Goal: Obtain resource: Download file/media

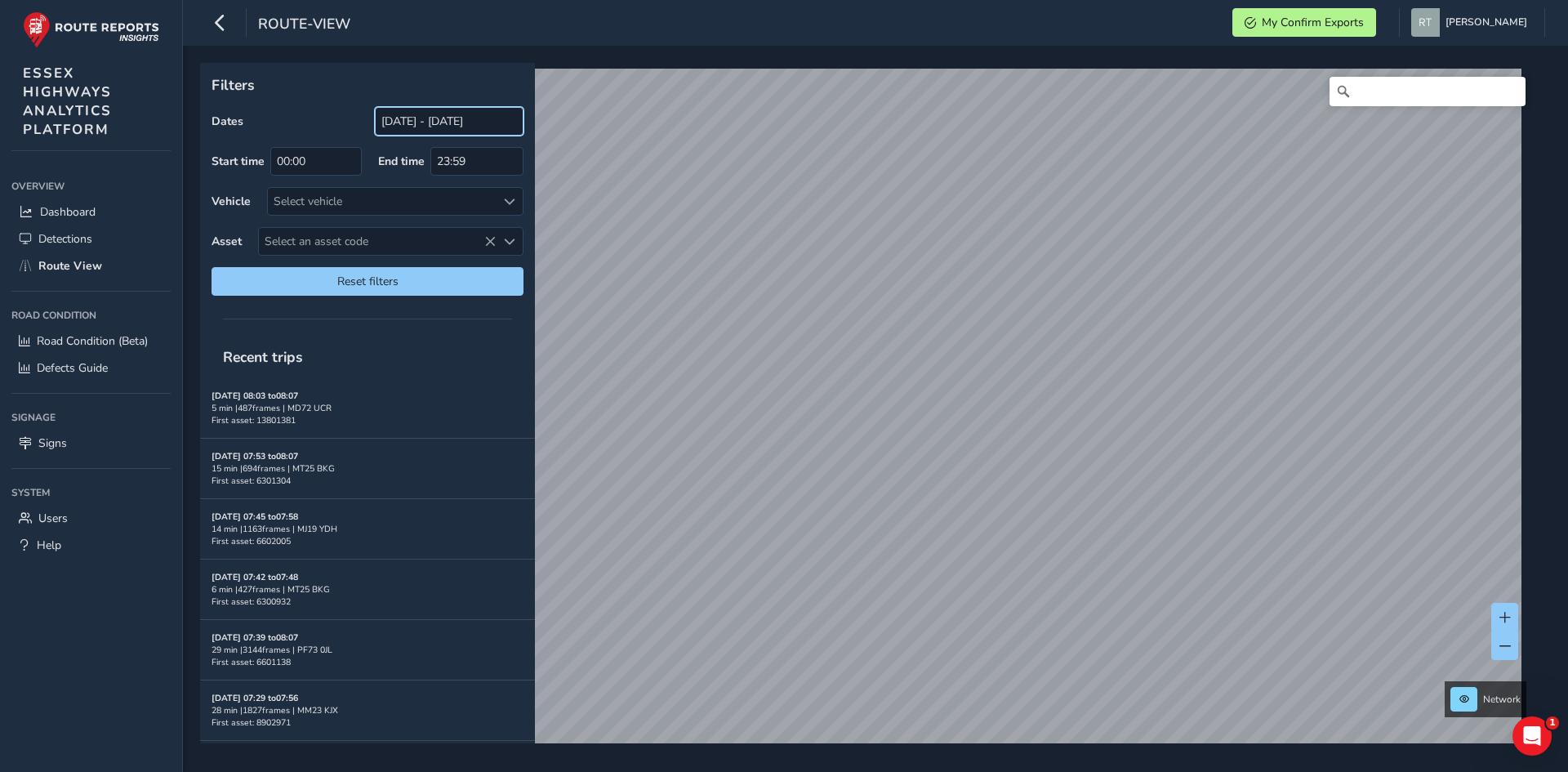
click at [403, 115] on input "[DATE] - [DATE]" at bounding box center [449, 122] width 149 height 29
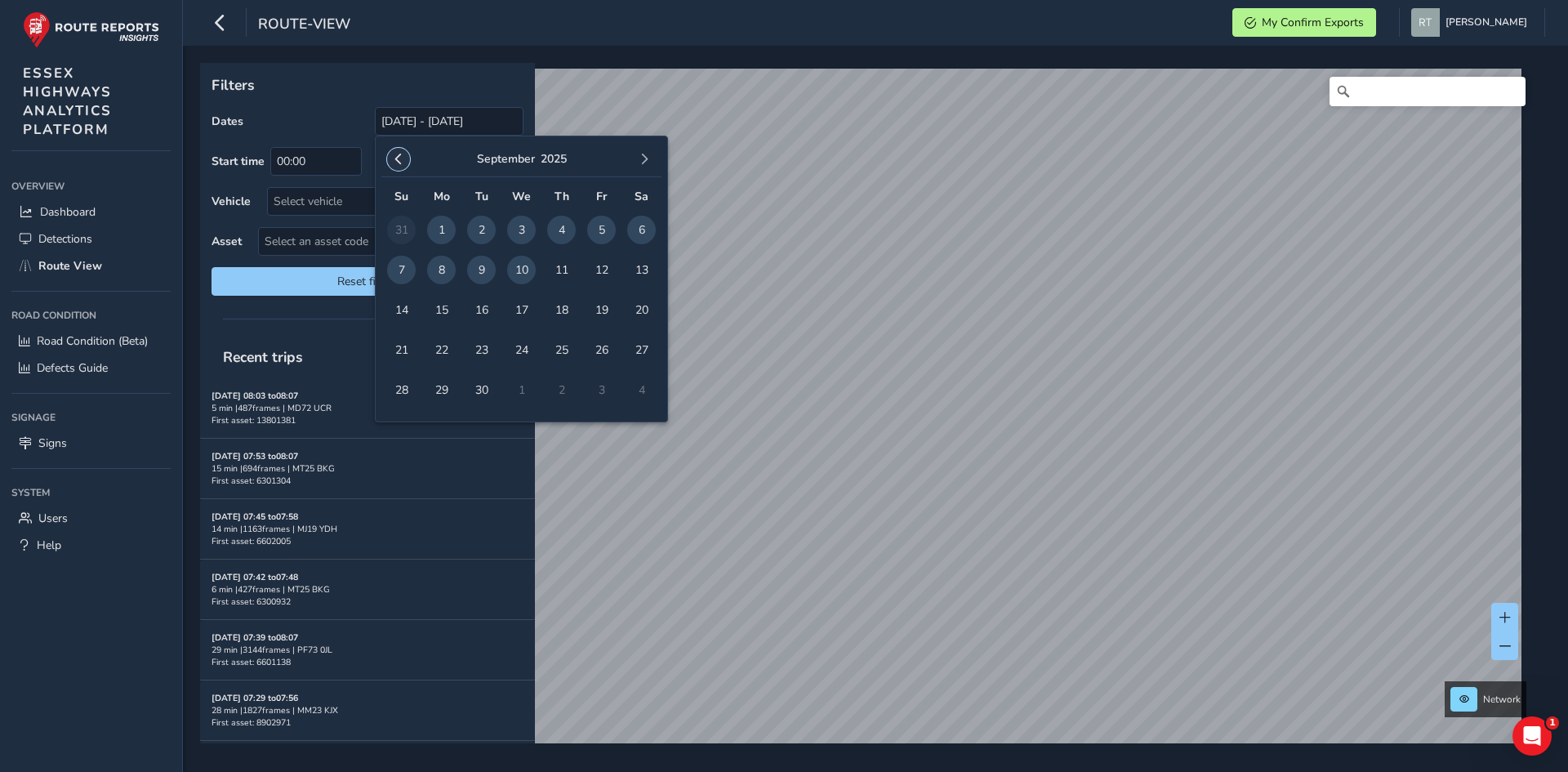
click at [406, 165] on button "button" at bounding box center [399, 160] width 23 height 23
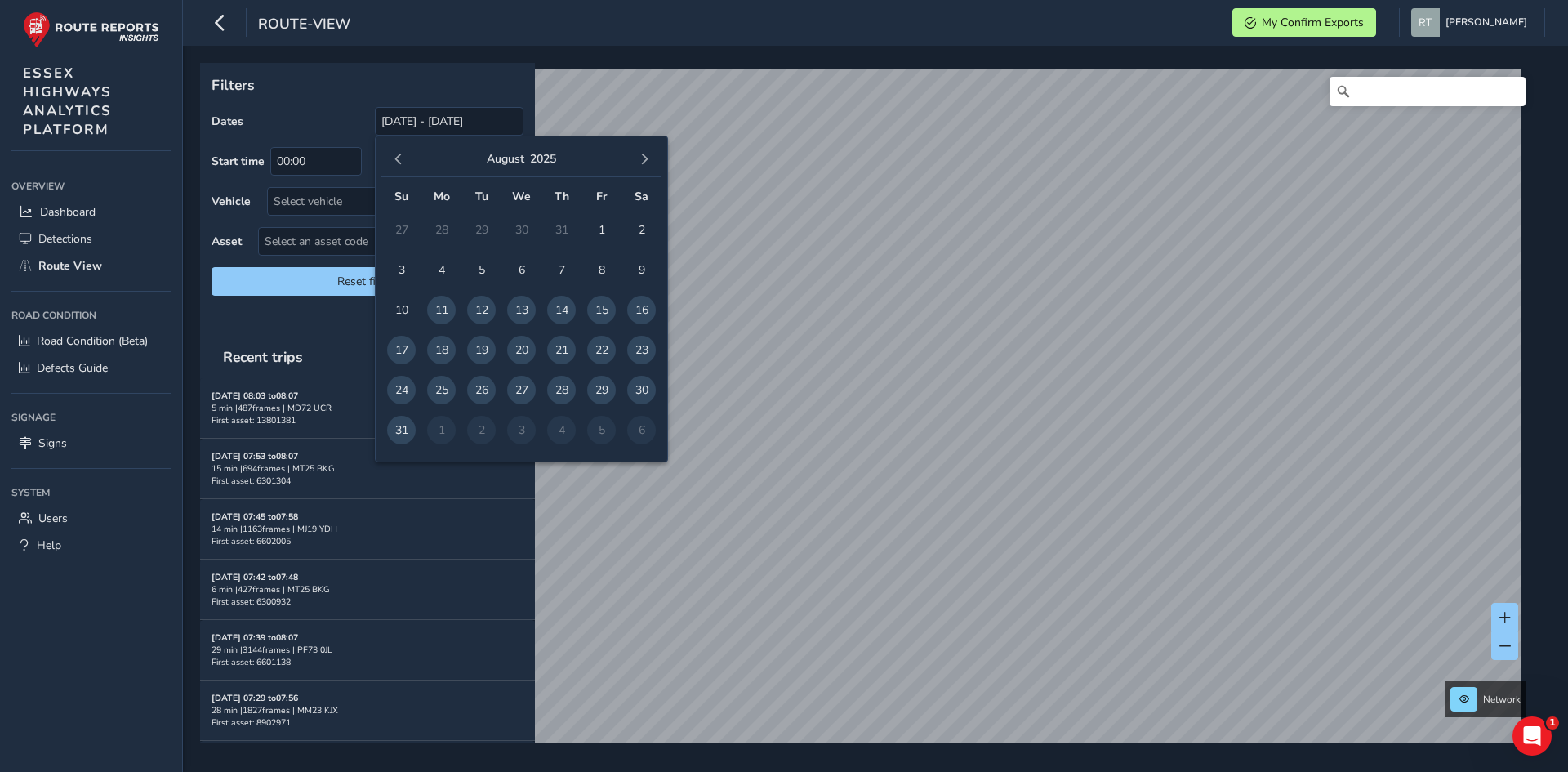
click at [406, 165] on button "button" at bounding box center [399, 160] width 23 height 23
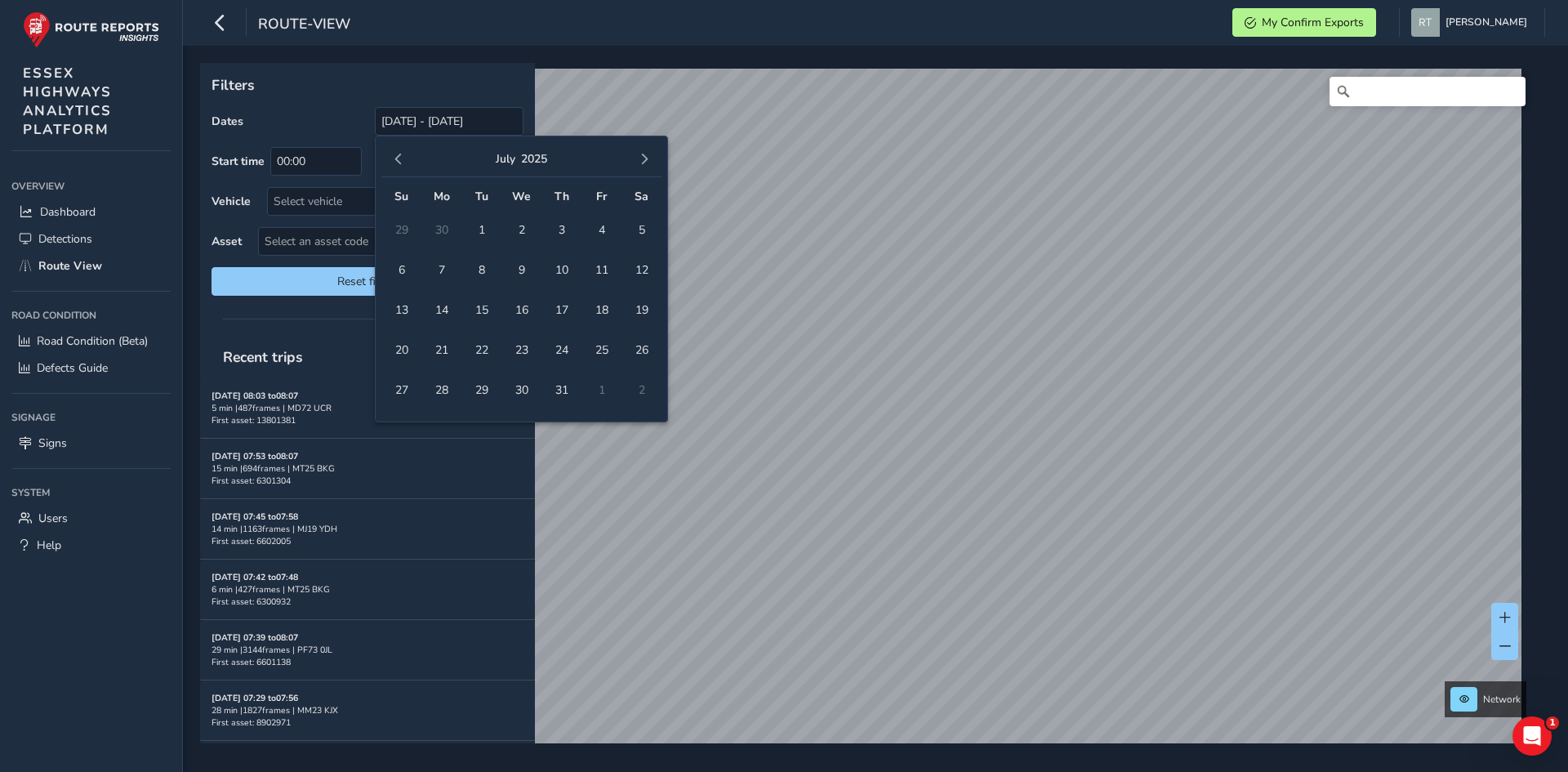
click at [406, 165] on button "button" at bounding box center [399, 160] width 23 height 23
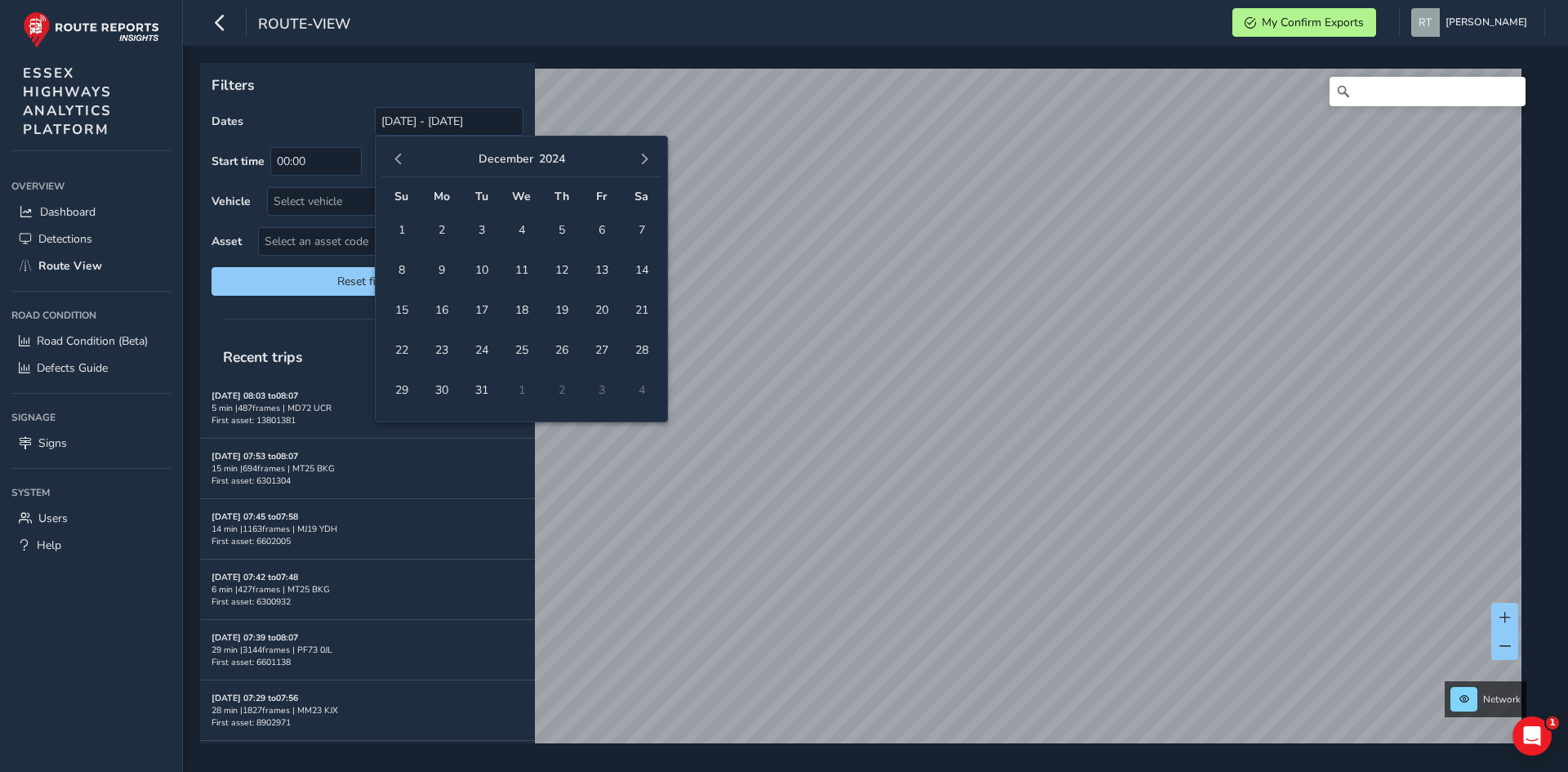
click at [406, 165] on button "button" at bounding box center [399, 160] width 23 height 23
click at [479, 234] on span "1" at bounding box center [482, 230] width 29 height 29
click at [639, 165] on span "button" at bounding box center [644, 160] width 12 height 12
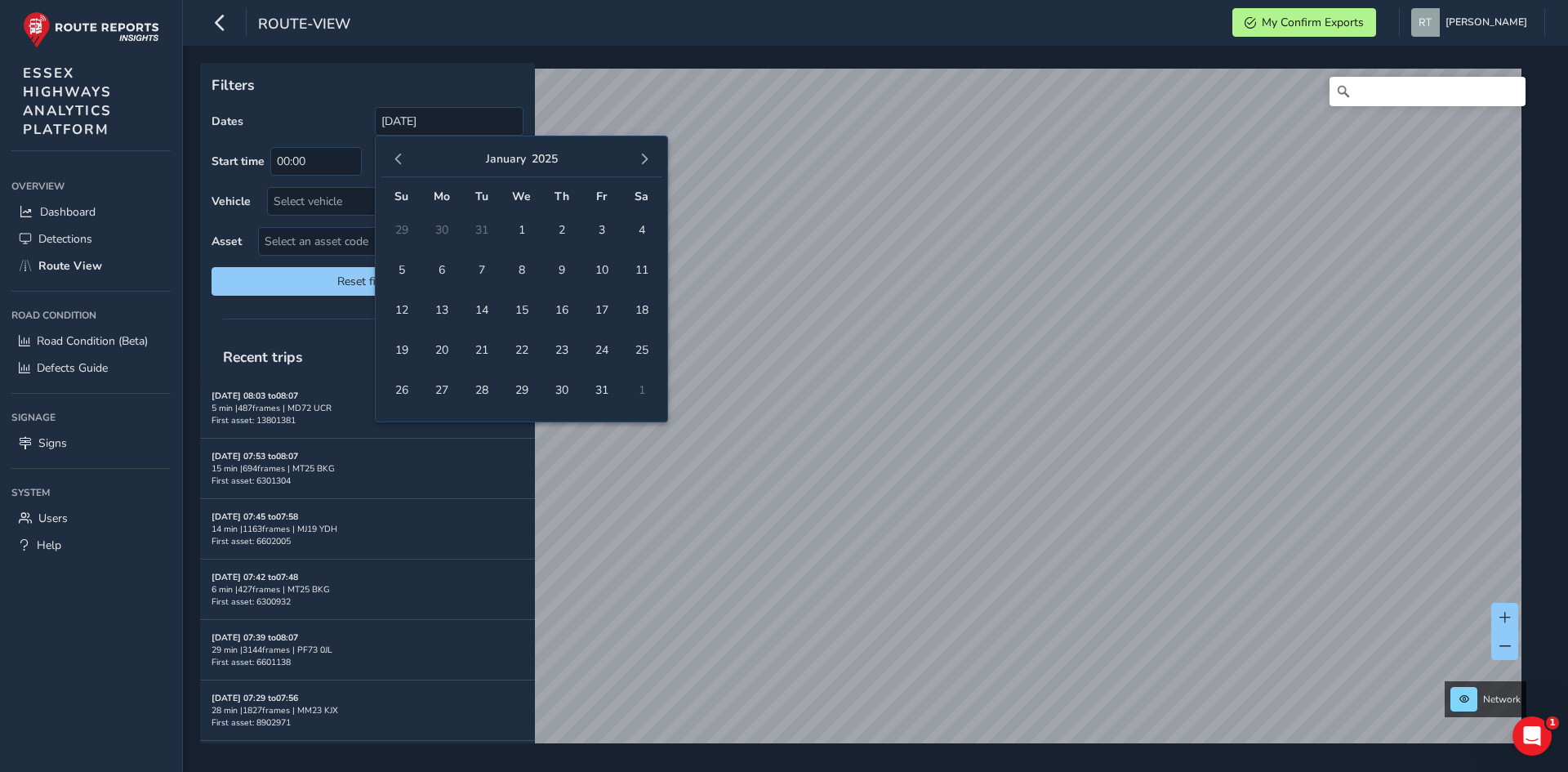
click at [639, 165] on span "button" at bounding box center [644, 160] width 12 height 12
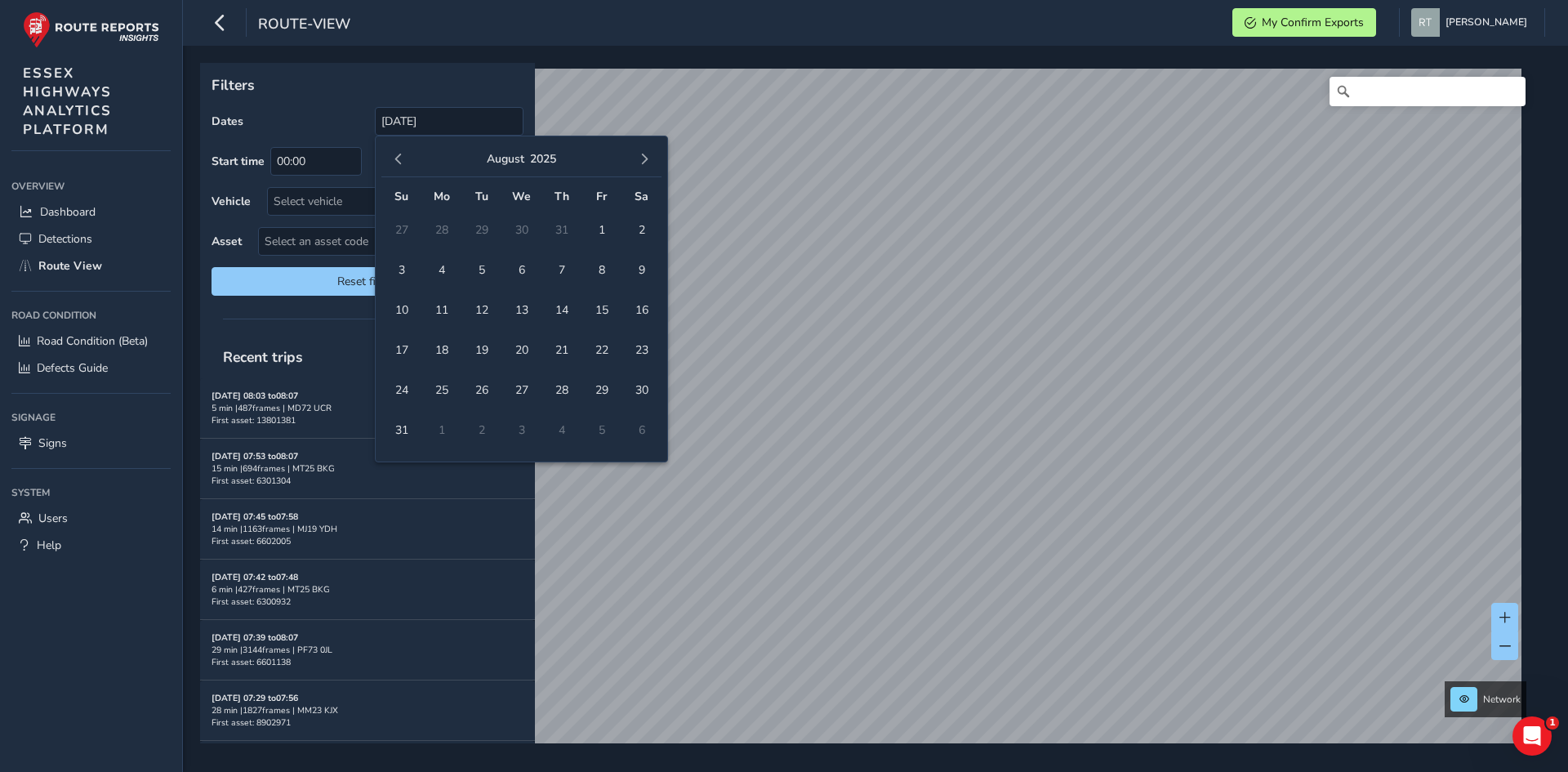
click at [639, 165] on span "button" at bounding box center [644, 160] width 12 height 12
click at [641, 305] on span "20" at bounding box center [641, 311] width 29 height 29
type input "01/10/2024 - 20/09/2025"
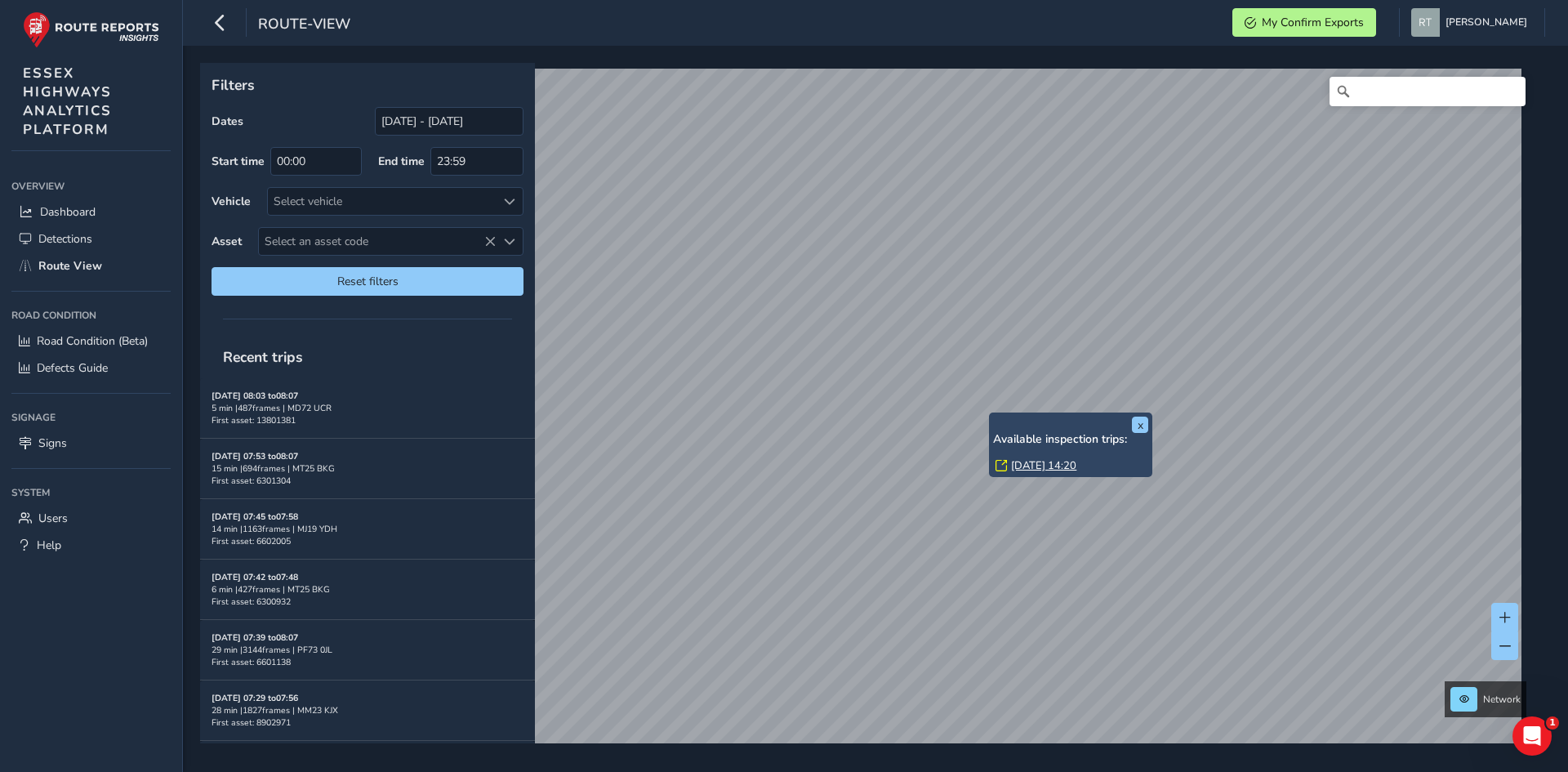
click at [1036, 470] on link "Mon, 8 Sep, 14:20" at bounding box center [1044, 465] width 66 height 15
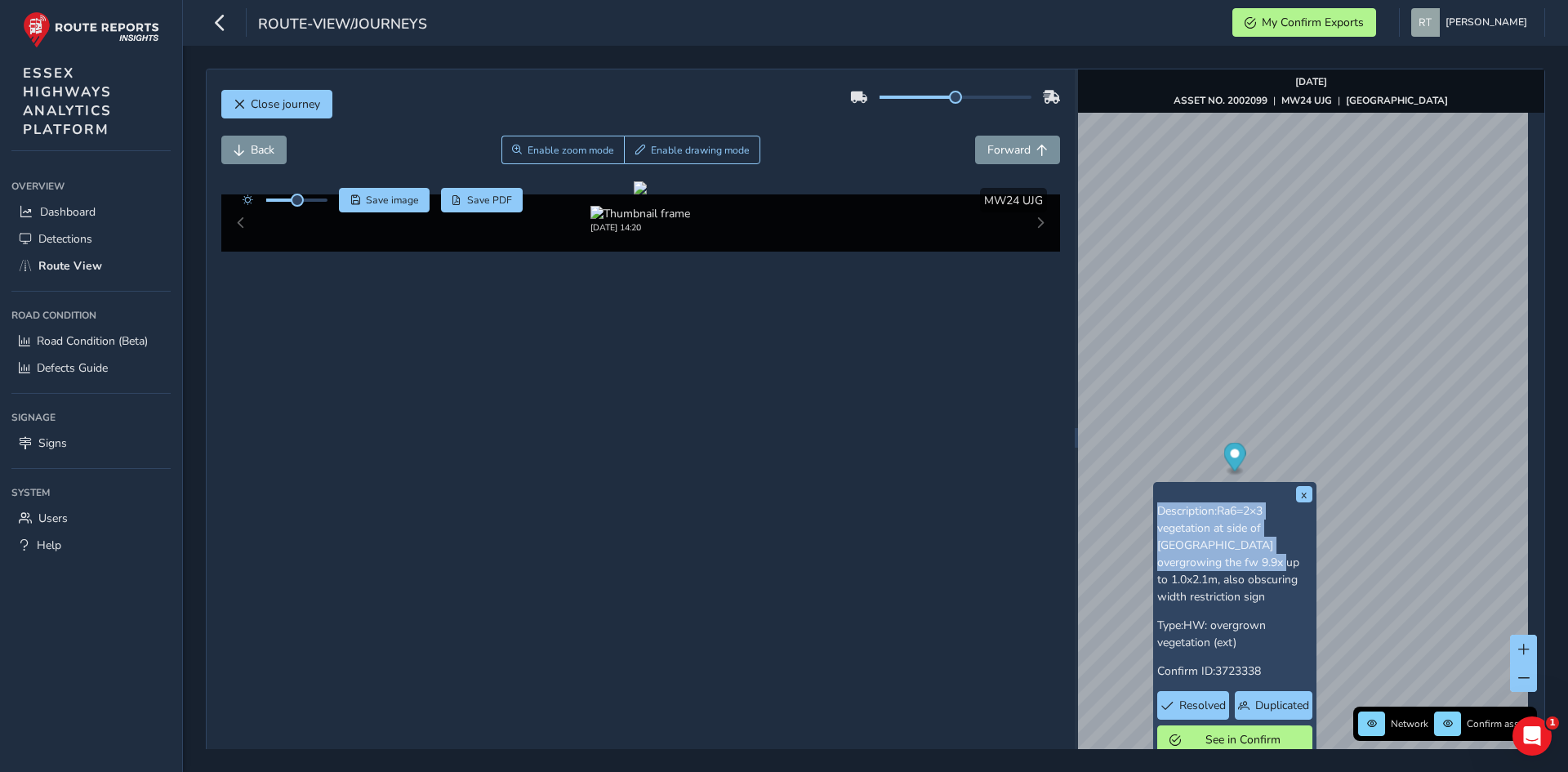
drag, startPoint x: 1160, startPoint y: 490, endPoint x: 1201, endPoint y: 554, distance: 76.0
click at [1201, 554] on div "x Description: Ra6=2×3 vegetation at side of 2a Wick Drive overgrowing the fw 9…" at bounding box center [1234, 619] width 155 height 268
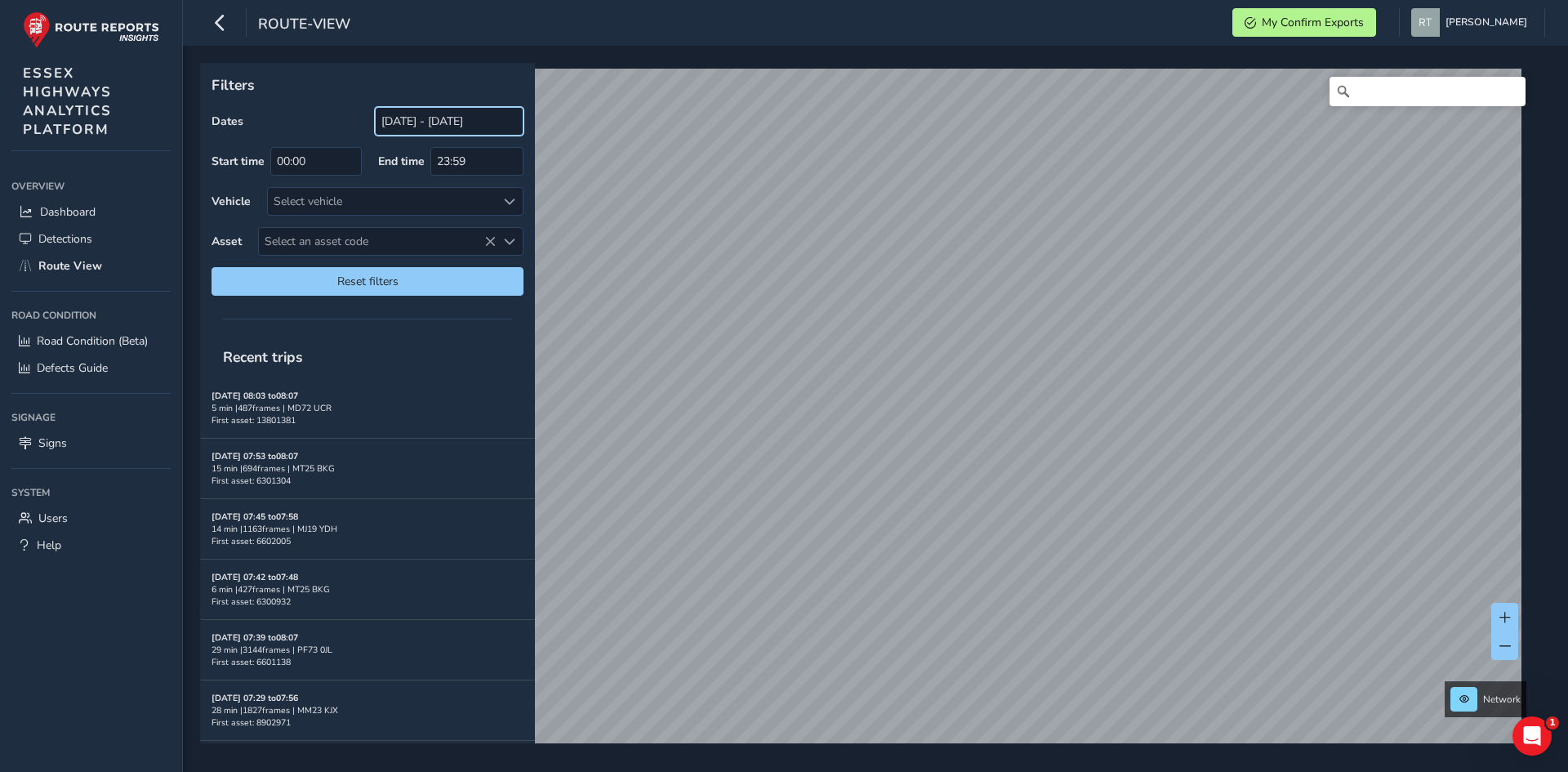
click at [449, 121] on input "[DATE] - [DATE]" at bounding box center [449, 122] width 149 height 29
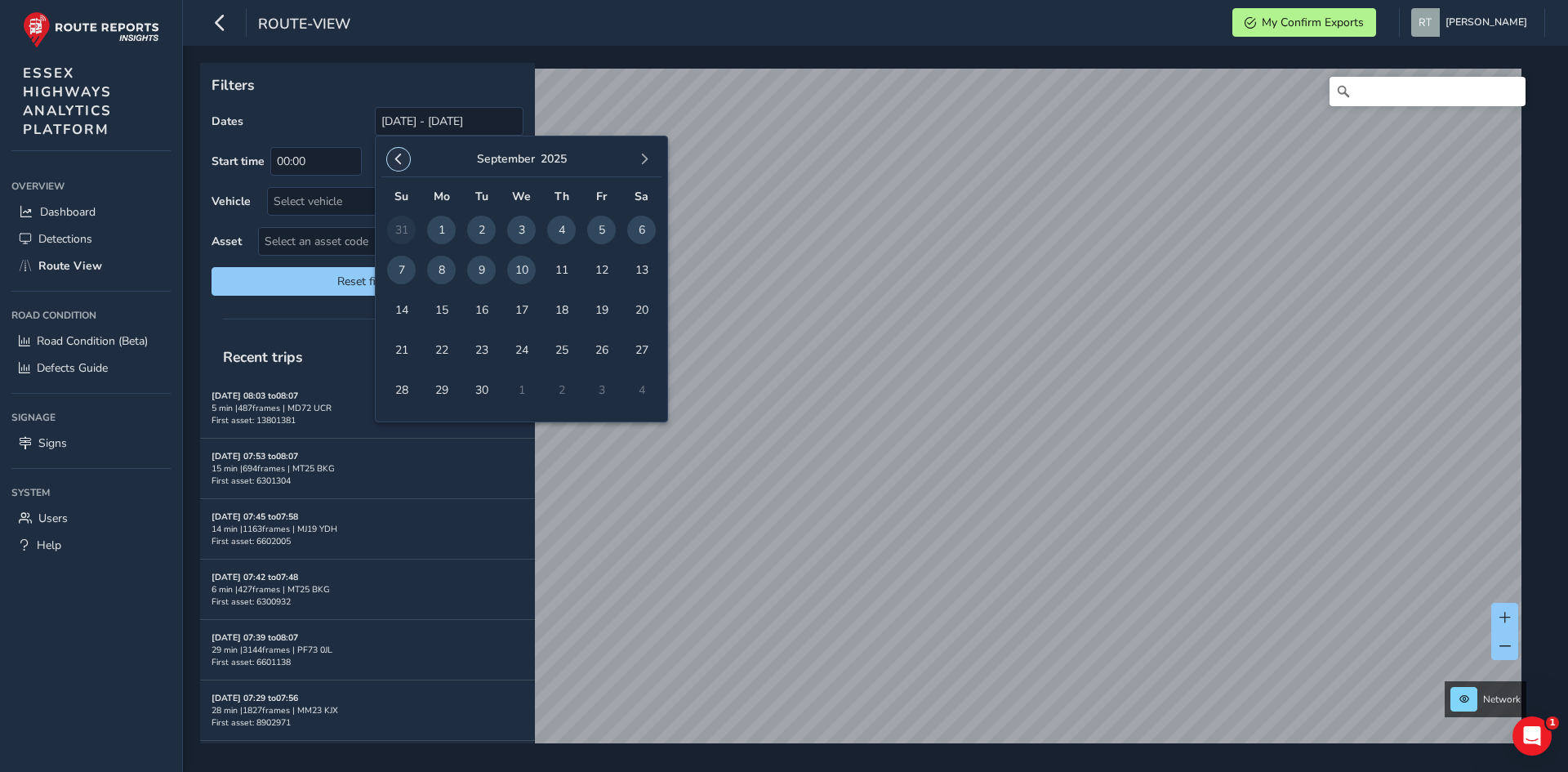
click at [406, 157] on button "button" at bounding box center [399, 160] width 23 height 23
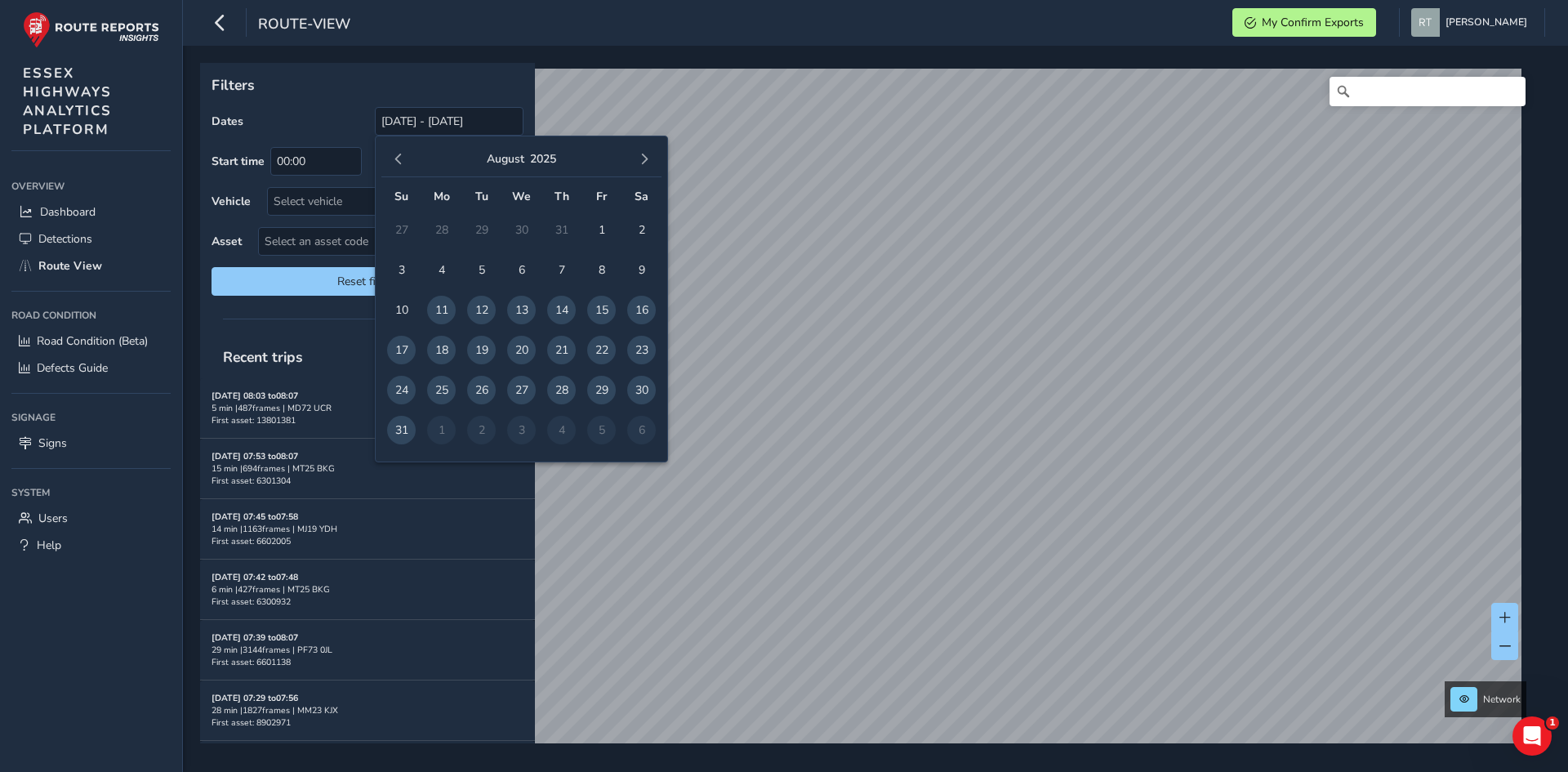
click at [406, 157] on button "button" at bounding box center [399, 160] width 23 height 23
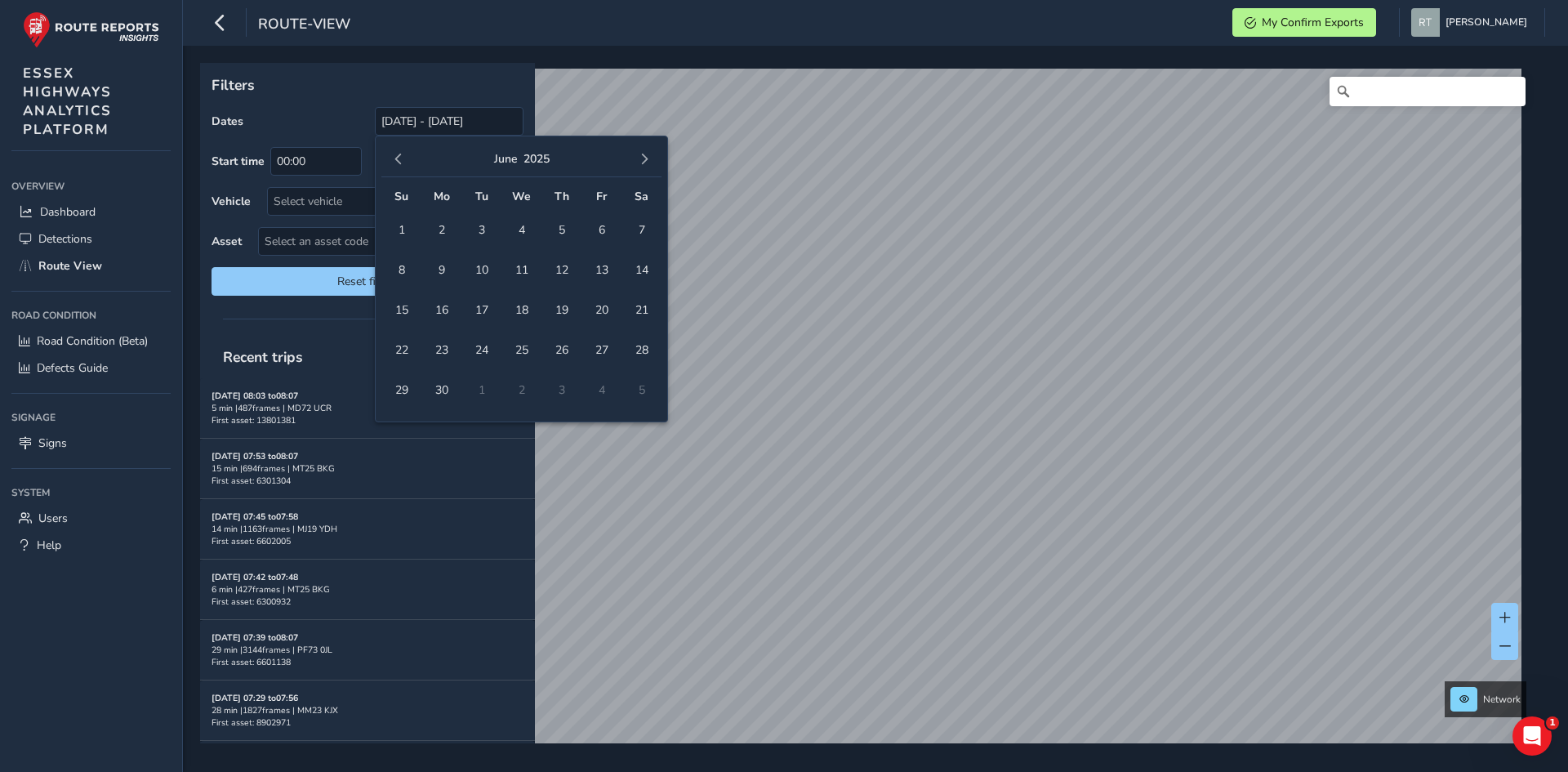
click at [406, 157] on button "button" at bounding box center [399, 160] width 23 height 23
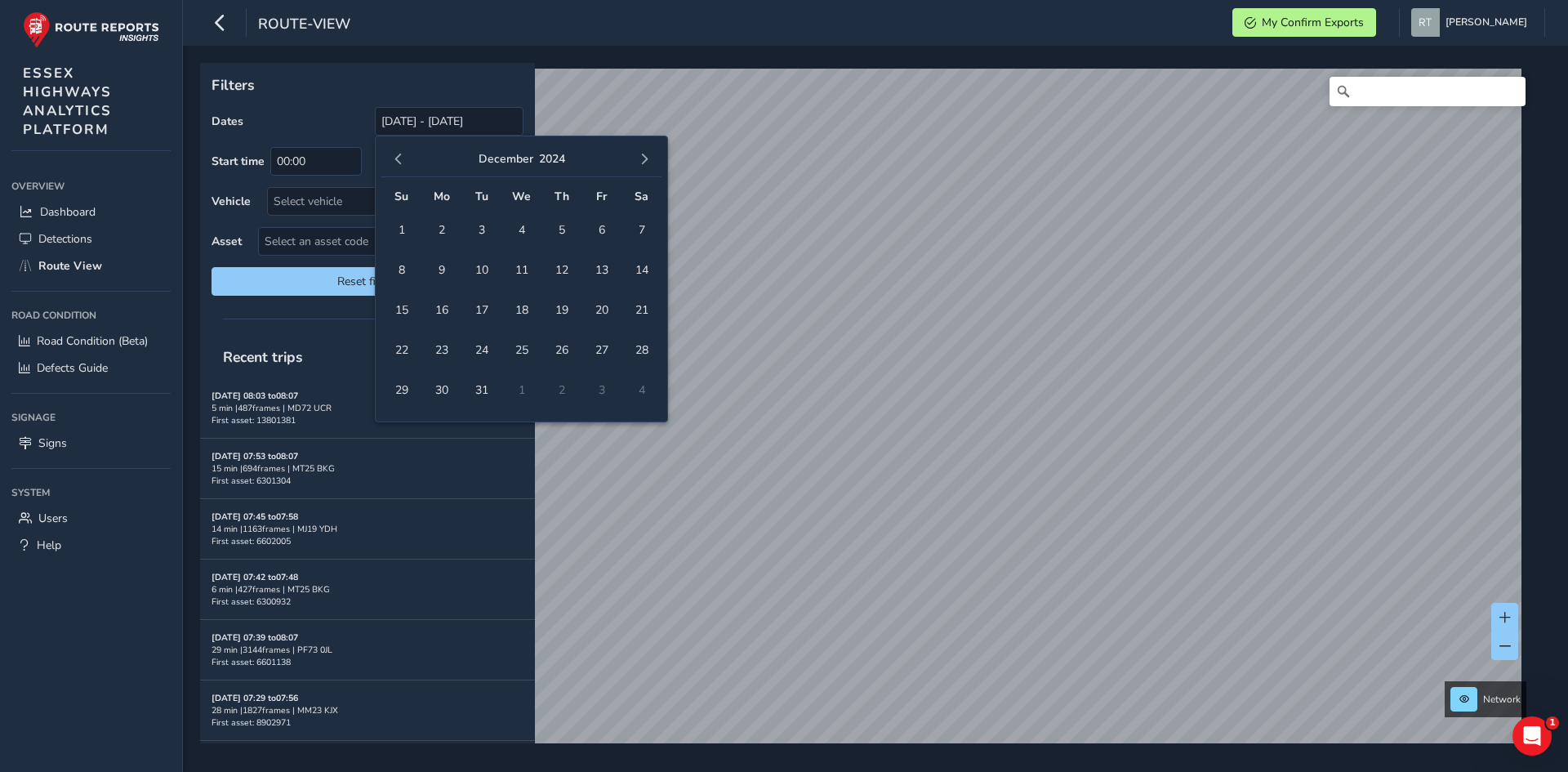
click at [406, 157] on button "button" at bounding box center [399, 160] width 23 height 23
click at [611, 235] on span "1" at bounding box center [602, 230] width 29 height 29
click at [649, 158] on span "button" at bounding box center [644, 160] width 12 height 12
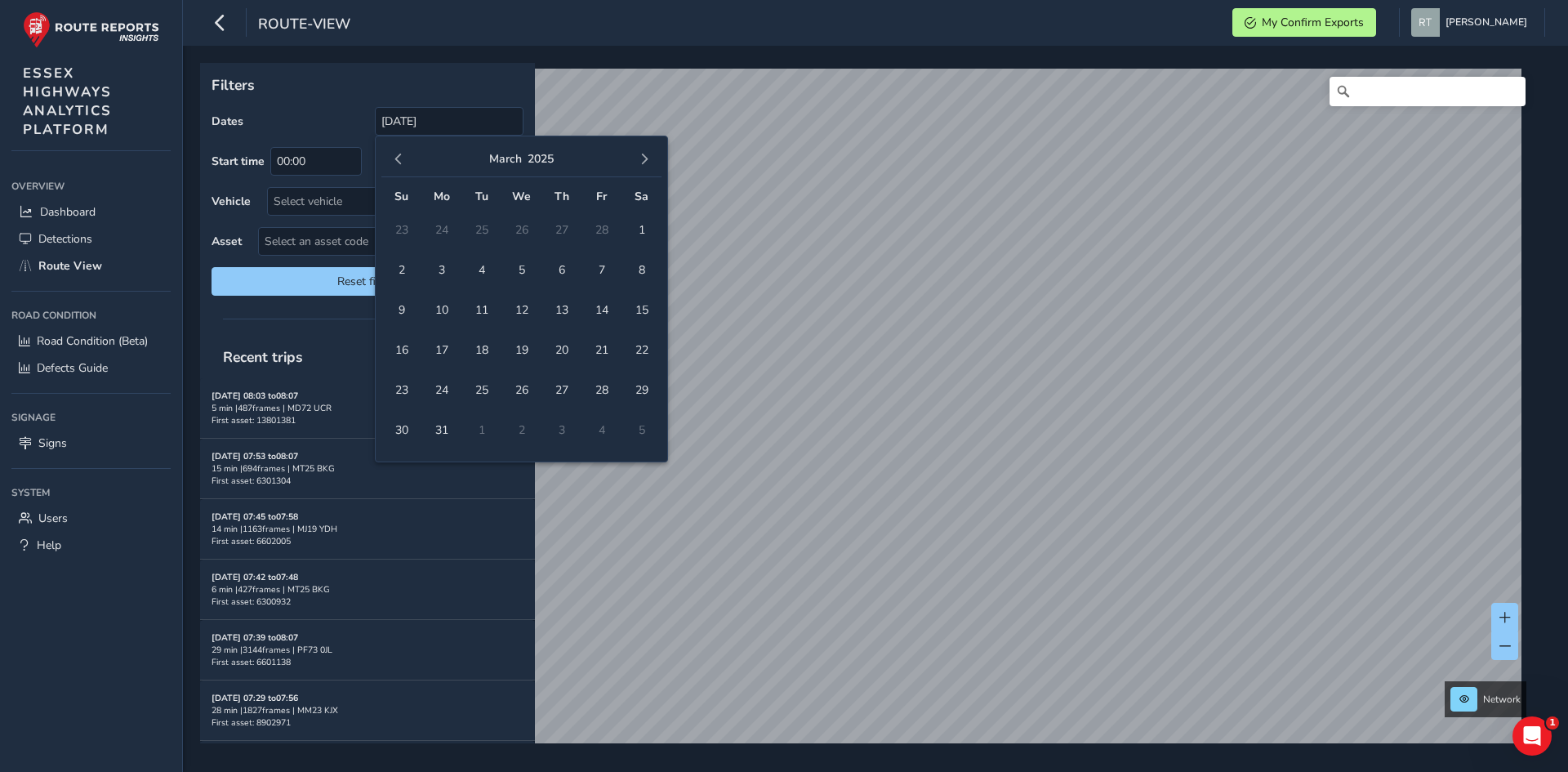
click at [649, 158] on span "button" at bounding box center [644, 160] width 12 height 12
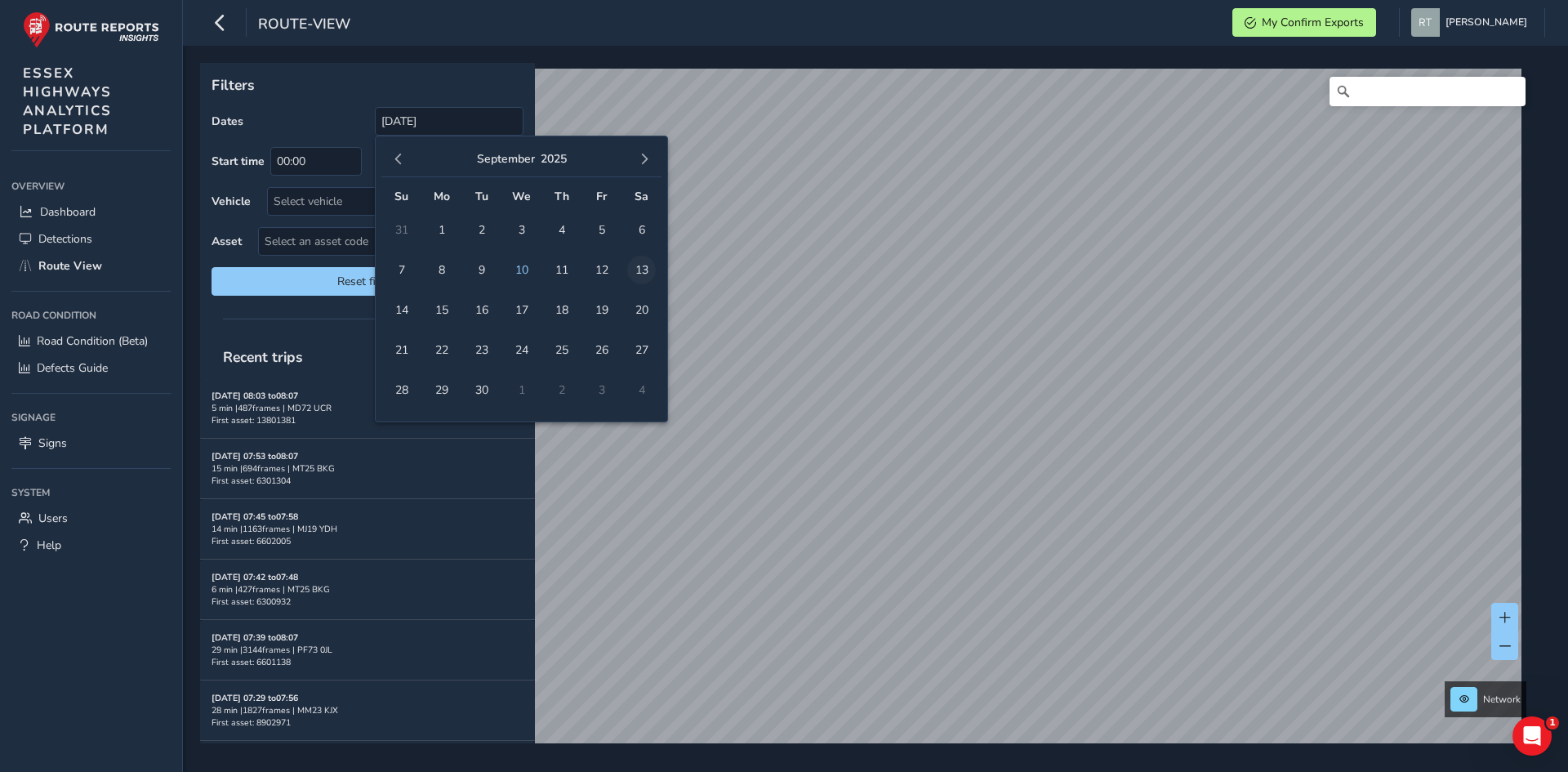
click at [637, 275] on span "13" at bounding box center [641, 270] width 29 height 29
type input "01/11/2024 - 13/09/2025"
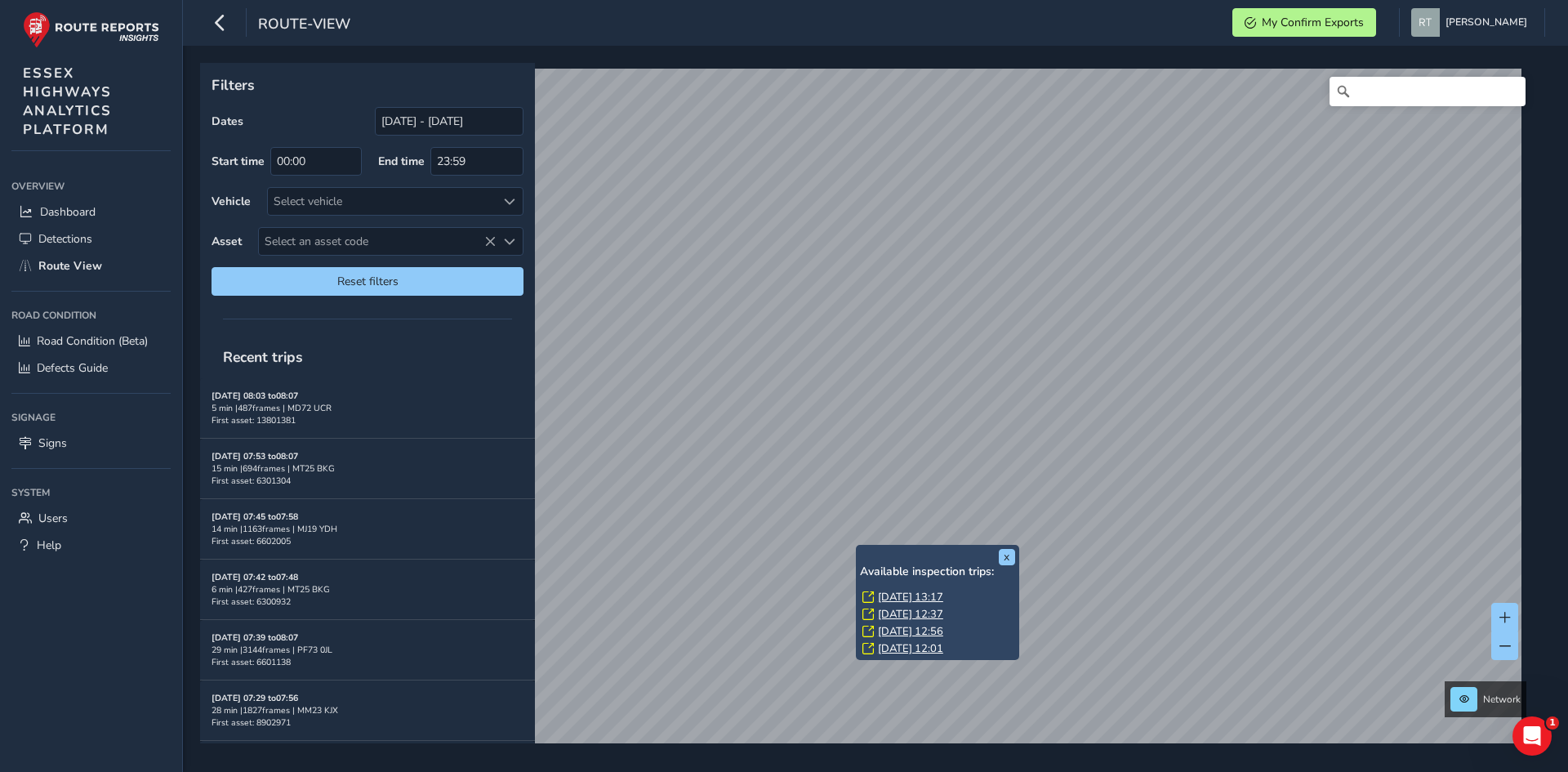
click at [889, 595] on link "Tue, 27 May, 13:17" at bounding box center [910, 596] width 66 height 15
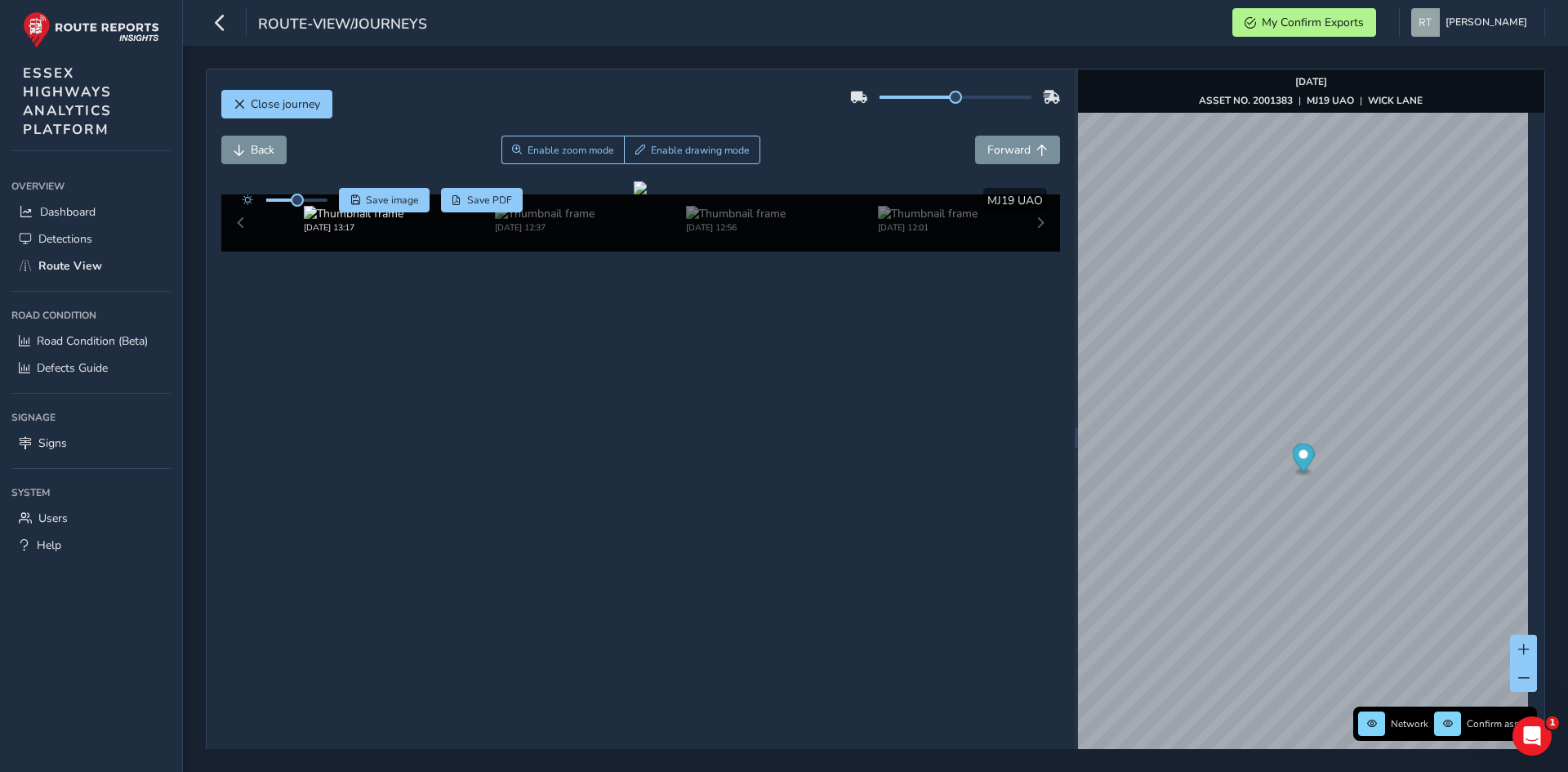
click at [1298, 458] on circle "Map marker" at bounding box center [1302, 454] width 9 height 9
click at [647, 194] on div at bounding box center [640, 188] width 14 height 14
click at [1302, 456] on icon "Map marker" at bounding box center [1302, 458] width 22 height 29
click at [386, 200] on span "Save image" at bounding box center [392, 200] width 53 height 14
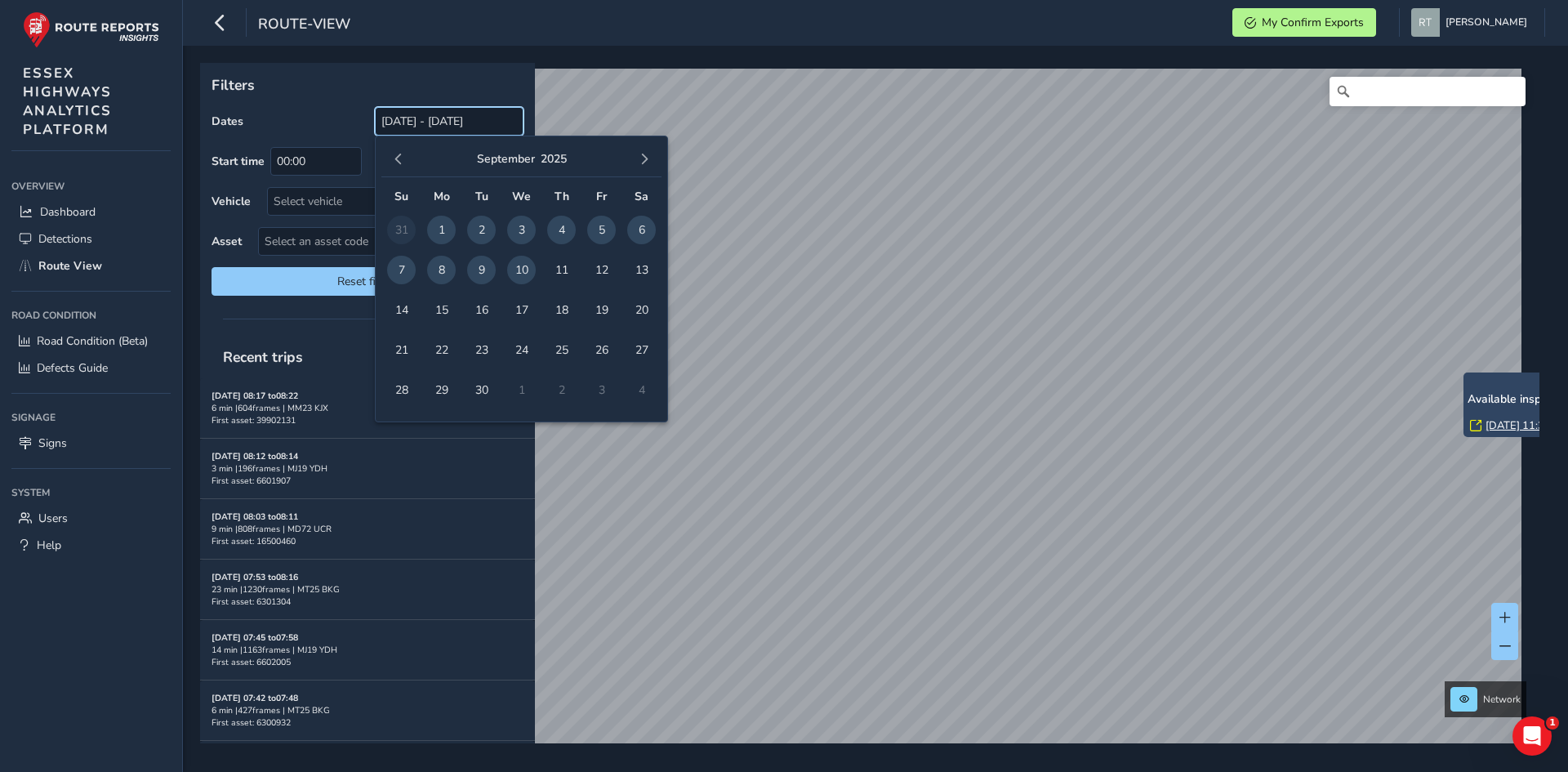
click at [474, 123] on input "[DATE] - [DATE]" at bounding box center [449, 122] width 149 height 29
click at [403, 164] on span "button" at bounding box center [399, 160] width 12 height 12
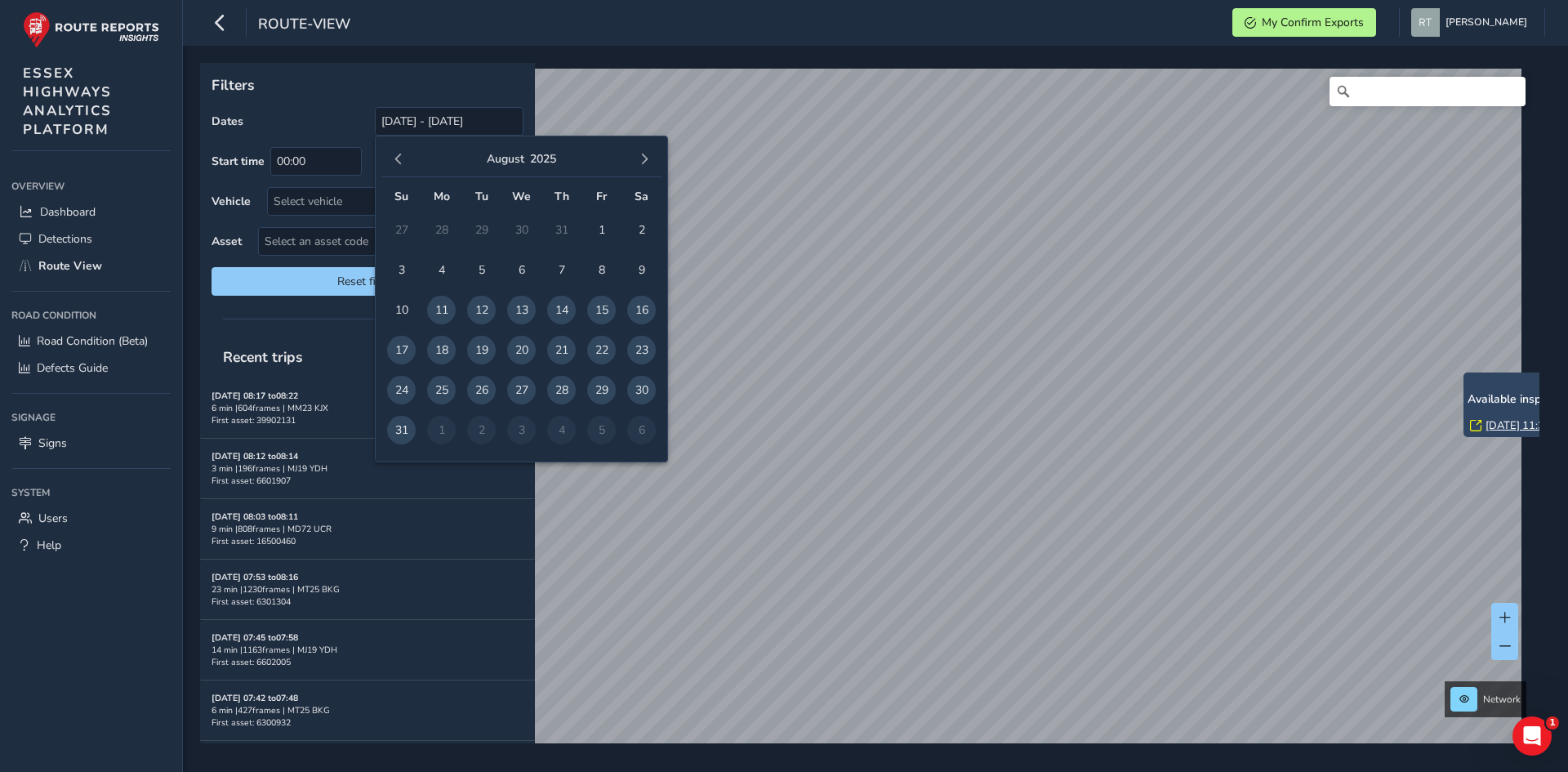
click at [403, 164] on span "button" at bounding box center [399, 160] width 12 height 12
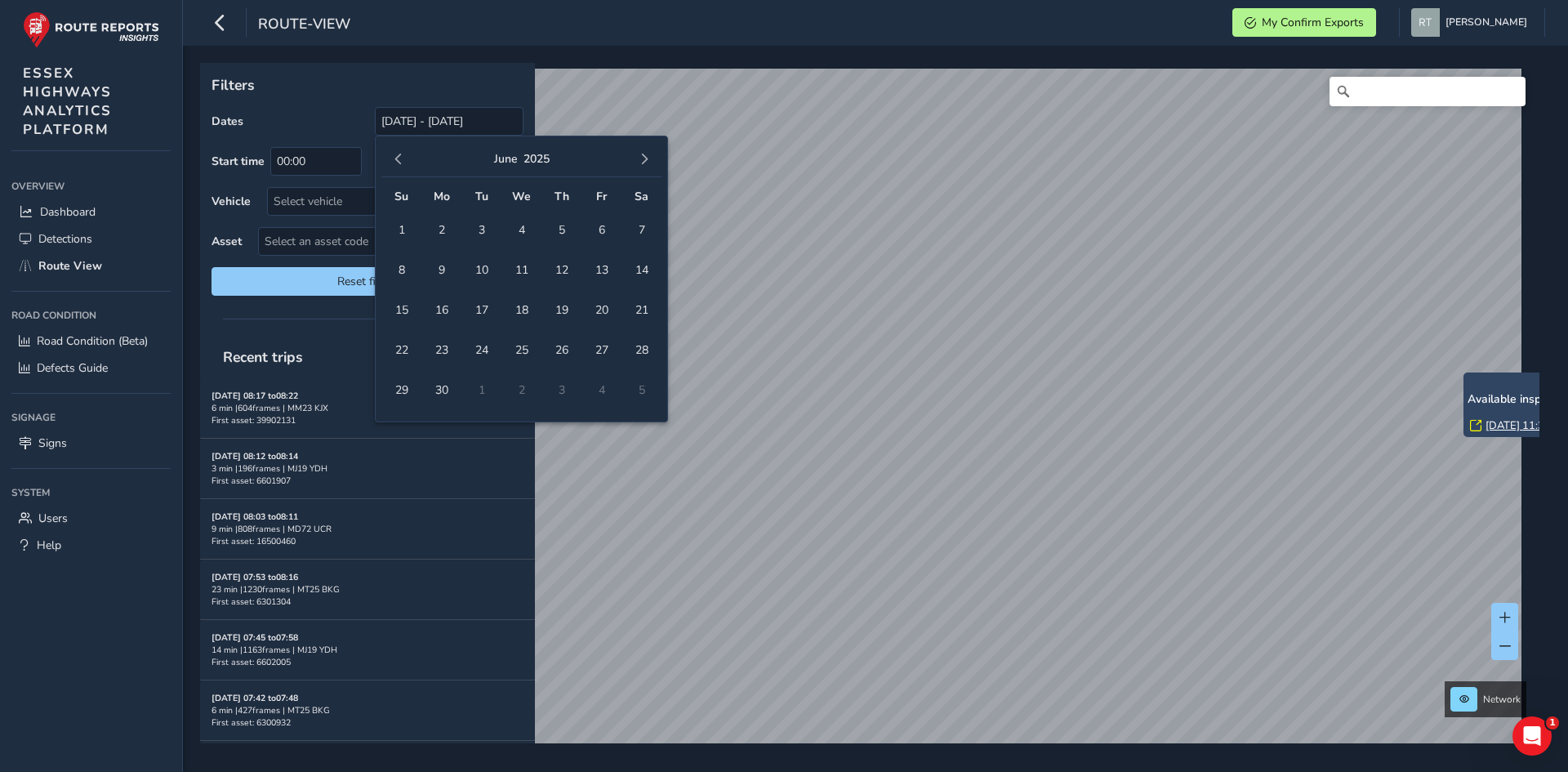
click at [403, 164] on span "button" at bounding box center [399, 160] width 12 height 12
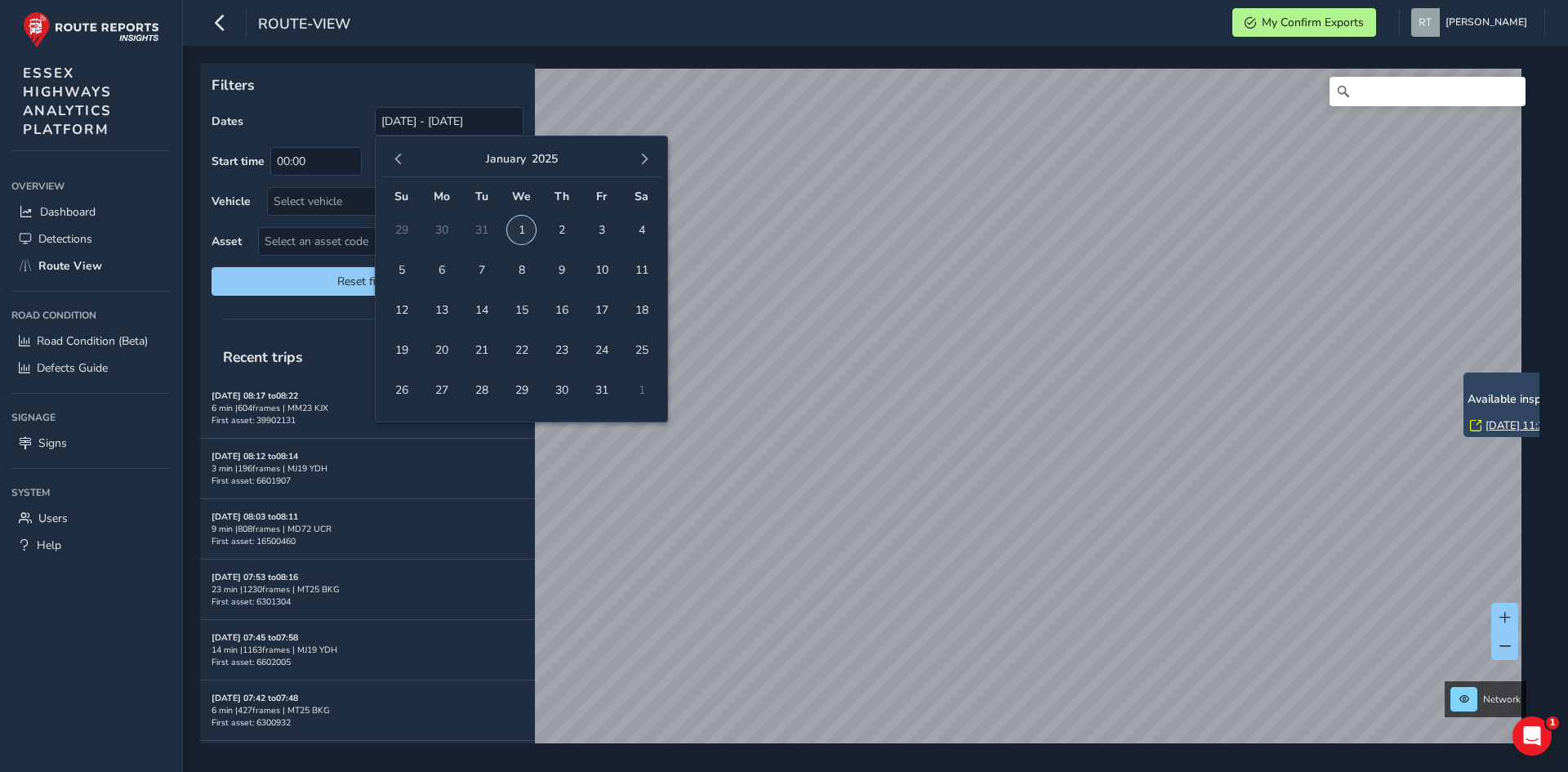
click at [515, 233] on span "1" at bounding box center [521, 230] width 29 height 29
click at [643, 156] on span "button" at bounding box center [644, 160] width 12 height 12
click at [644, 156] on span "button" at bounding box center [644, 160] width 12 height 12
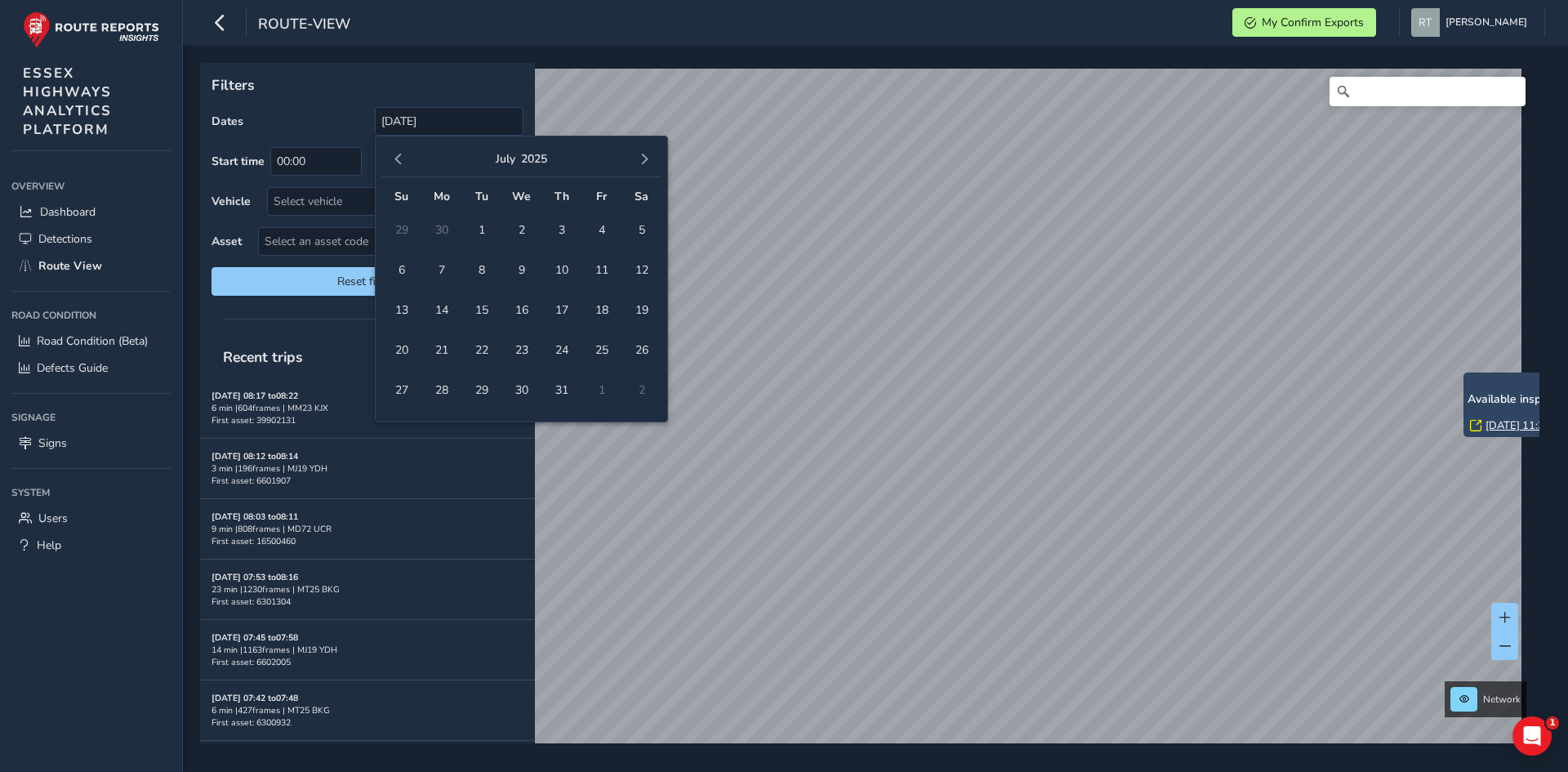
click at [644, 156] on span "button" at bounding box center [644, 160] width 12 height 12
click at [638, 314] on span "20" at bounding box center [641, 311] width 29 height 29
type input "01/01/2025 - 20/09/2025"
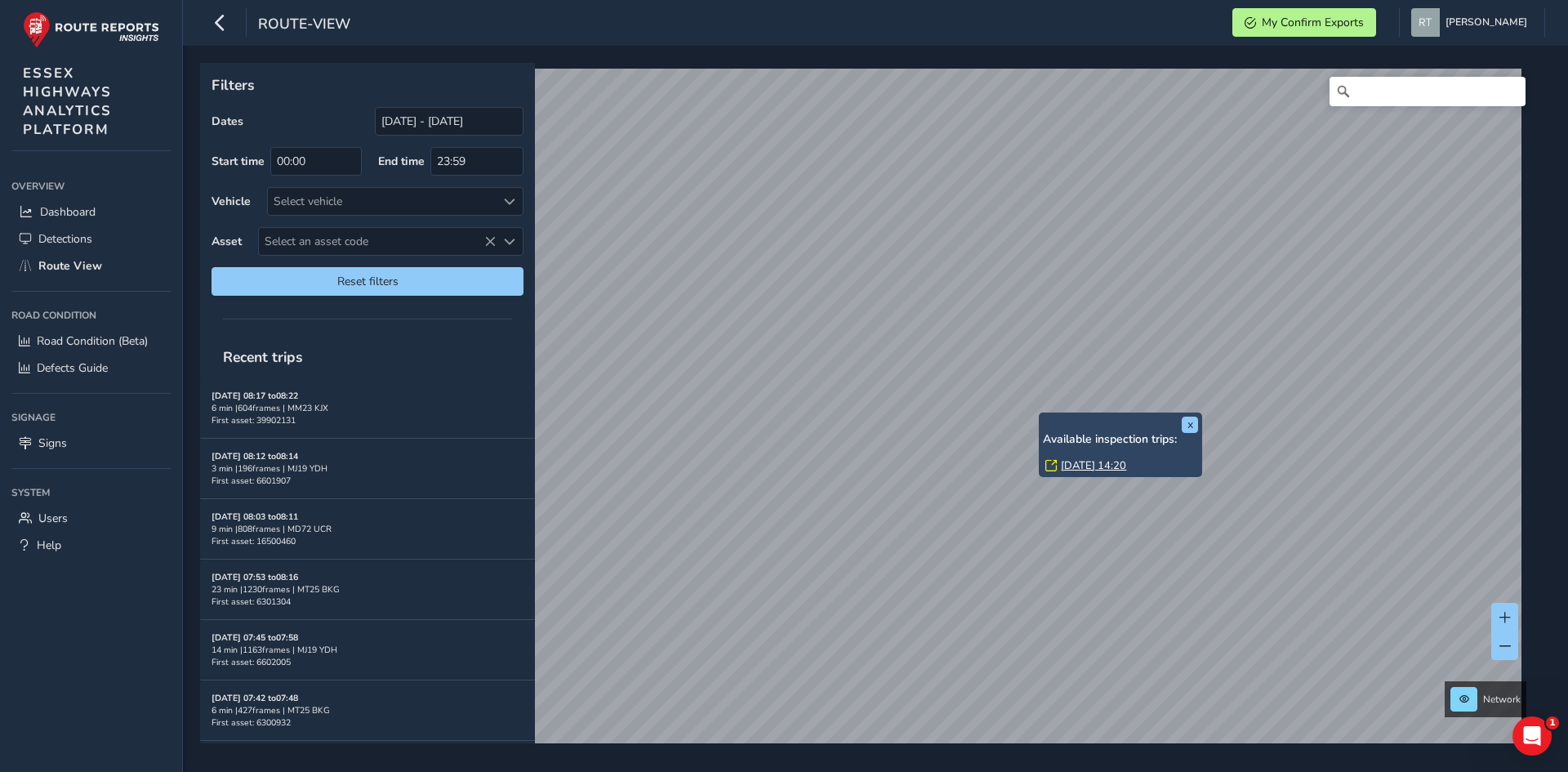
click at [1088, 467] on link "Thu, 9 Jan, 14:20" at bounding box center [1093, 465] width 66 height 15
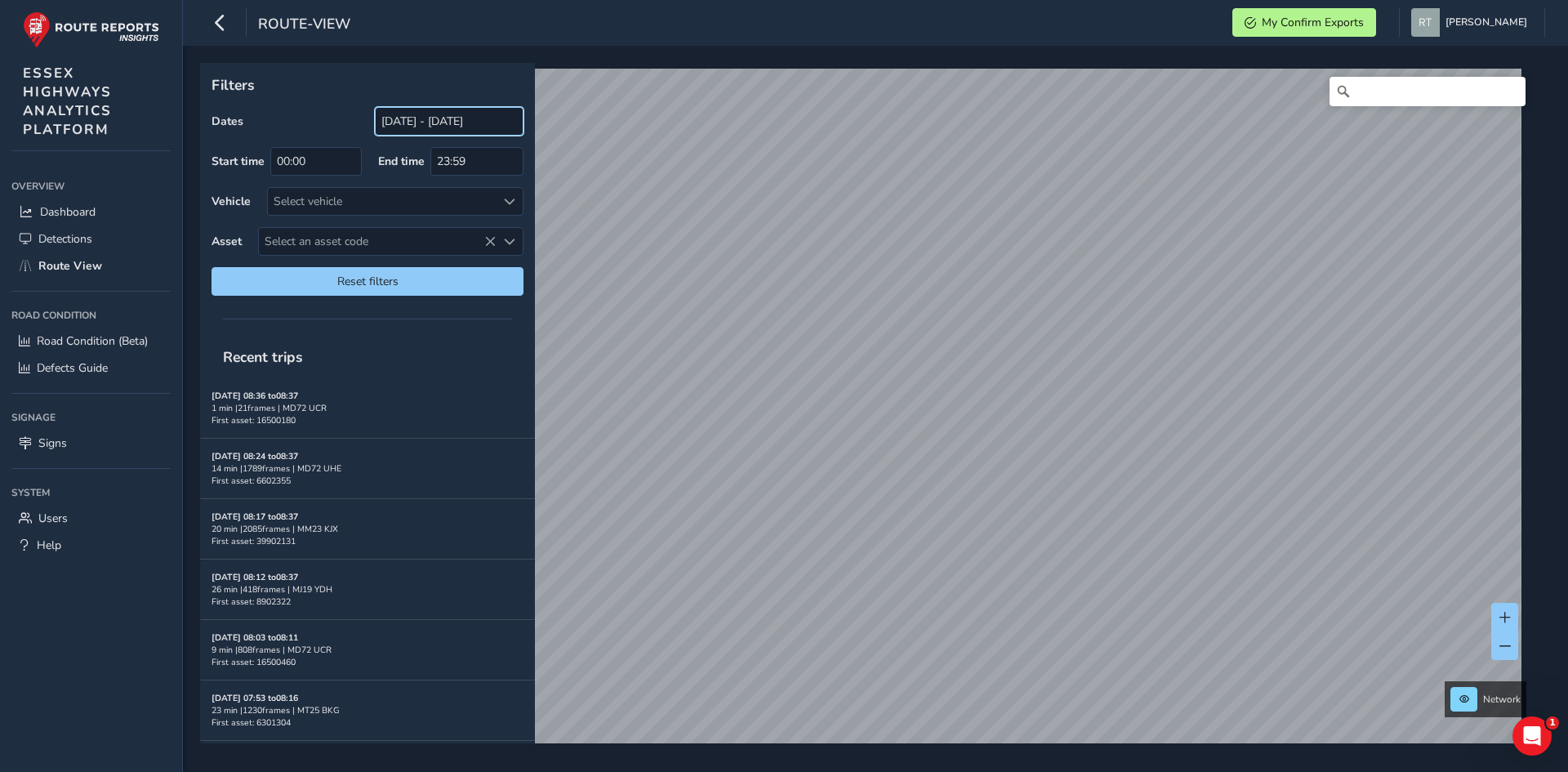
click at [413, 118] on input "[DATE] - [DATE]" at bounding box center [449, 122] width 149 height 29
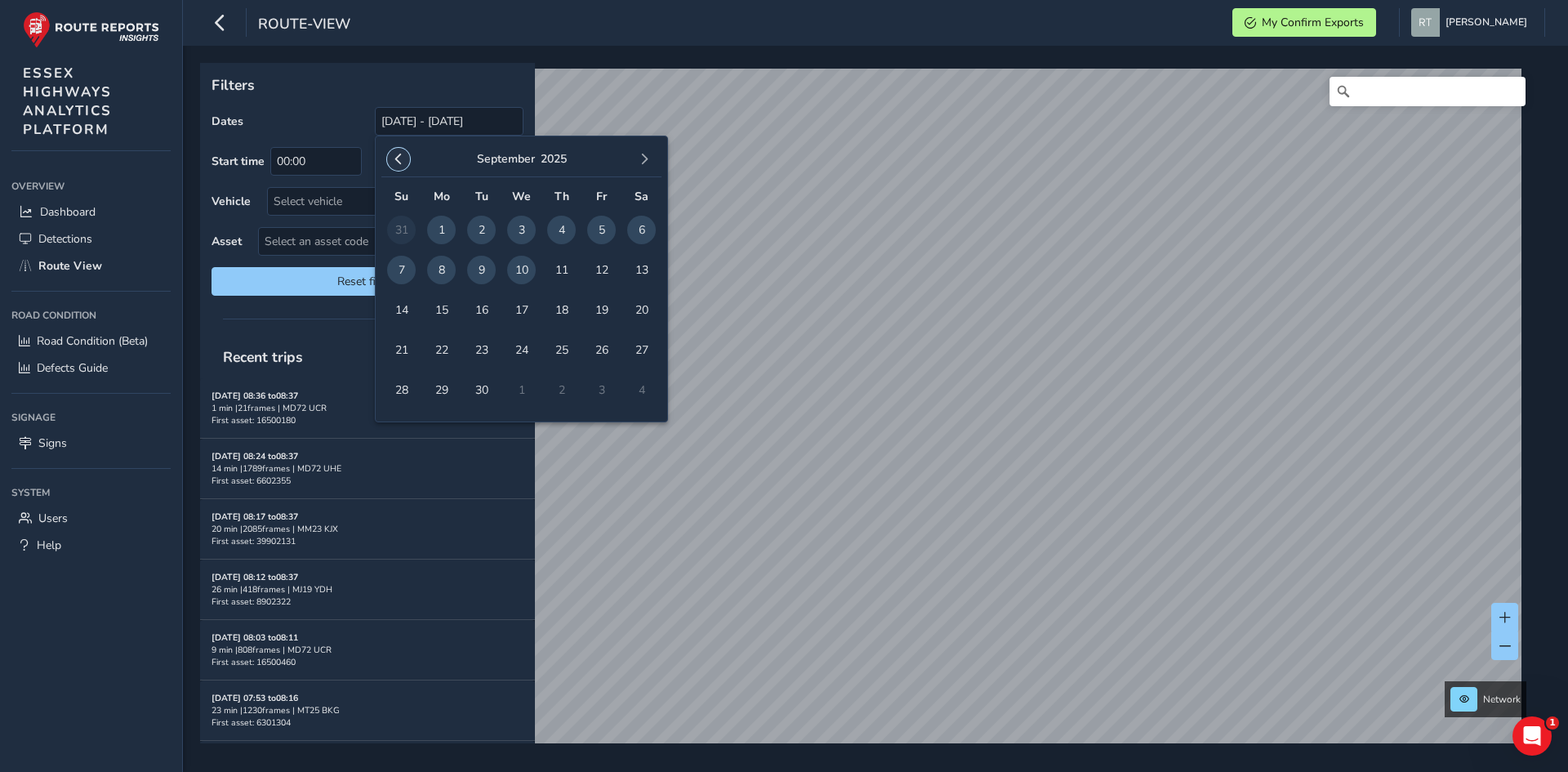
click at [395, 159] on span "button" at bounding box center [399, 160] width 12 height 12
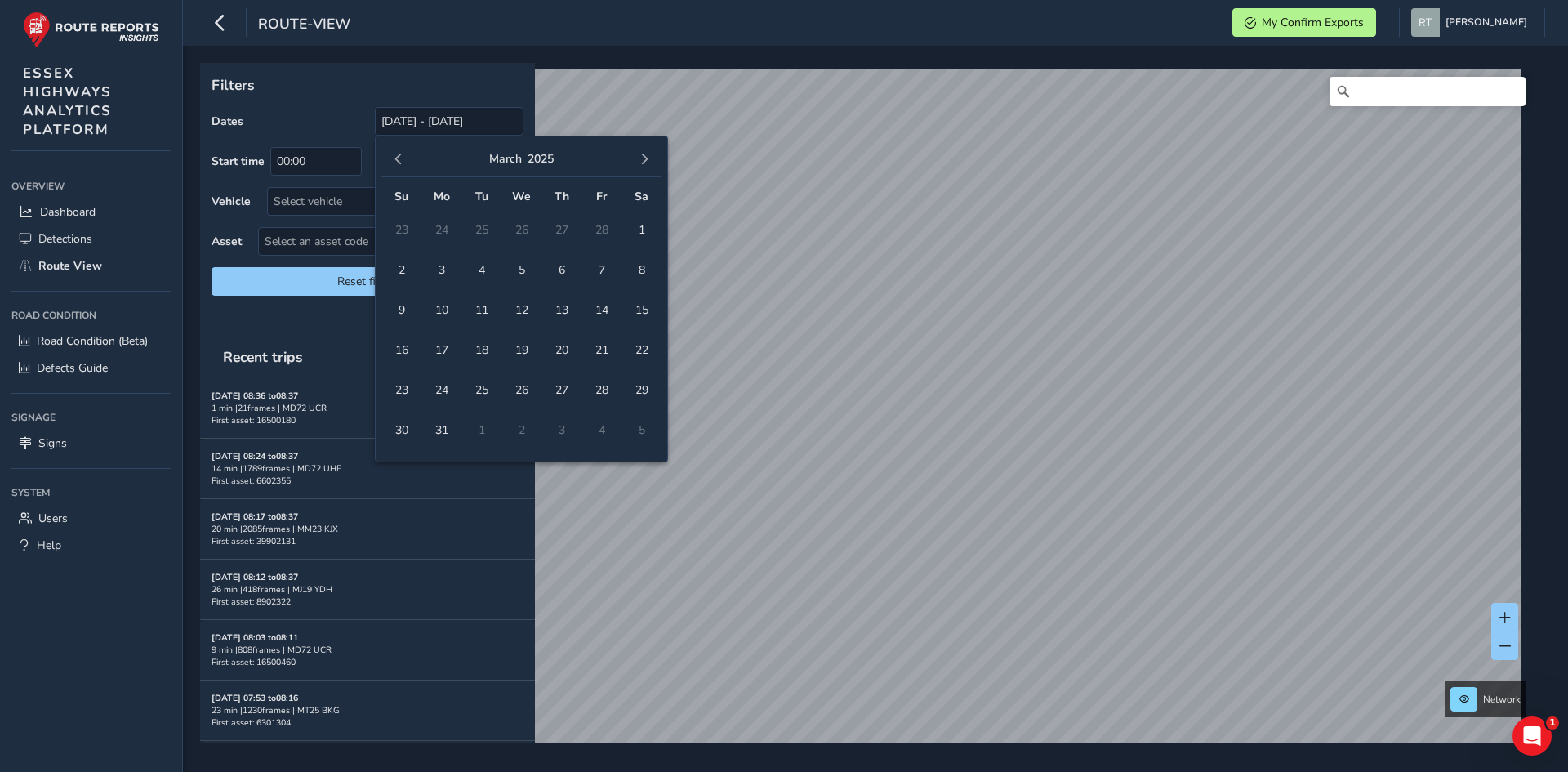
click at [395, 159] on span "button" at bounding box center [399, 160] width 12 height 12
click at [521, 226] on span "1" at bounding box center [521, 230] width 29 height 29
click at [643, 157] on span "button" at bounding box center [644, 160] width 12 height 12
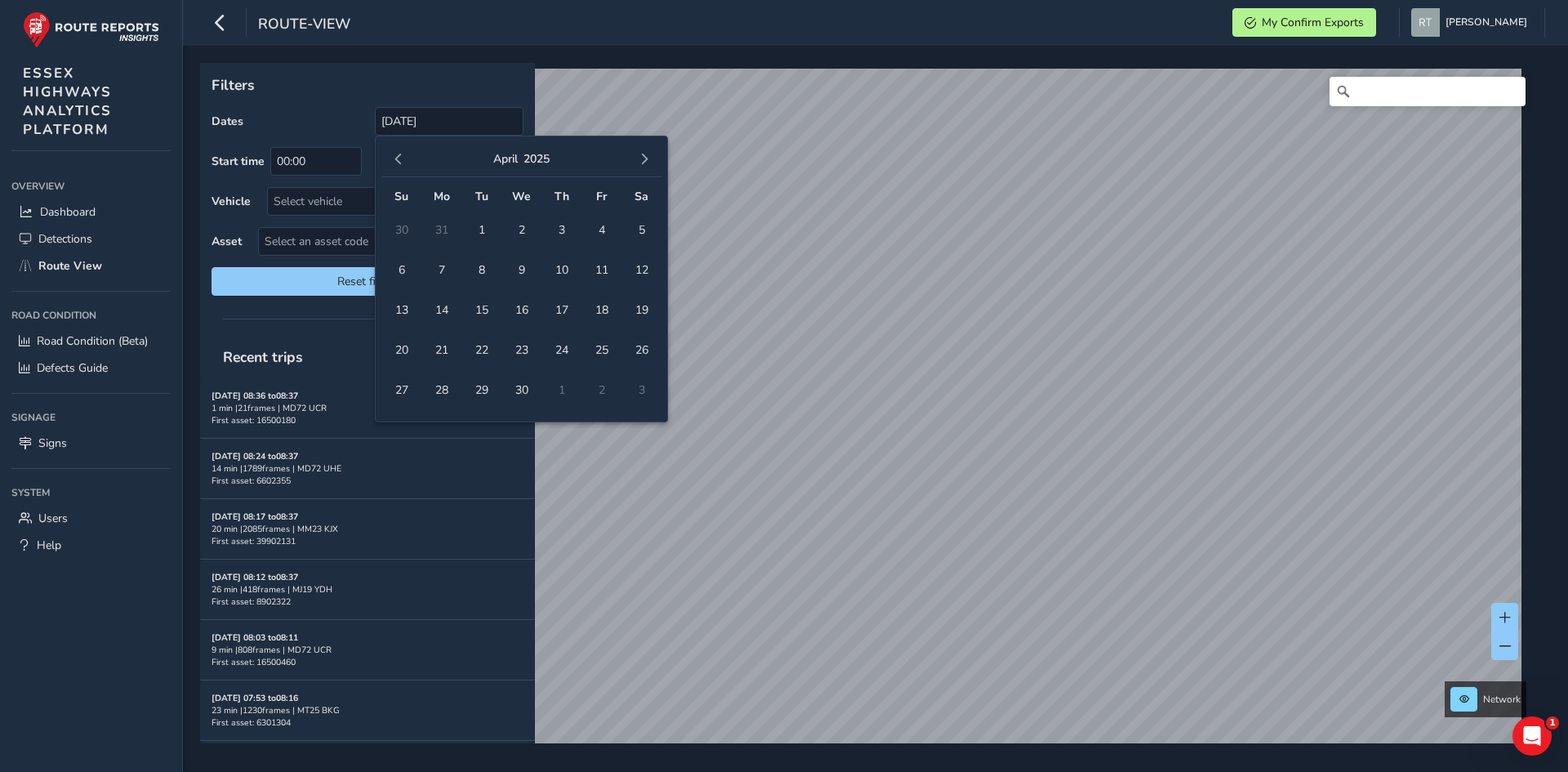
click at [643, 157] on span "button" at bounding box center [644, 160] width 12 height 12
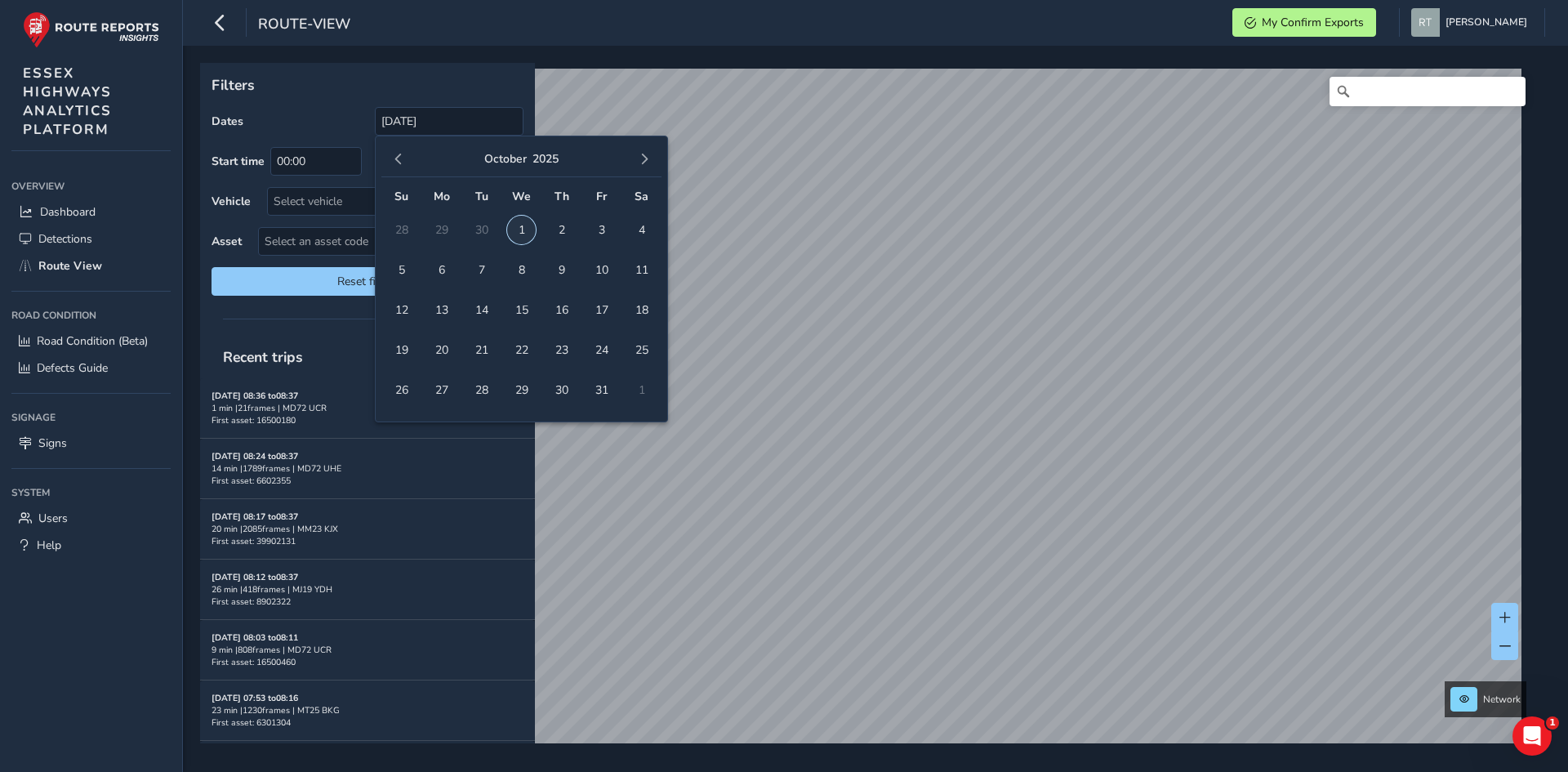
click at [525, 232] on span "1" at bounding box center [521, 230] width 29 height 29
click at [380, 128] on input "[DATE] - [DATE]" at bounding box center [449, 122] width 149 height 29
click at [398, 167] on button "button" at bounding box center [399, 160] width 23 height 23
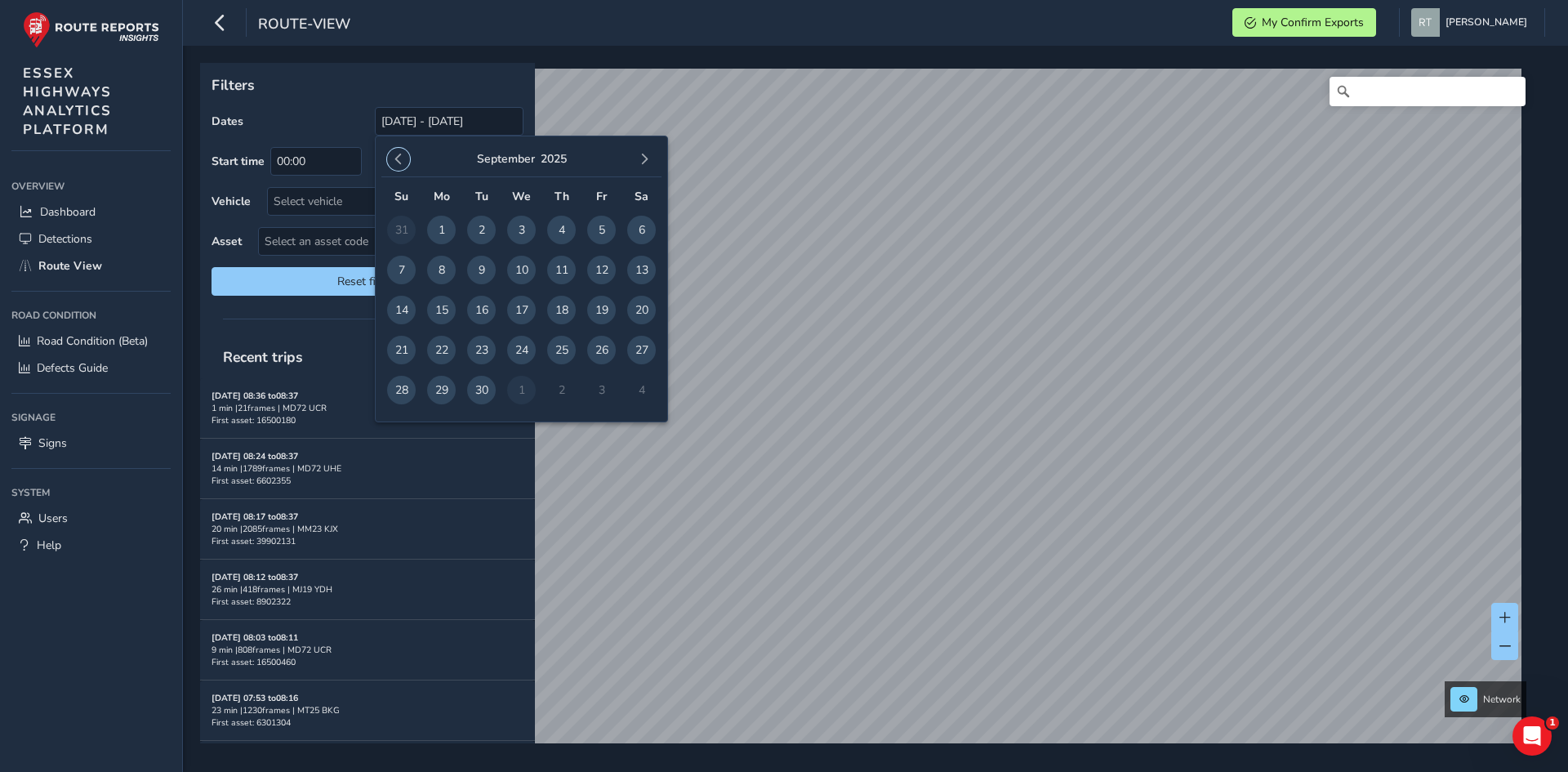
click at [398, 167] on button "button" at bounding box center [399, 160] width 23 height 23
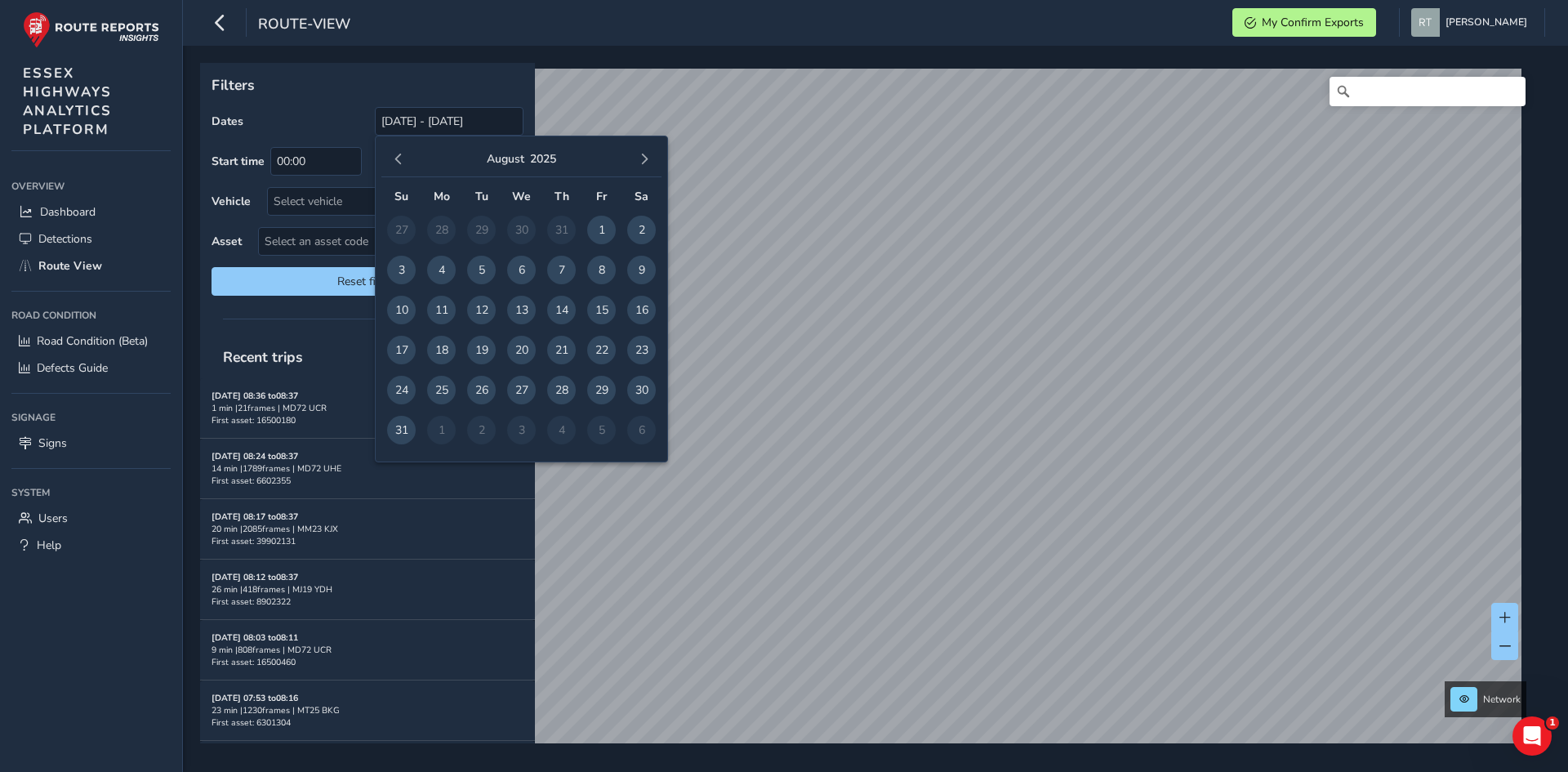
click at [398, 167] on button "button" at bounding box center [399, 160] width 23 height 23
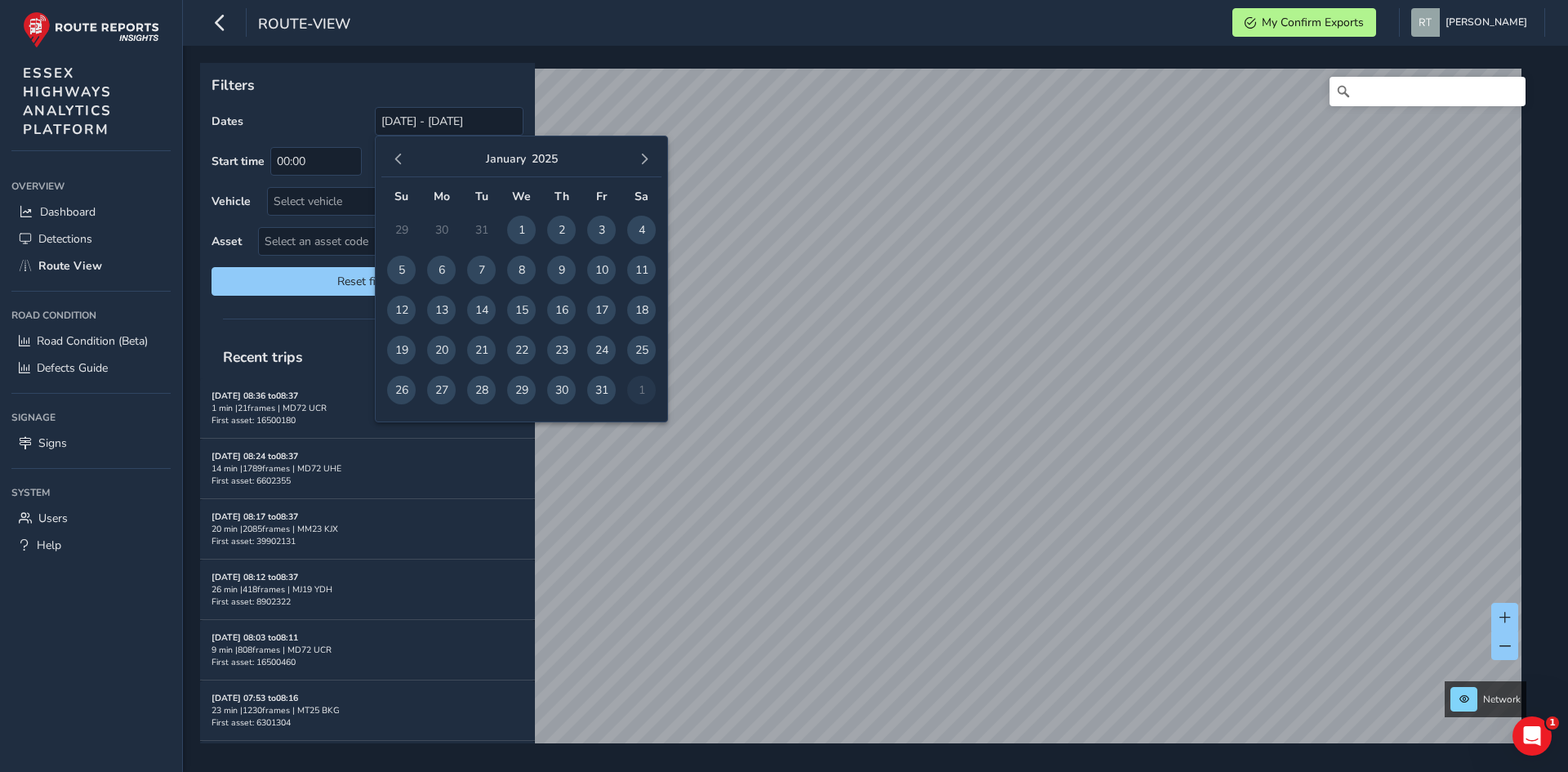
click at [398, 167] on button "button" at bounding box center [399, 160] width 23 height 23
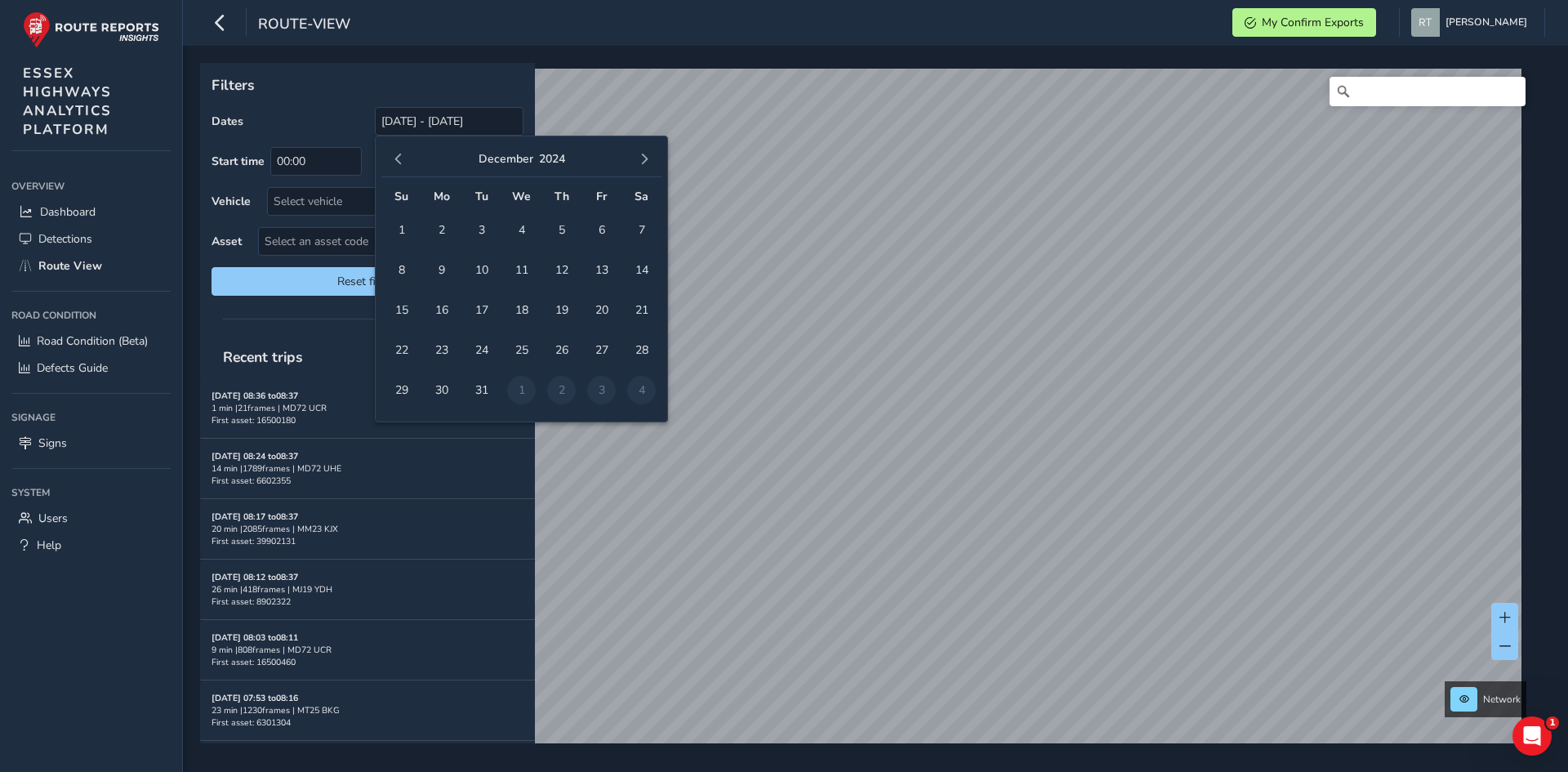
click at [398, 167] on button "button" at bounding box center [399, 160] width 23 height 23
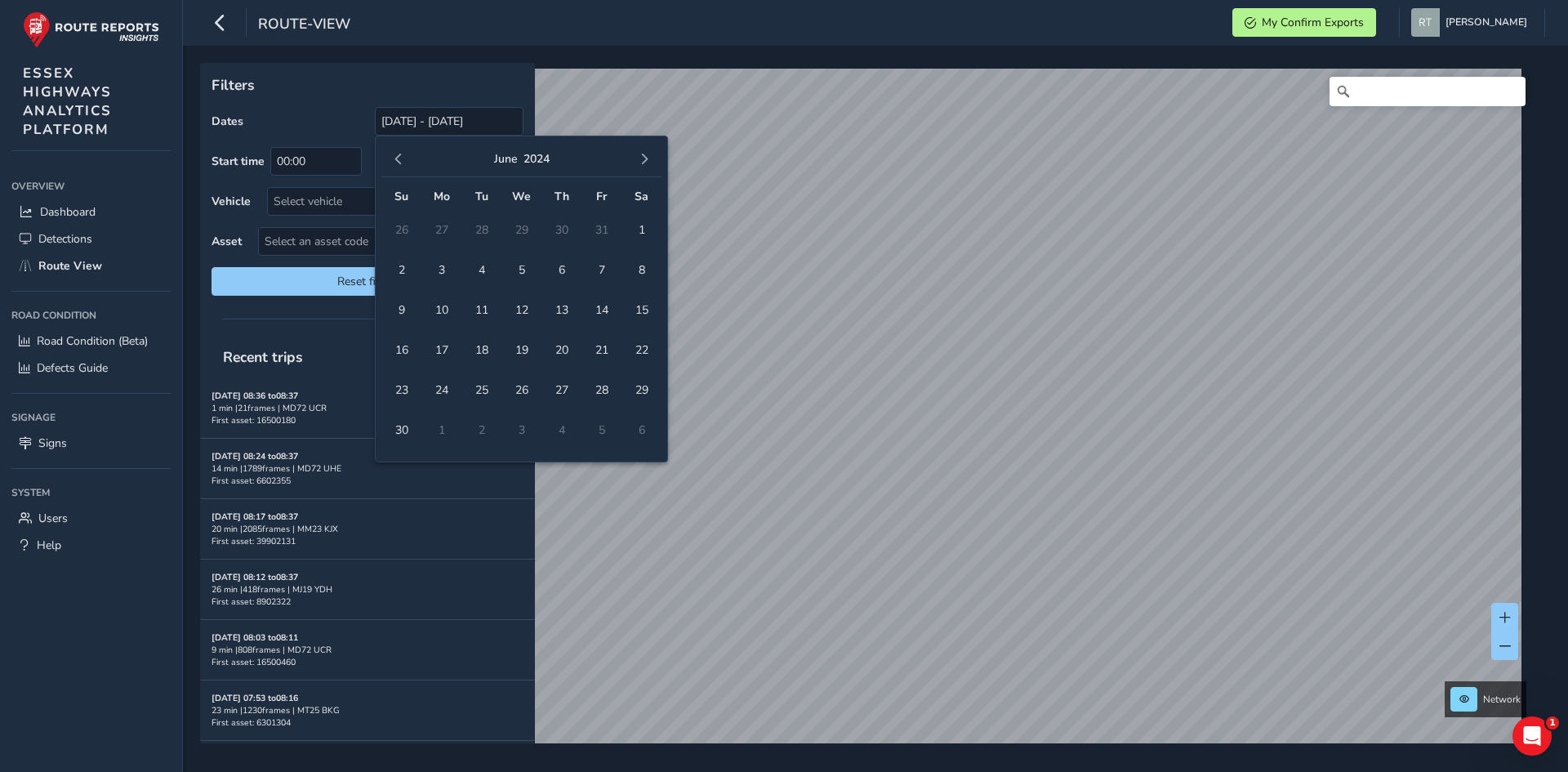
click at [398, 167] on button "button" at bounding box center [399, 160] width 23 height 23
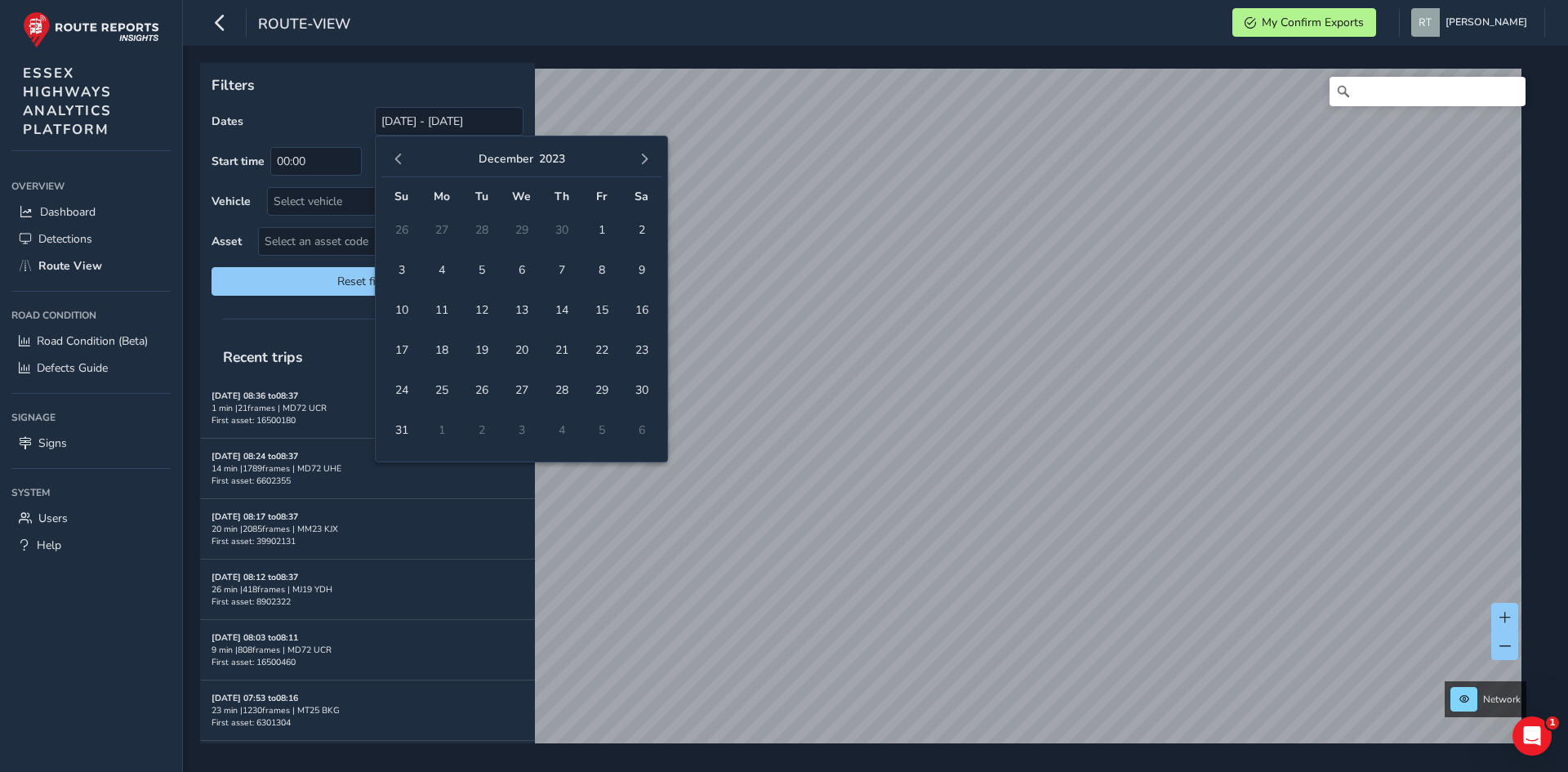
click at [398, 167] on button "button" at bounding box center [399, 160] width 23 height 23
click at [597, 230] on span "1" at bounding box center [602, 230] width 29 height 29
click at [649, 158] on span "button" at bounding box center [644, 160] width 12 height 12
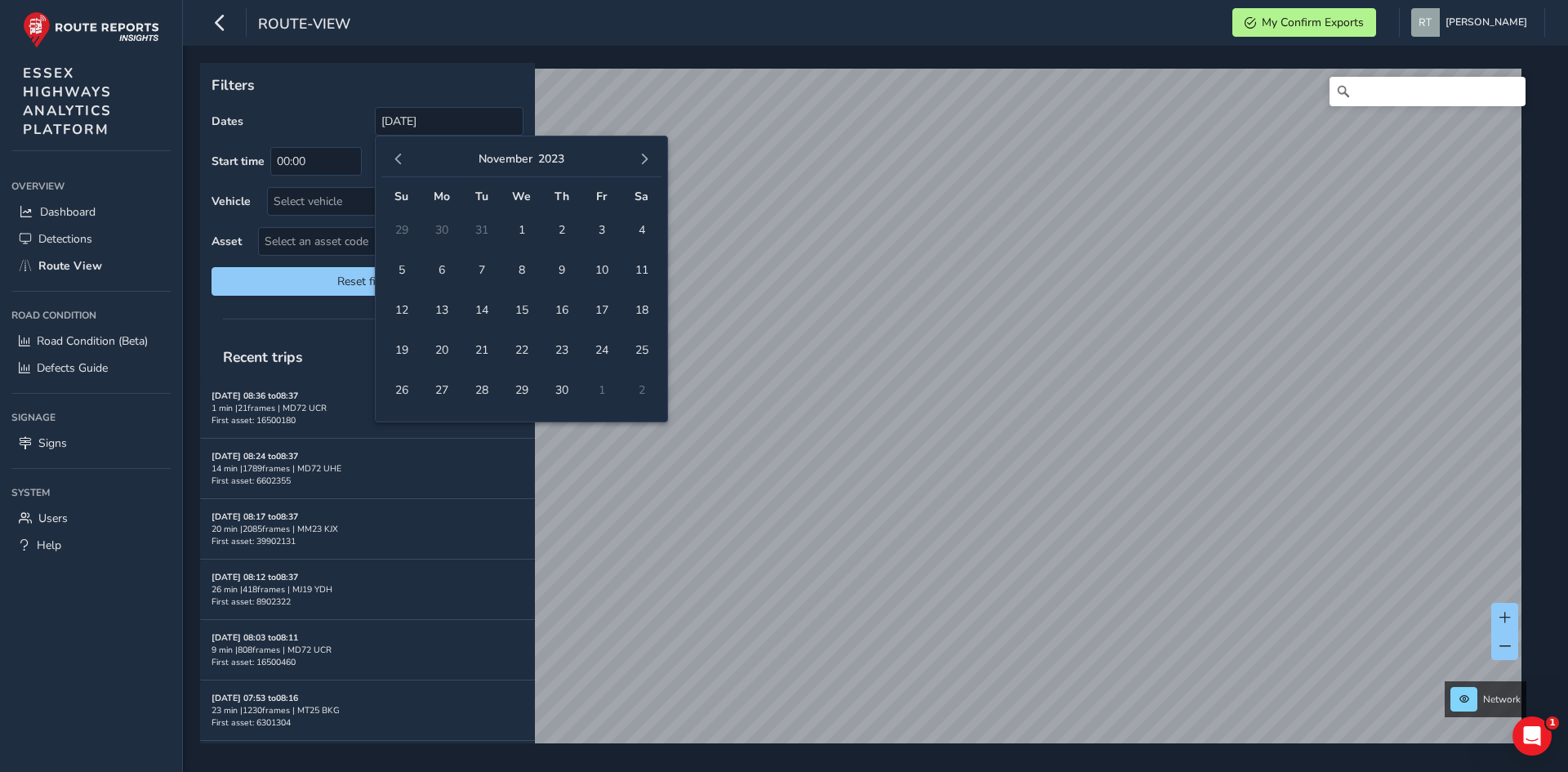
click at [649, 158] on span "button" at bounding box center [644, 160] width 12 height 12
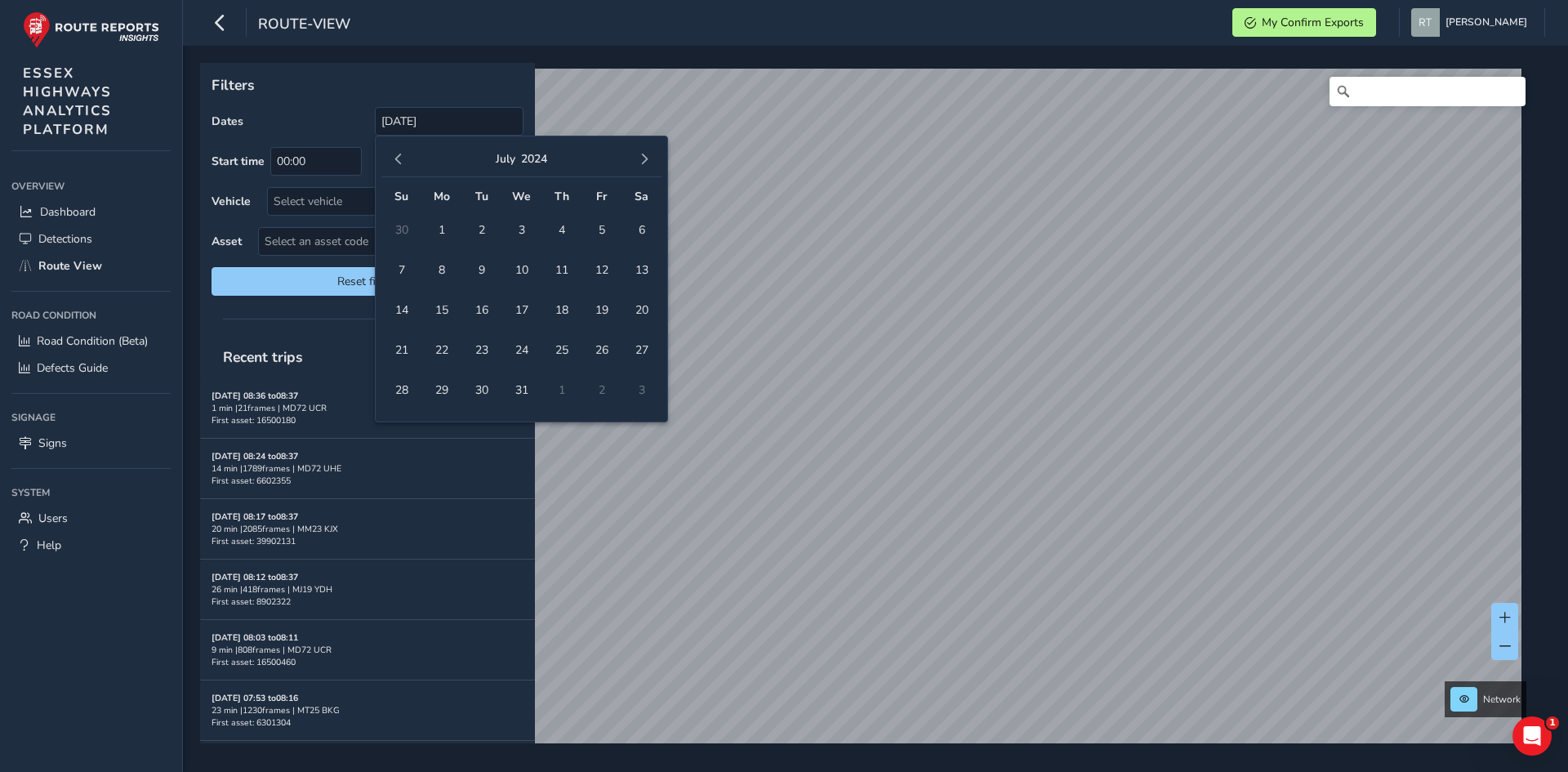
click at [649, 158] on span "button" at bounding box center [644, 160] width 12 height 12
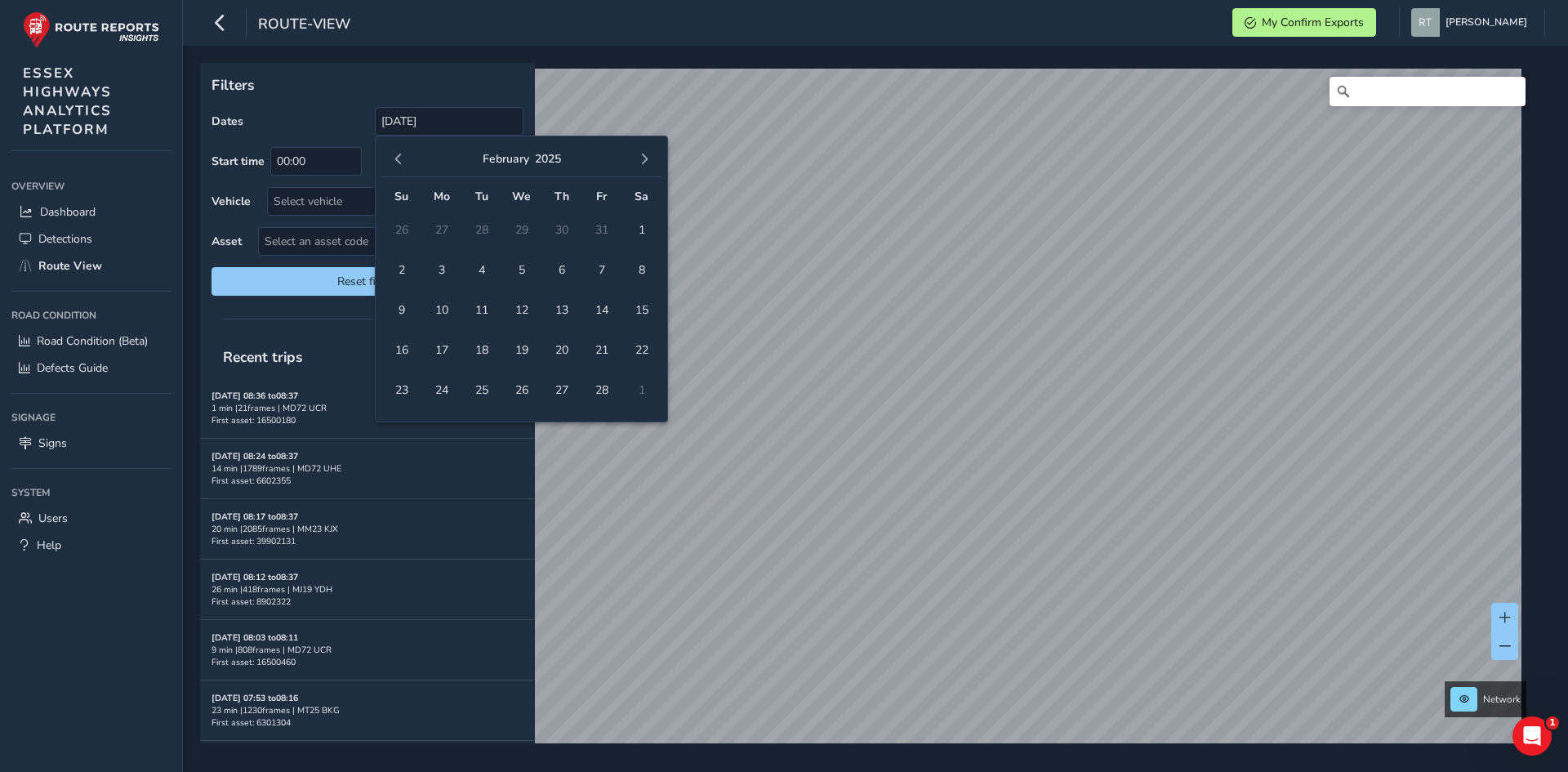
click at [649, 158] on span "button" at bounding box center [644, 160] width 12 height 12
click at [645, 351] on span "24" at bounding box center [641, 350] width 29 height 29
type input "01/09/2023 - 24/05/2025"
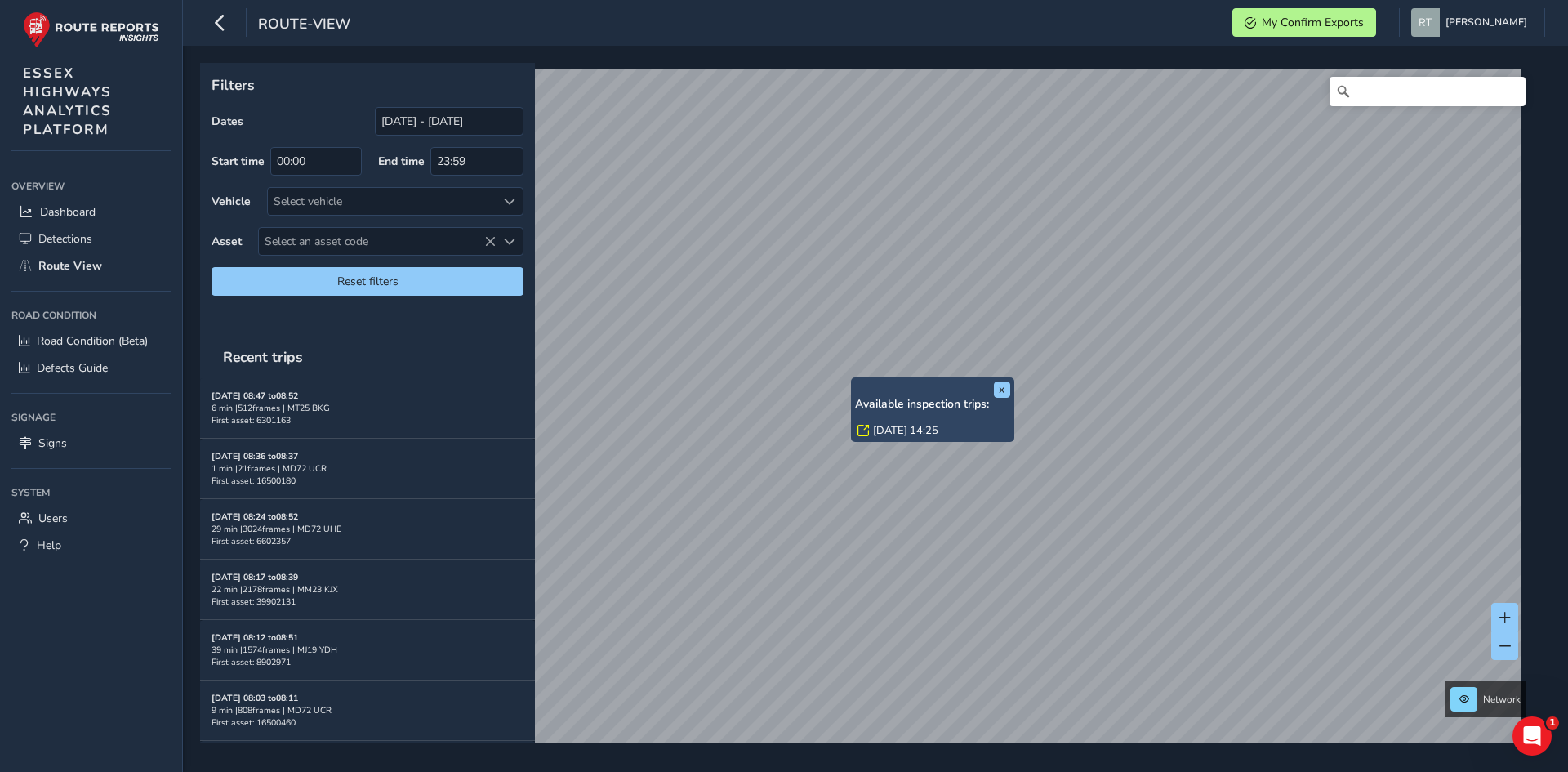
click at [879, 431] on link "[DATE] 14:25" at bounding box center [905, 430] width 66 height 15
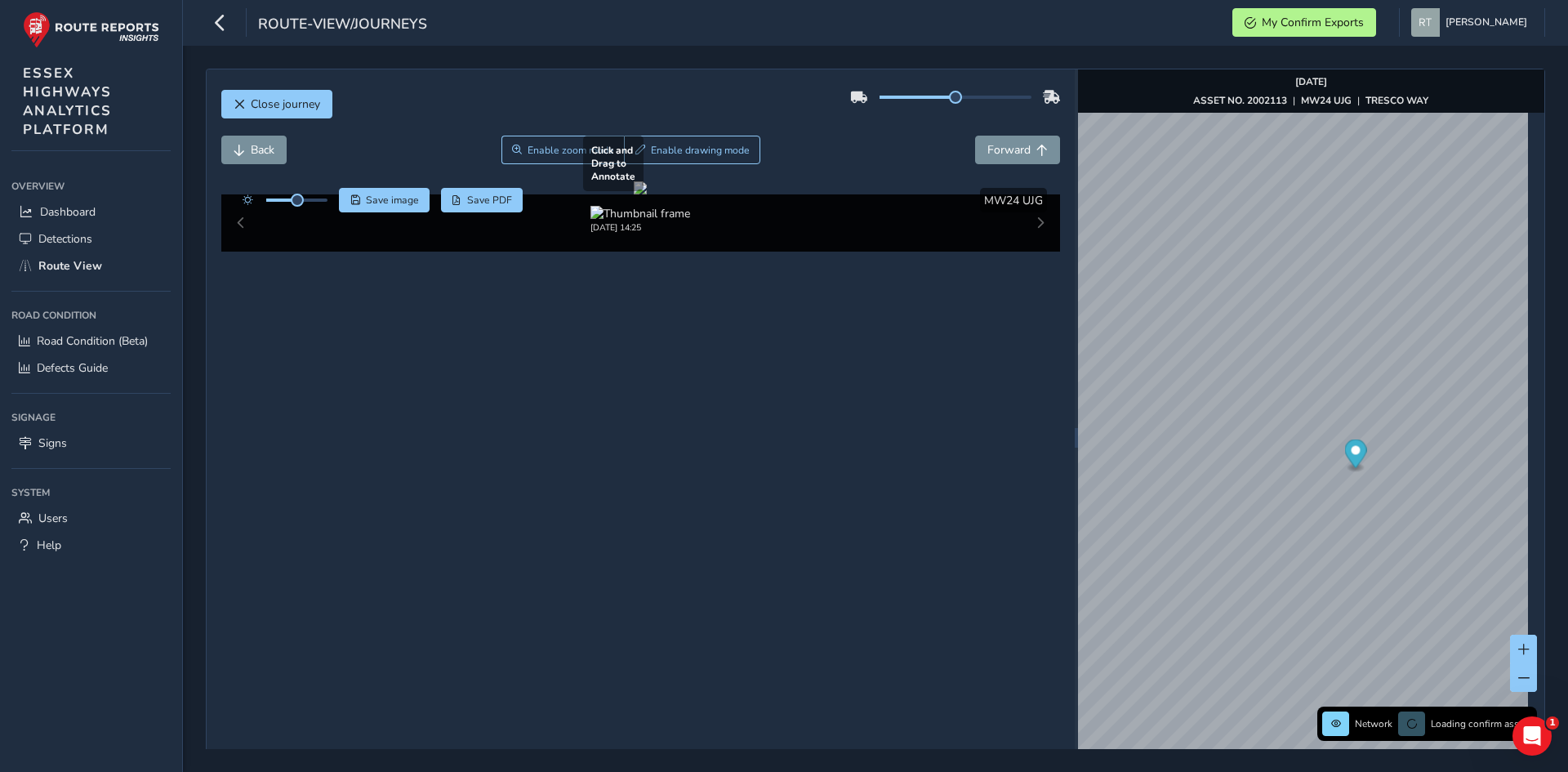
scroll to position [58, 0]
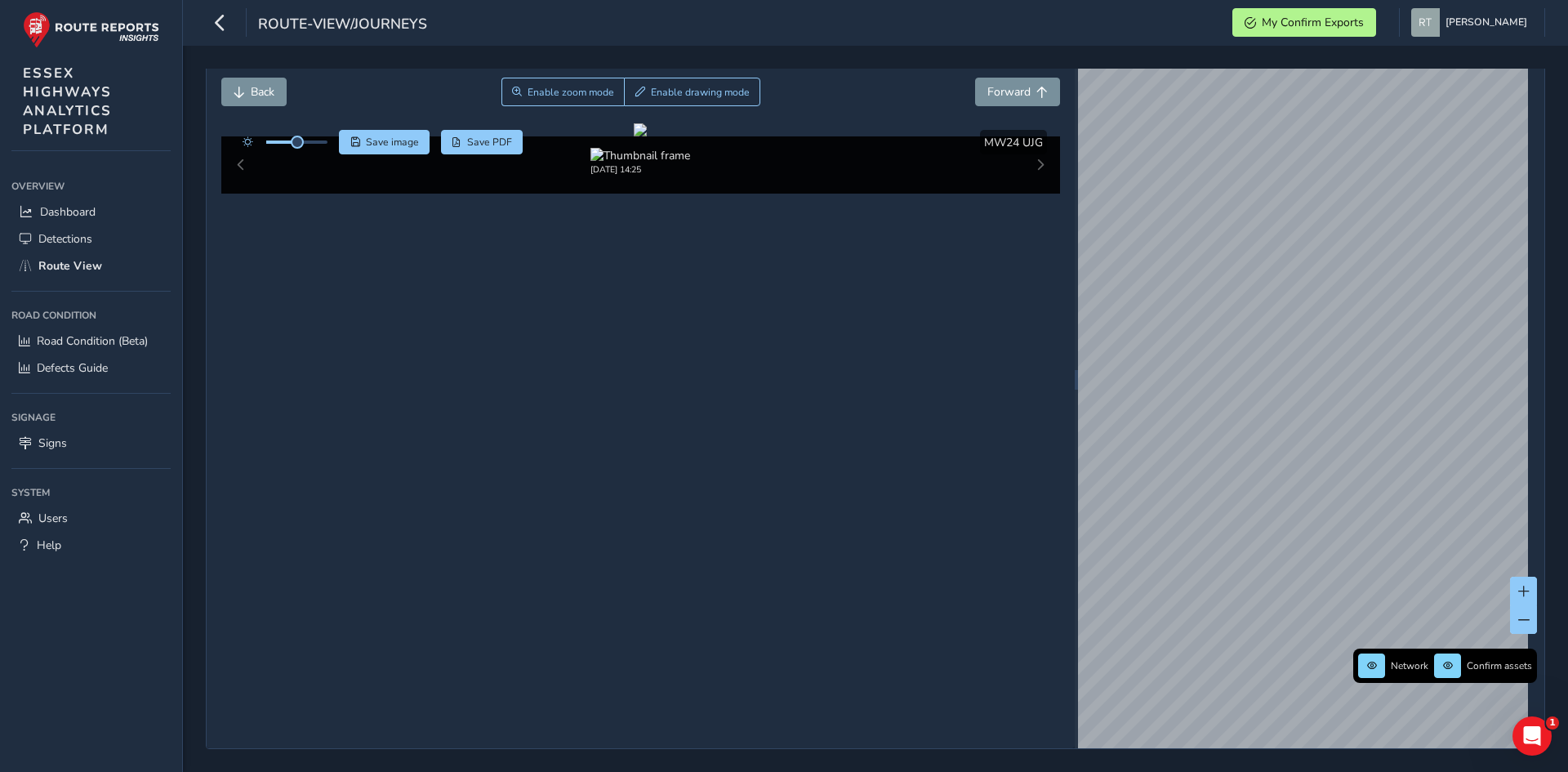
click at [1532, 561] on div "Close journey Back Enable zoom mode Enable drawing mode Forward Click and Drag …" at bounding box center [875, 408] width 1339 height 680
click at [1023, 359] on div "Close journey Back Enable zoom mode Enable drawing mode Forward Click and Drag …" at bounding box center [875, 379] width 1339 height 738
click at [1567, 448] on div "Close journey Back Enable zoom mode Enable drawing mode Forward Click and Drag …" at bounding box center [875, 408] width 1385 height 726
click at [1535, 396] on div "Close journey Back Enable zoom mode Enable drawing mode Forward Click and Drag …" at bounding box center [875, 408] width 1339 height 680
click at [965, 340] on div "Close journey Back Enable zoom mode Enable drawing mode Forward Click and Drag …" at bounding box center [875, 379] width 1339 height 738
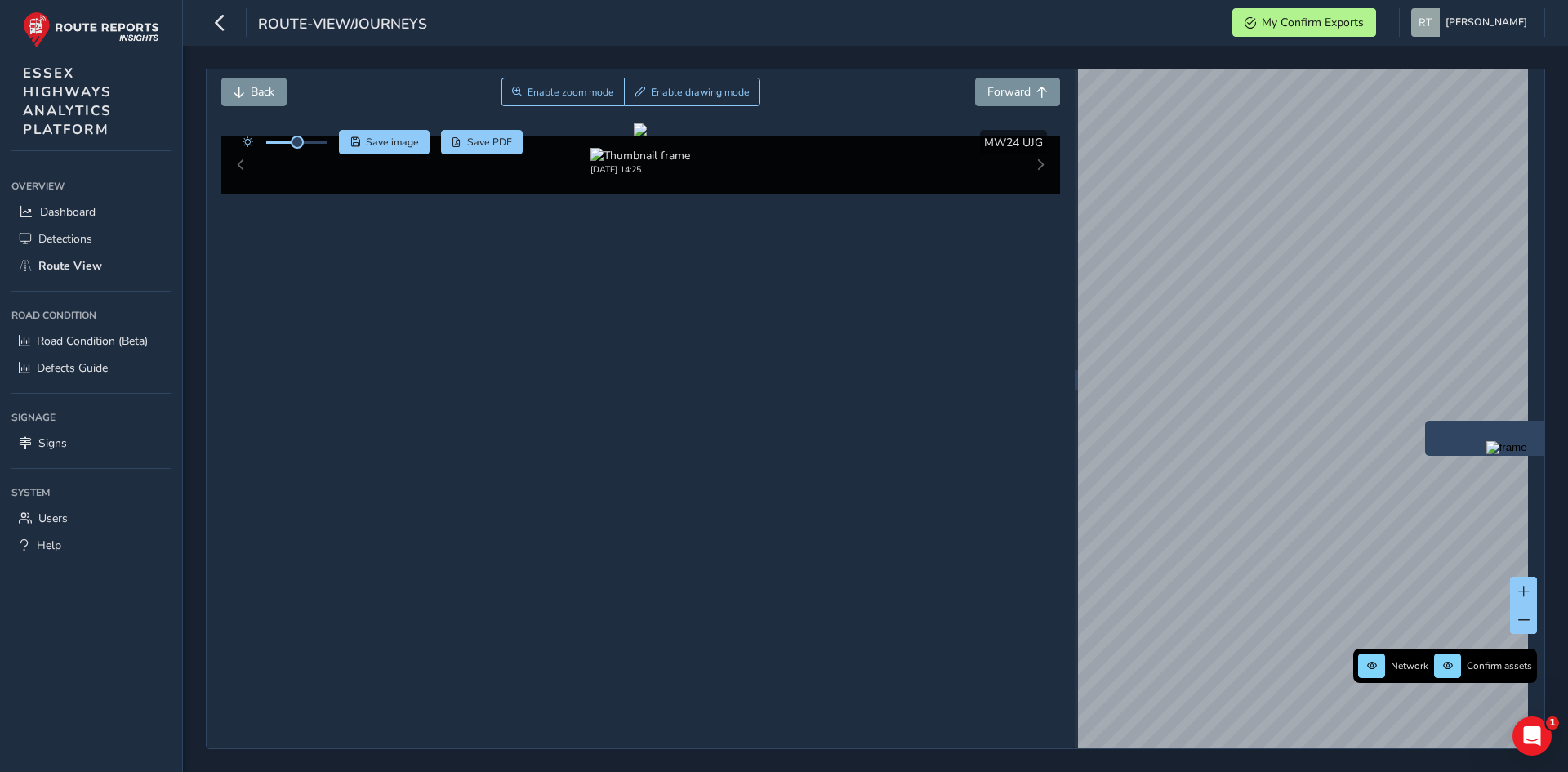
drag, startPoint x: 1202, startPoint y: 424, endPoint x: 1462, endPoint y: 430, distance: 260.1
click at [1477, 431] on div "x Network Confirm assets Sep 08 2025 ASSET NO. 2002113 | MW24 UJG | TRESCO WAY" at bounding box center [1311, 379] width 466 height 736
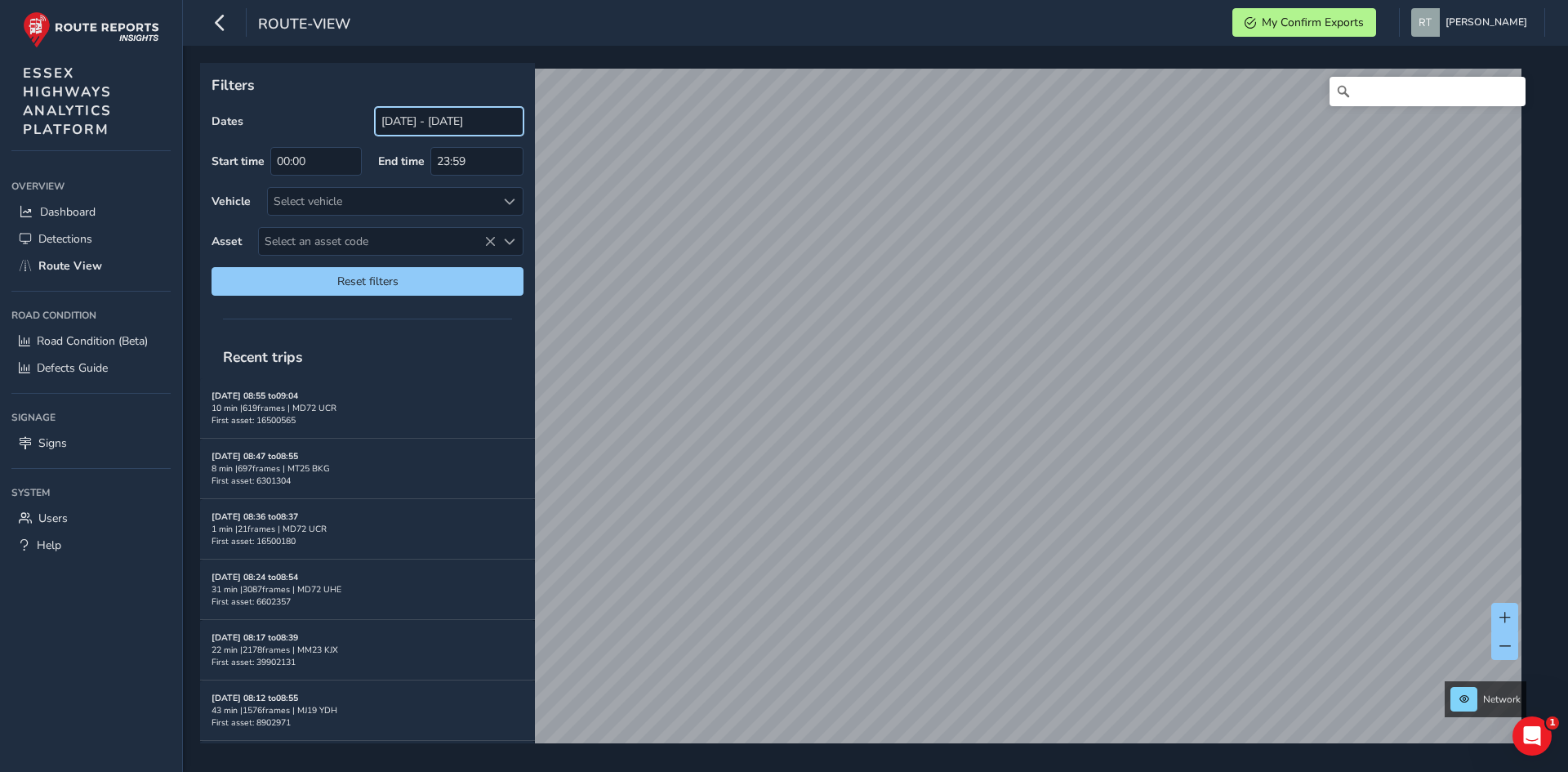
click at [391, 119] on input "[DATE] - [DATE]" at bounding box center [449, 122] width 149 height 29
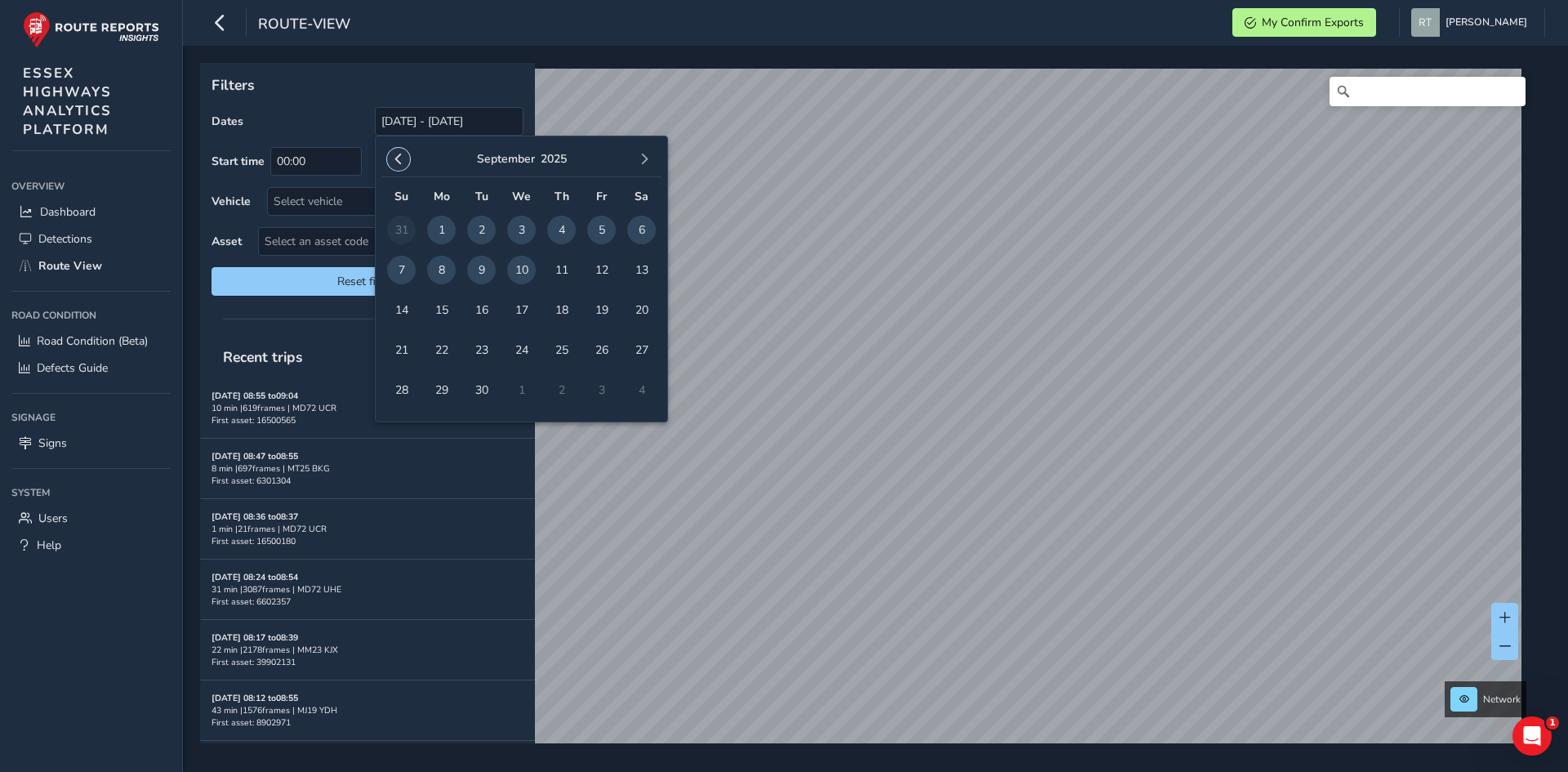
click at [394, 165] on span "button" at bounding box center [399, 160] width 12 height 12
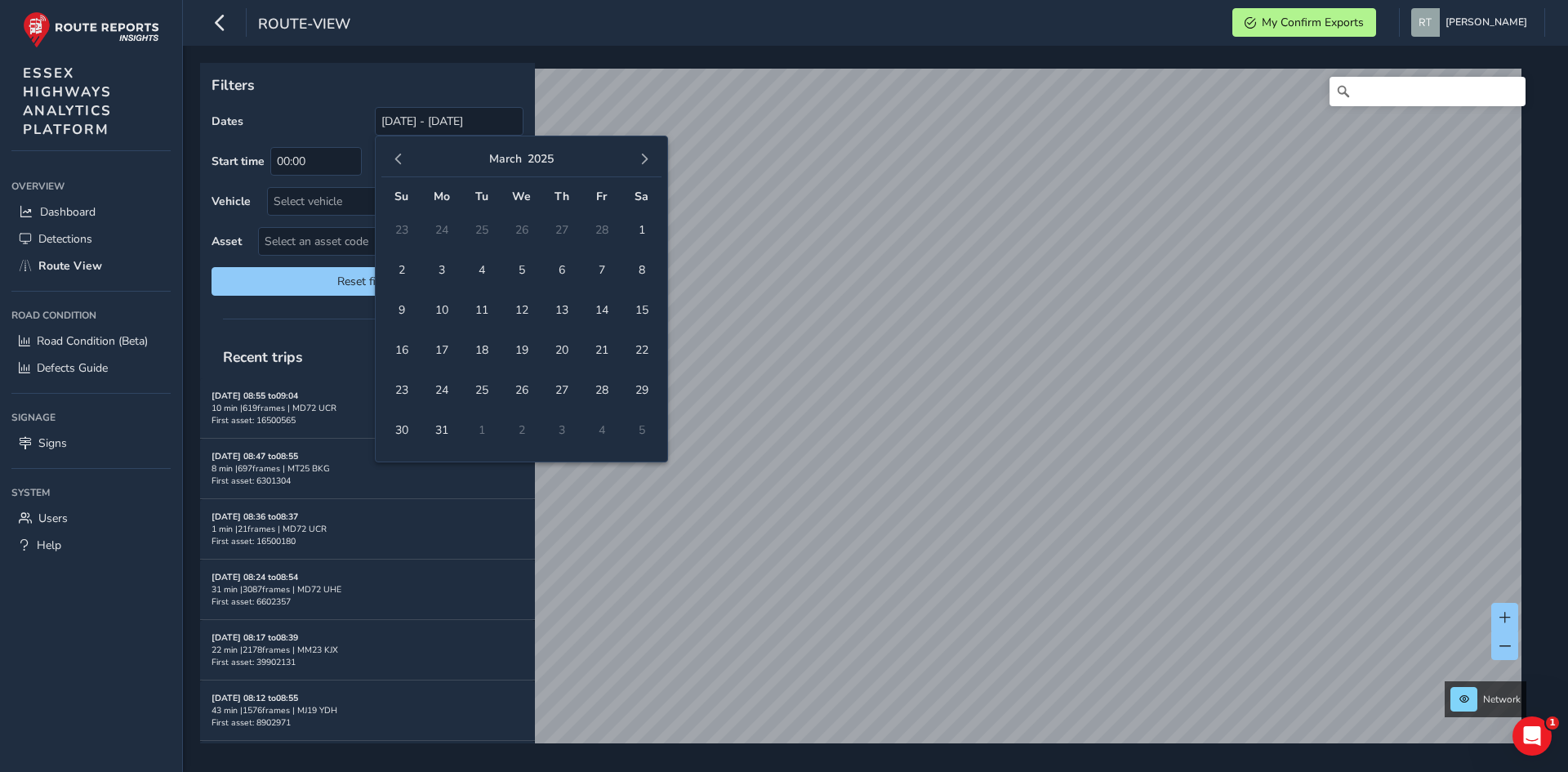
click at [394, 165] on span "button" at bounding box center [399, 160] width 12 height 12
click at [521, 235] on span "1" at bounding box center [521, 230] width 29 height 29
click at [636, 161] on button "button" at bounding box center [644, 160] width 23 height 23
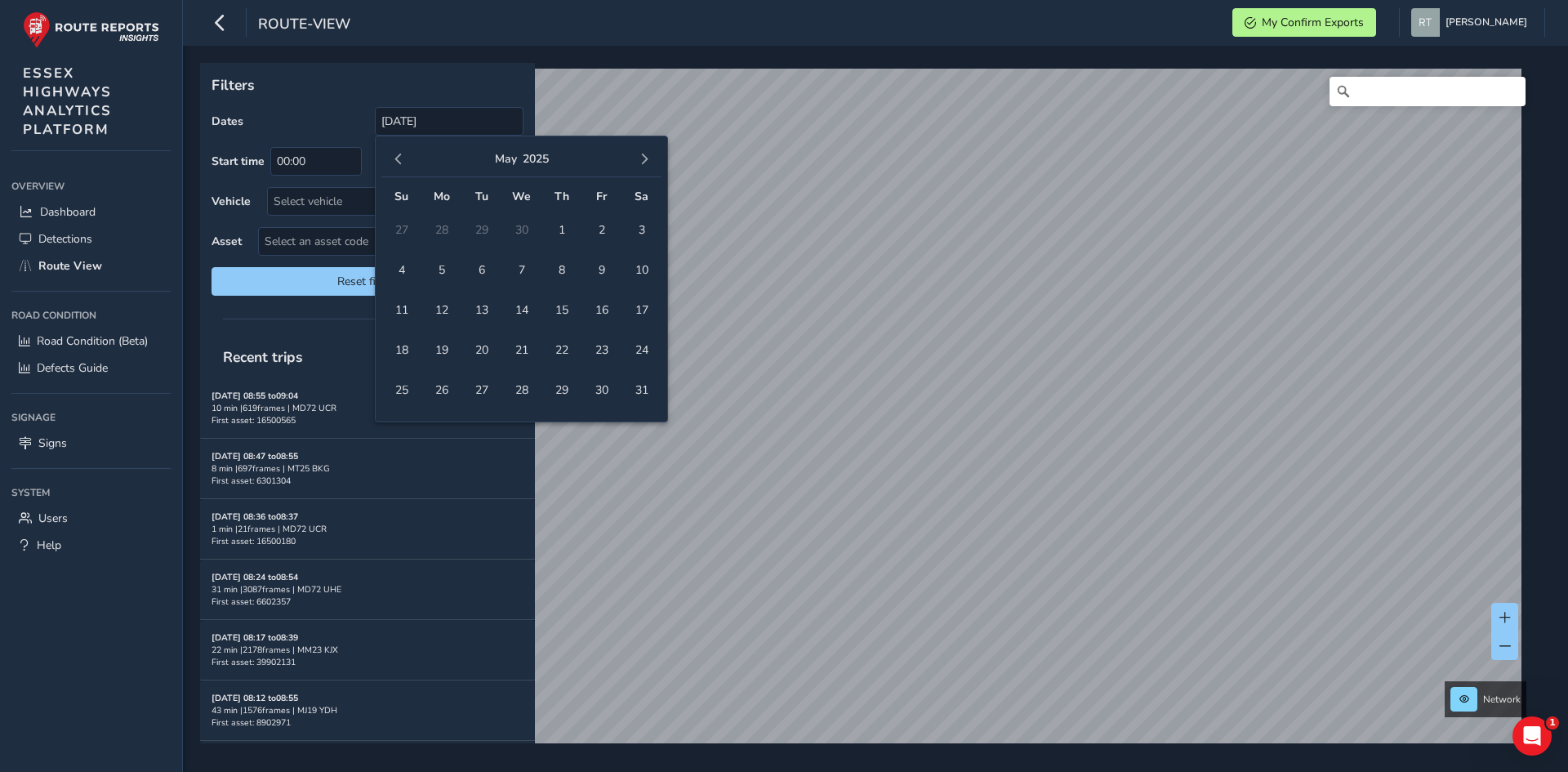
click at [636, 161] on button "button" at bounding box center [644, 160] width 23 height 23
click at [648, 272] on span "13" at bounding box center [641, 270] width 29 height 29
type input "01/01/2025 - 13/09/2025"
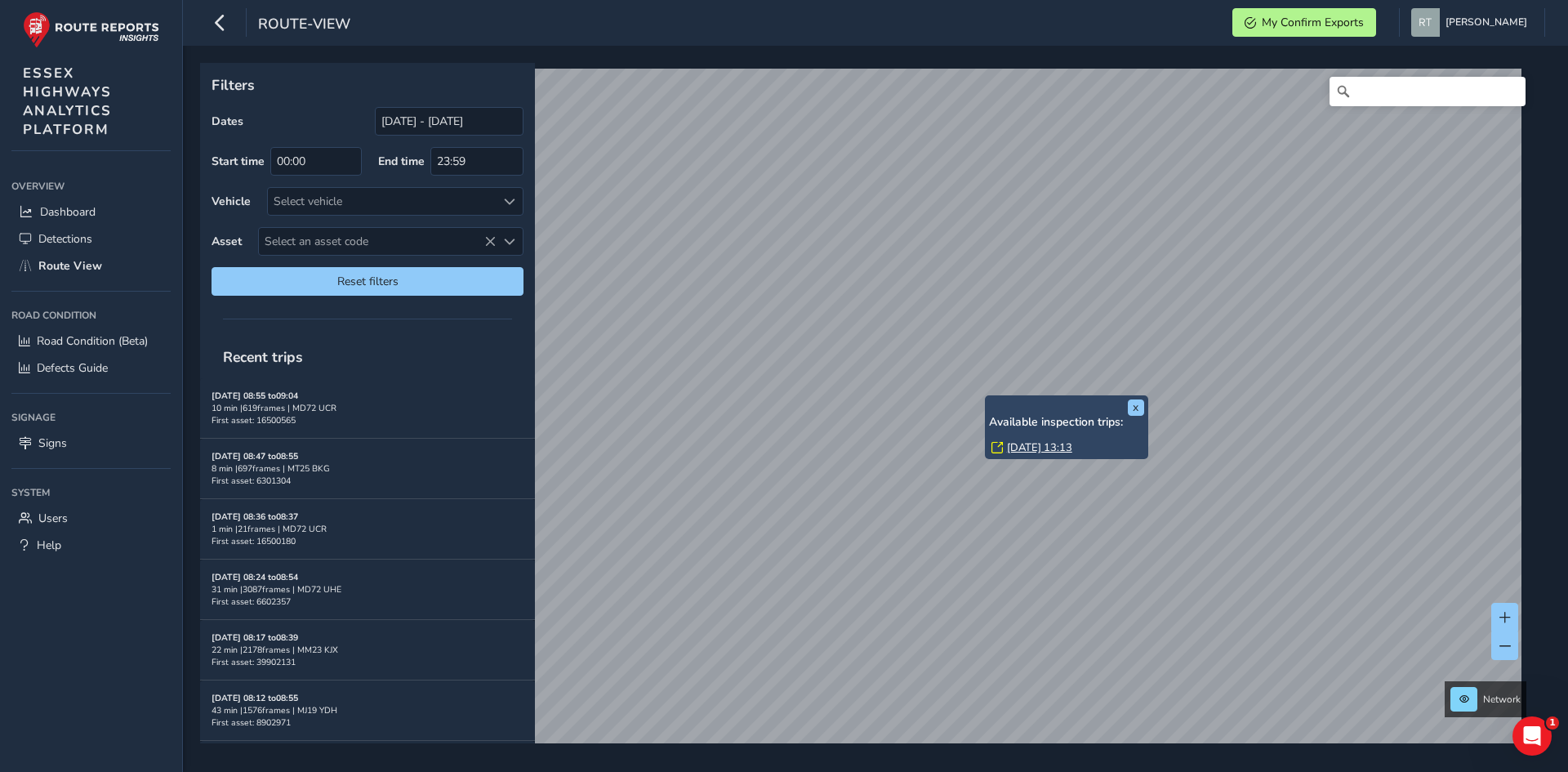
click at [1021, 443] on link "Fri, 2 May, 13:13" at bounding box center [1040, 447] width 66 height 15
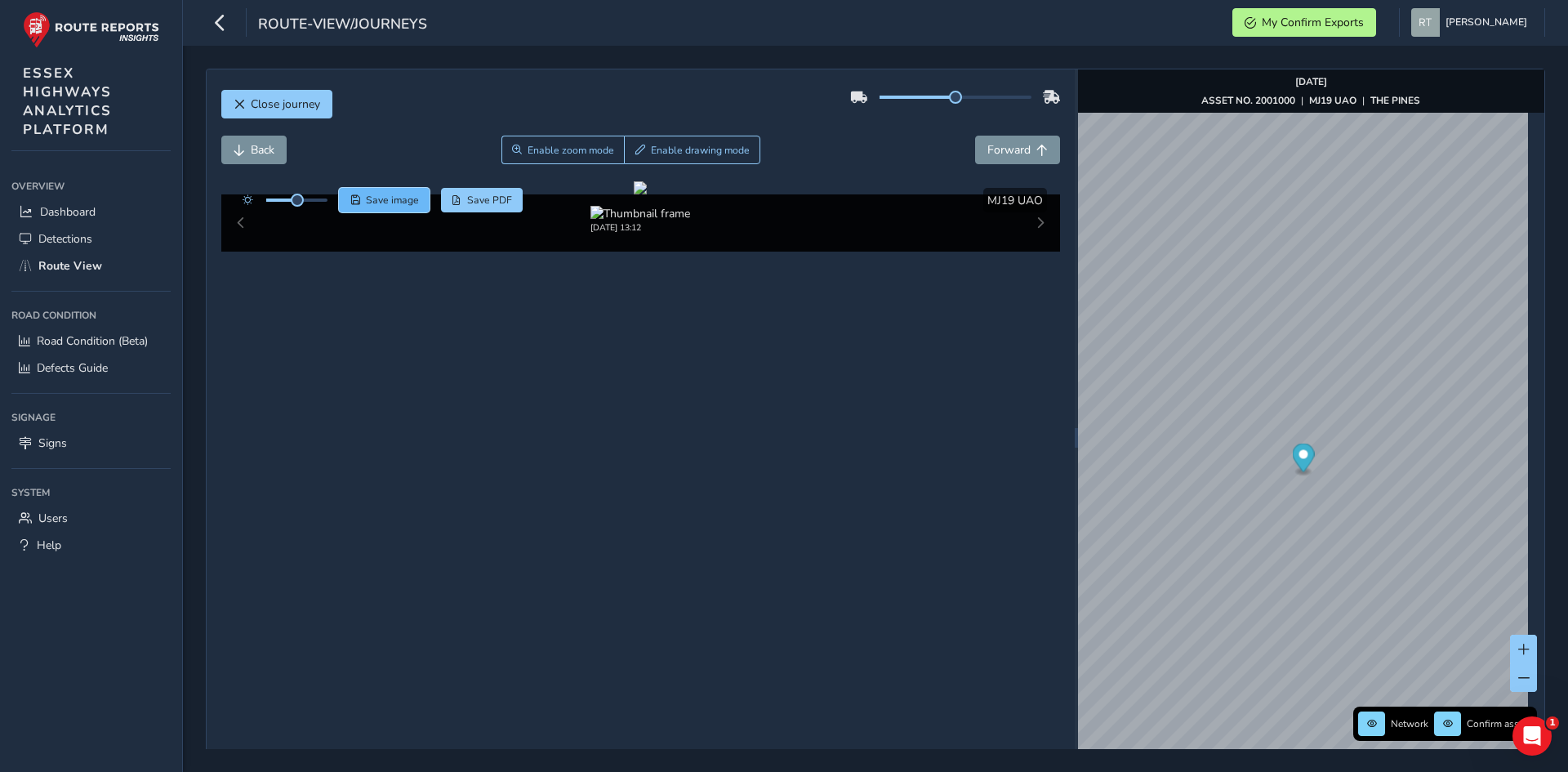
click at [389, 204] on span "Save image" at bounding box center [392, 200] width 53 height 14
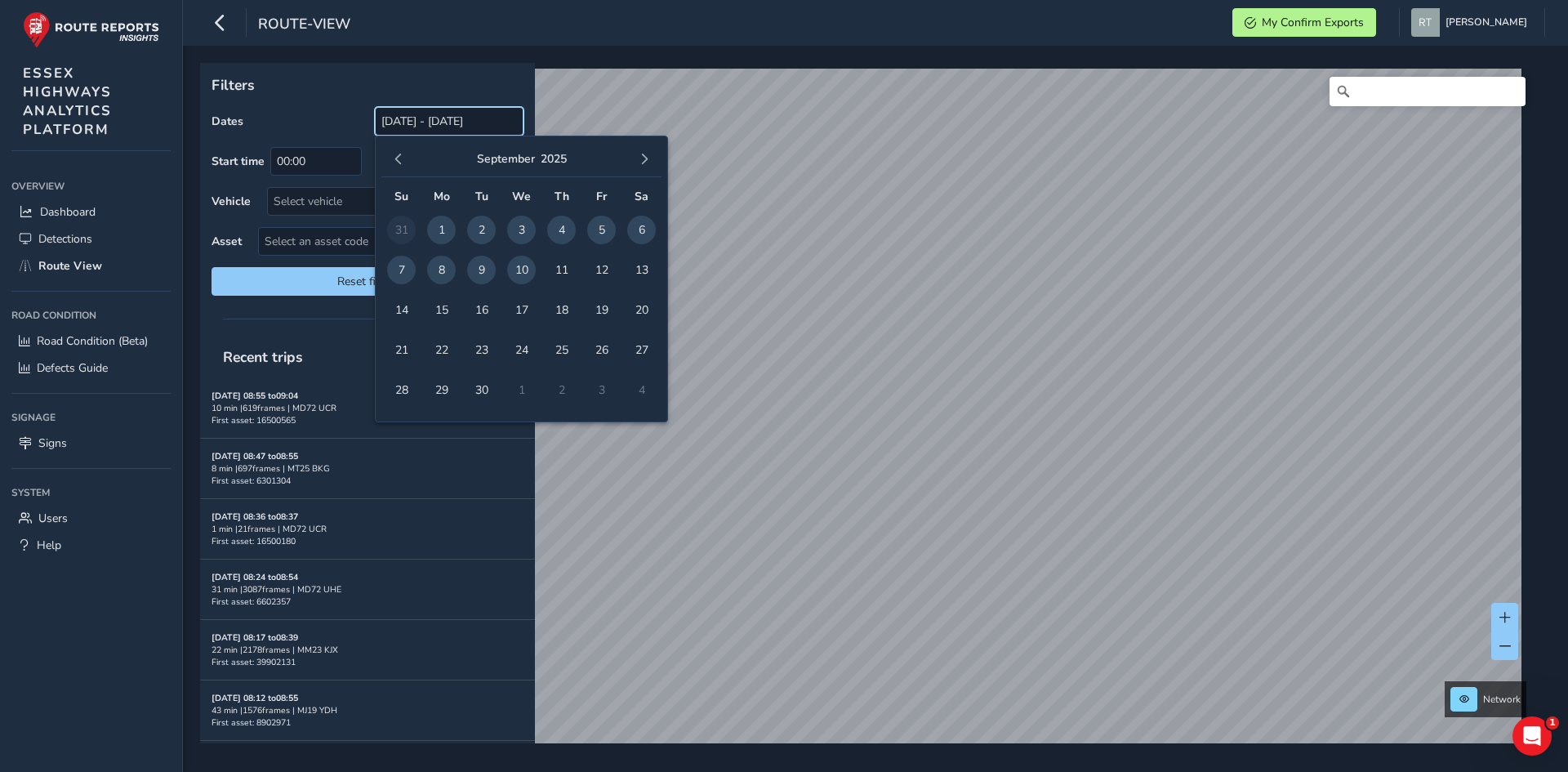
click at [402, 123] on input "[DATE] - [DATE]" at bounding box center [449, 122] width 149 height 29
click at [396, 154] on span "button" at bounding box center [399, 160] width 12 height 12
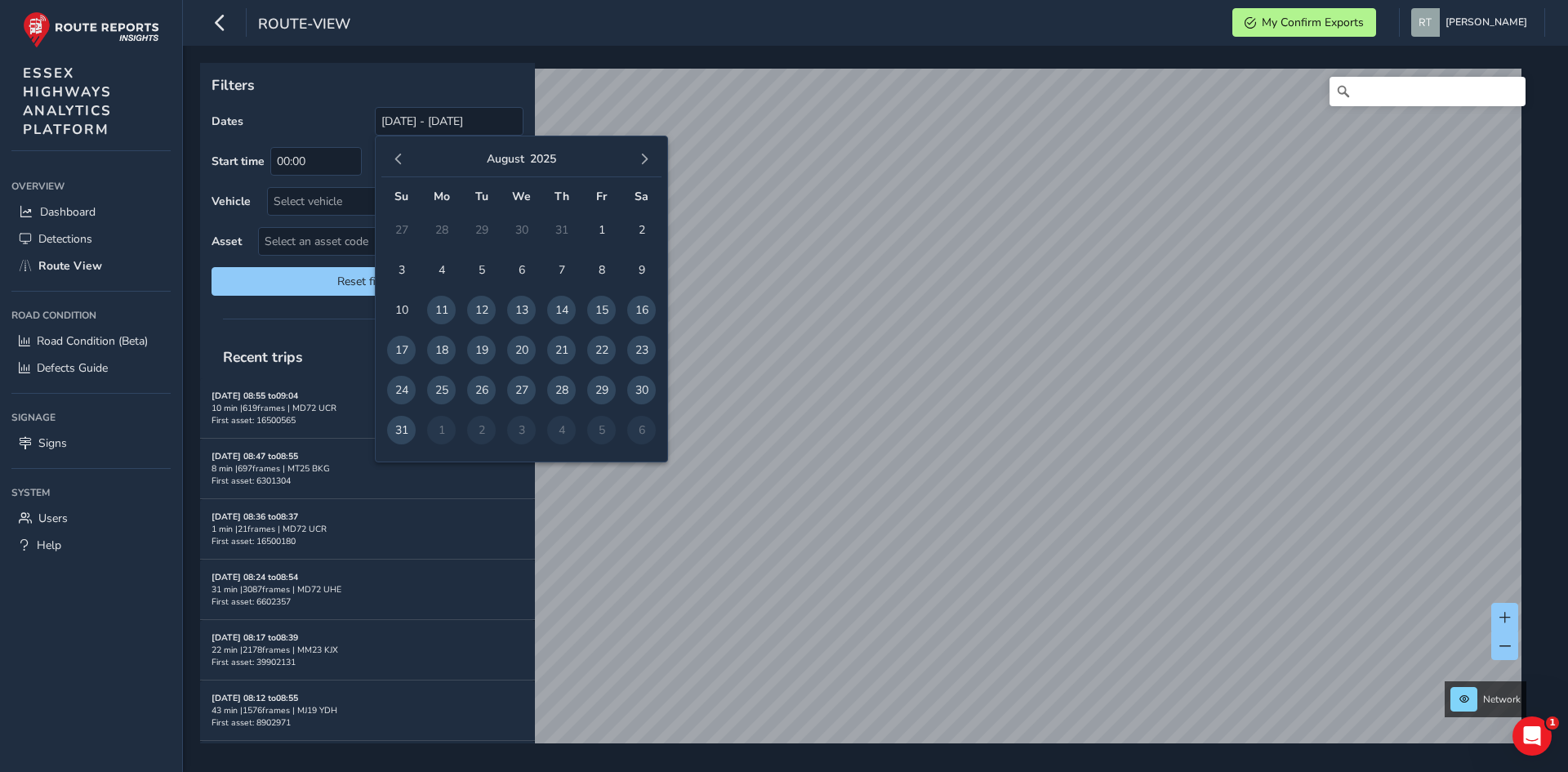
click at [396, 154] on span "button" at bounding box center [399, 160] width 12 height 12
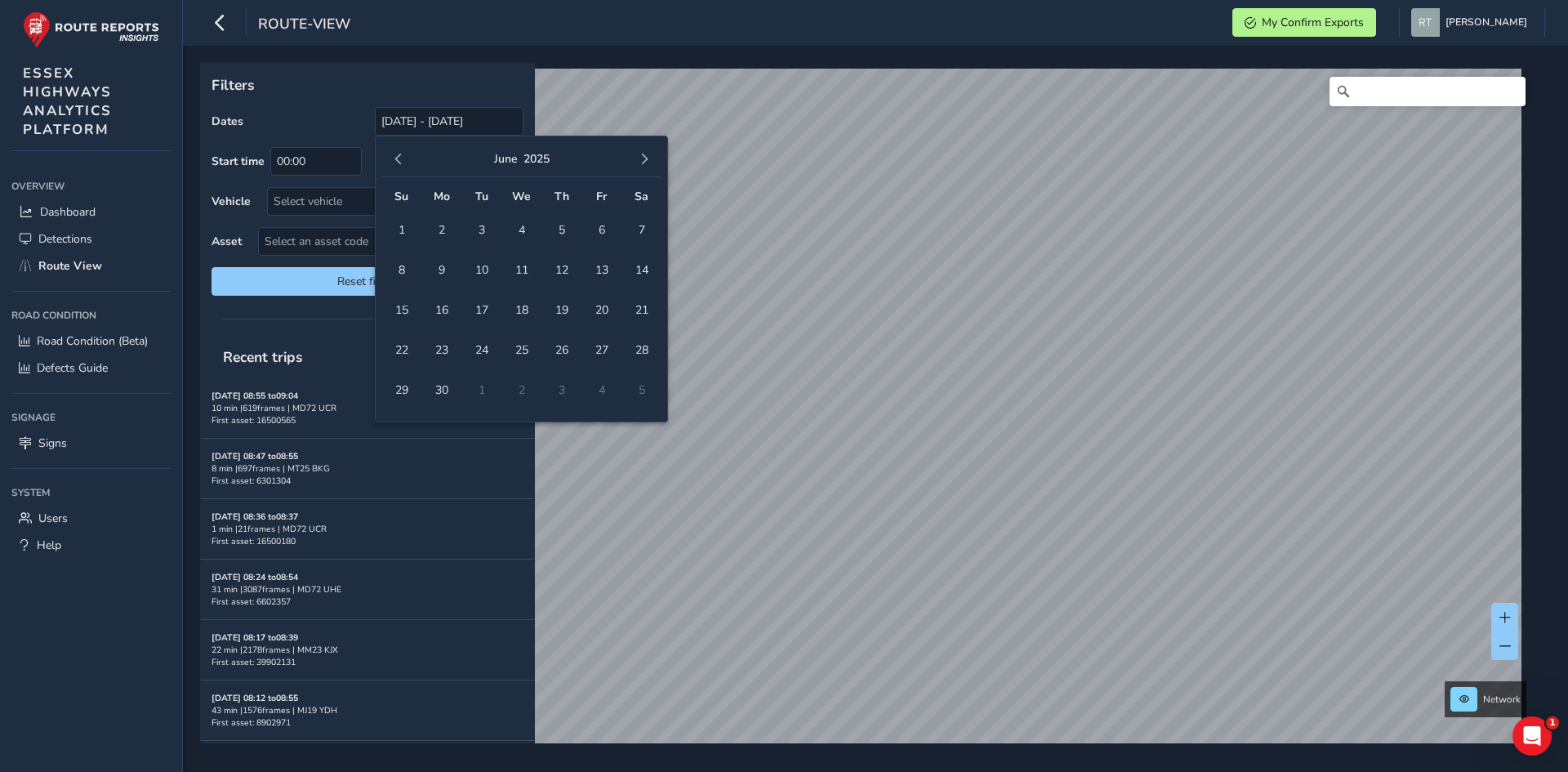
click at [396, 154] on span "button" at bounding box center [399, 160] width 12 height 12
click at [524, 233] on span "1" at bounding box center [521, 230] width 29 height 29
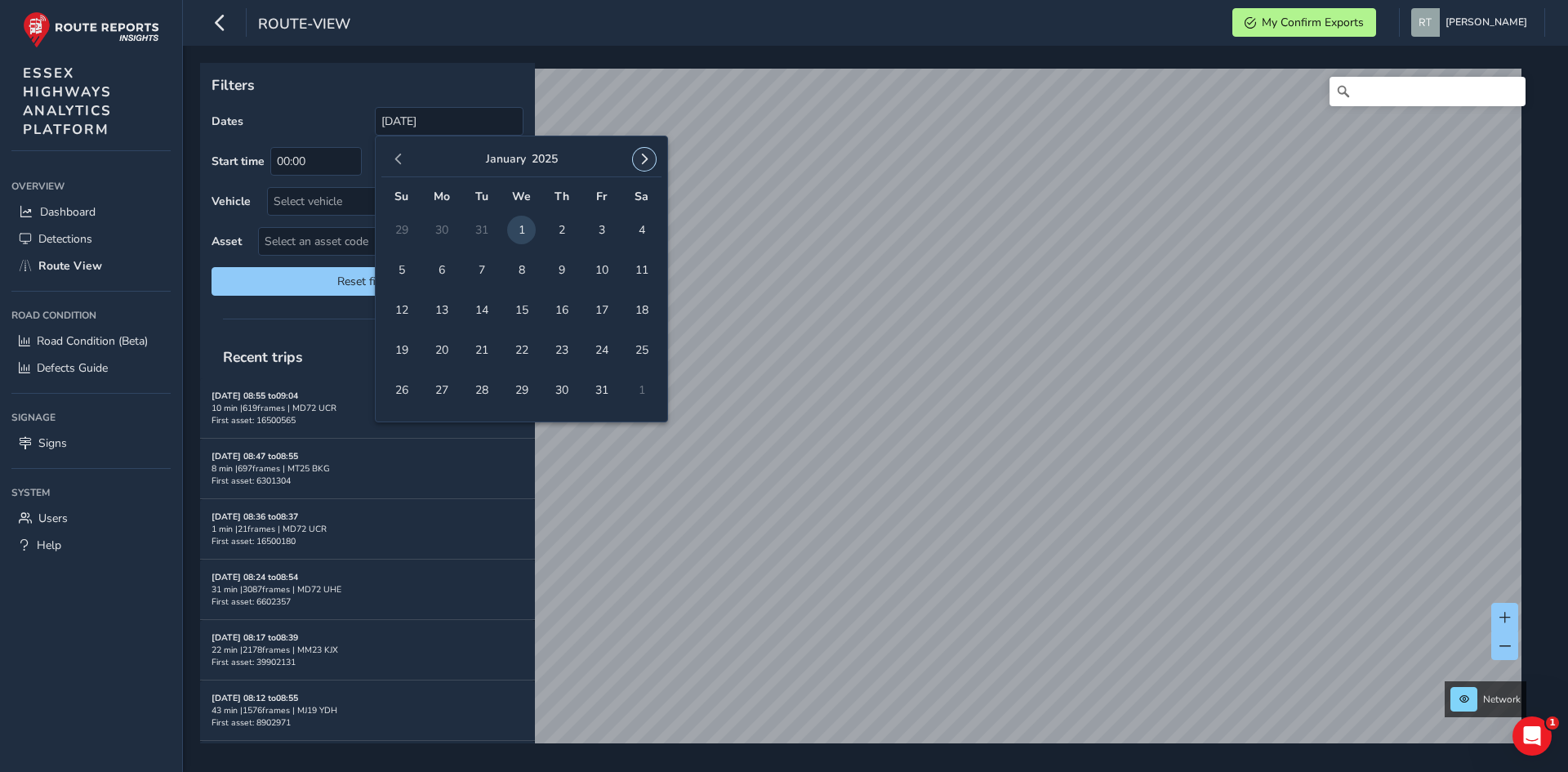
click at [644, 168] on button "button" at bounding box center [644, 160] width 23 height 23
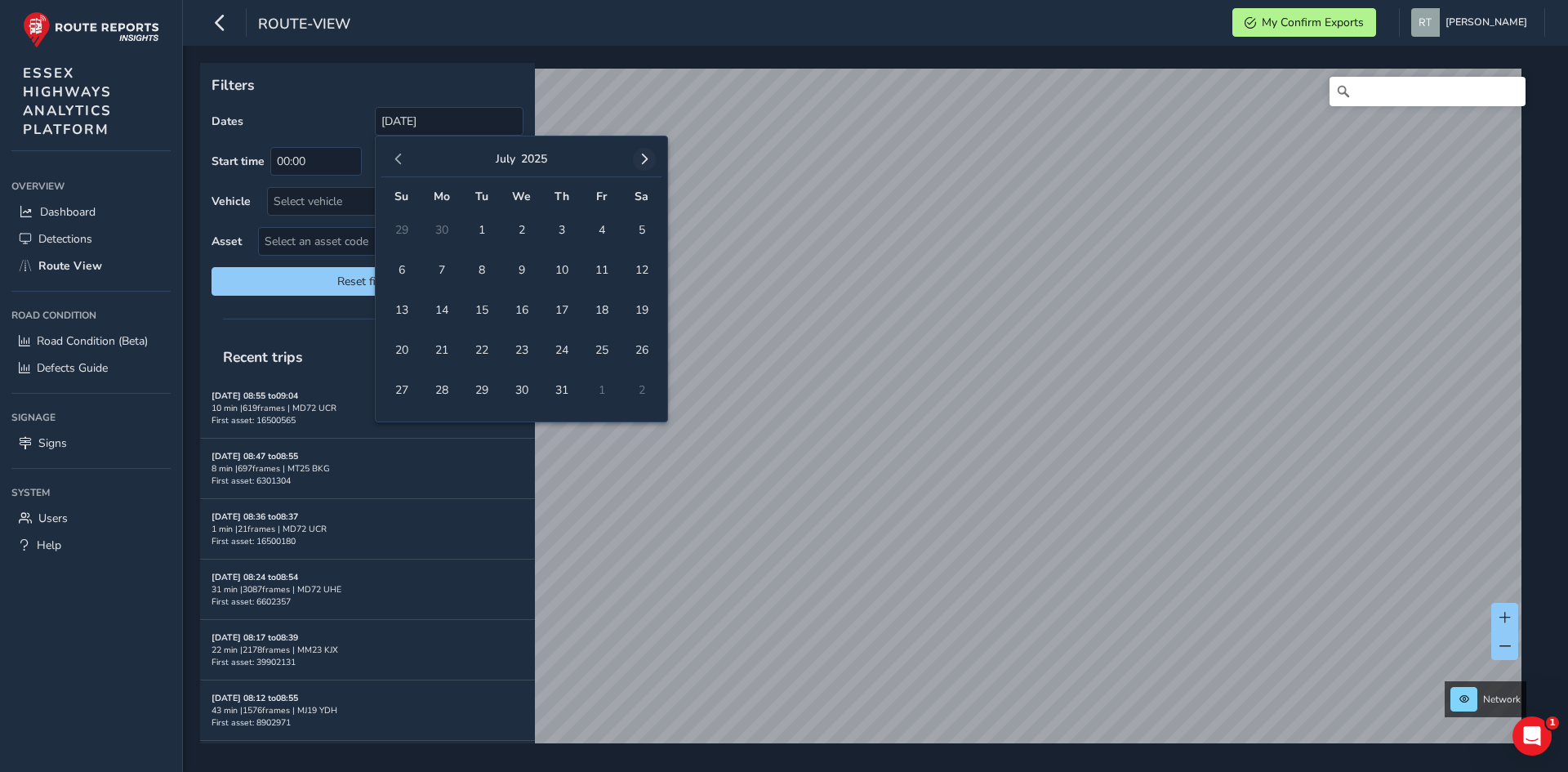
click at [647, 164] on span "button" at bounding box center [644, 160] width 12 height 12
click at [652, 144] on div "August 2025" at bounding box center [521, 160] width 281 height 35
click at [647, 160] on button "button" at bounding box center [644, 160] width 23 height 23
click at [646, 315] on span "20" at bounding box center [641, 311] width 29 height 29
type input "01/01/2025 - 20/09/2025"
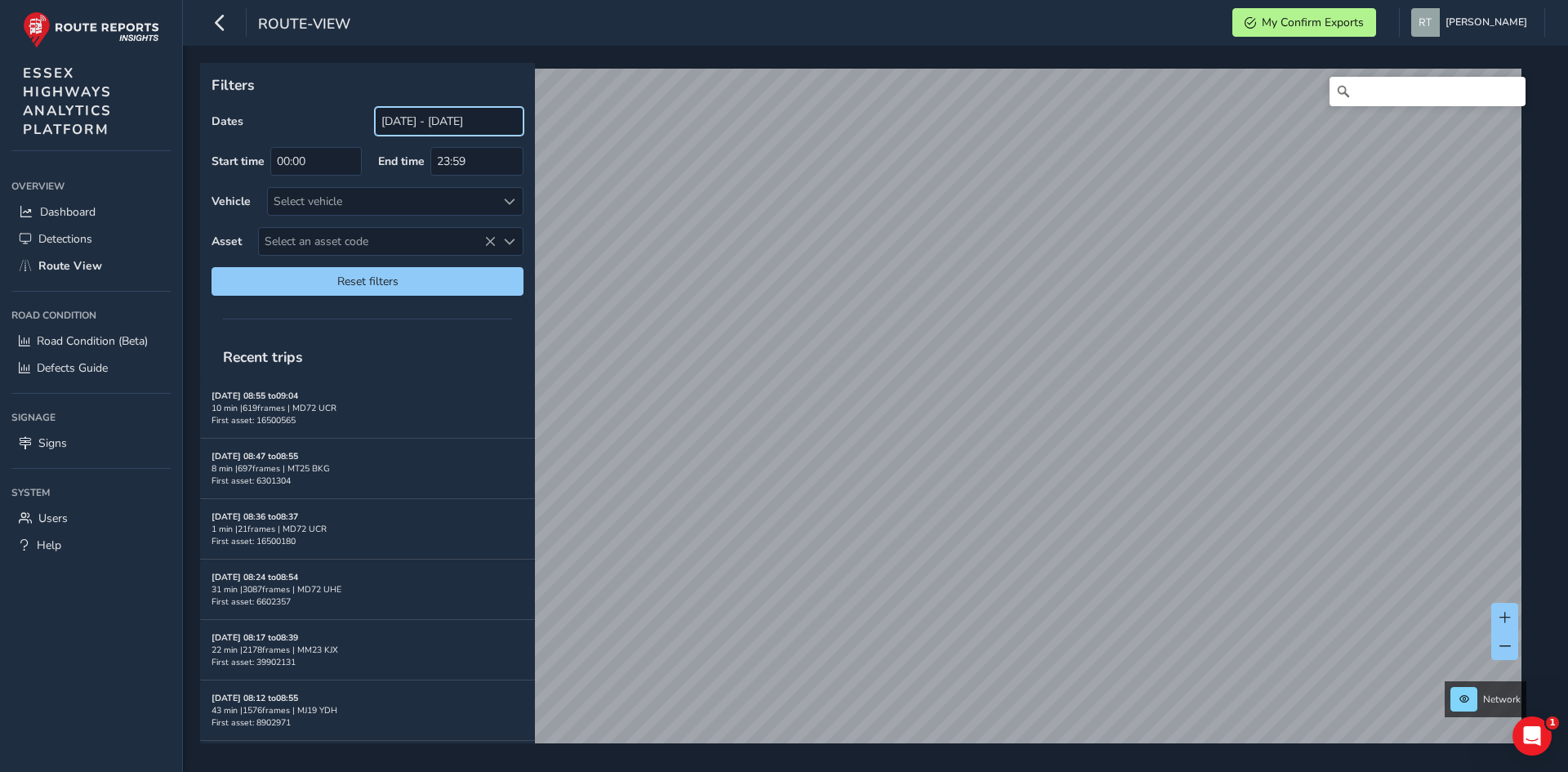
click at [411, 120] on input "[DATE] - [DATE]" at bounding box center [449, 122] width 149 height 29
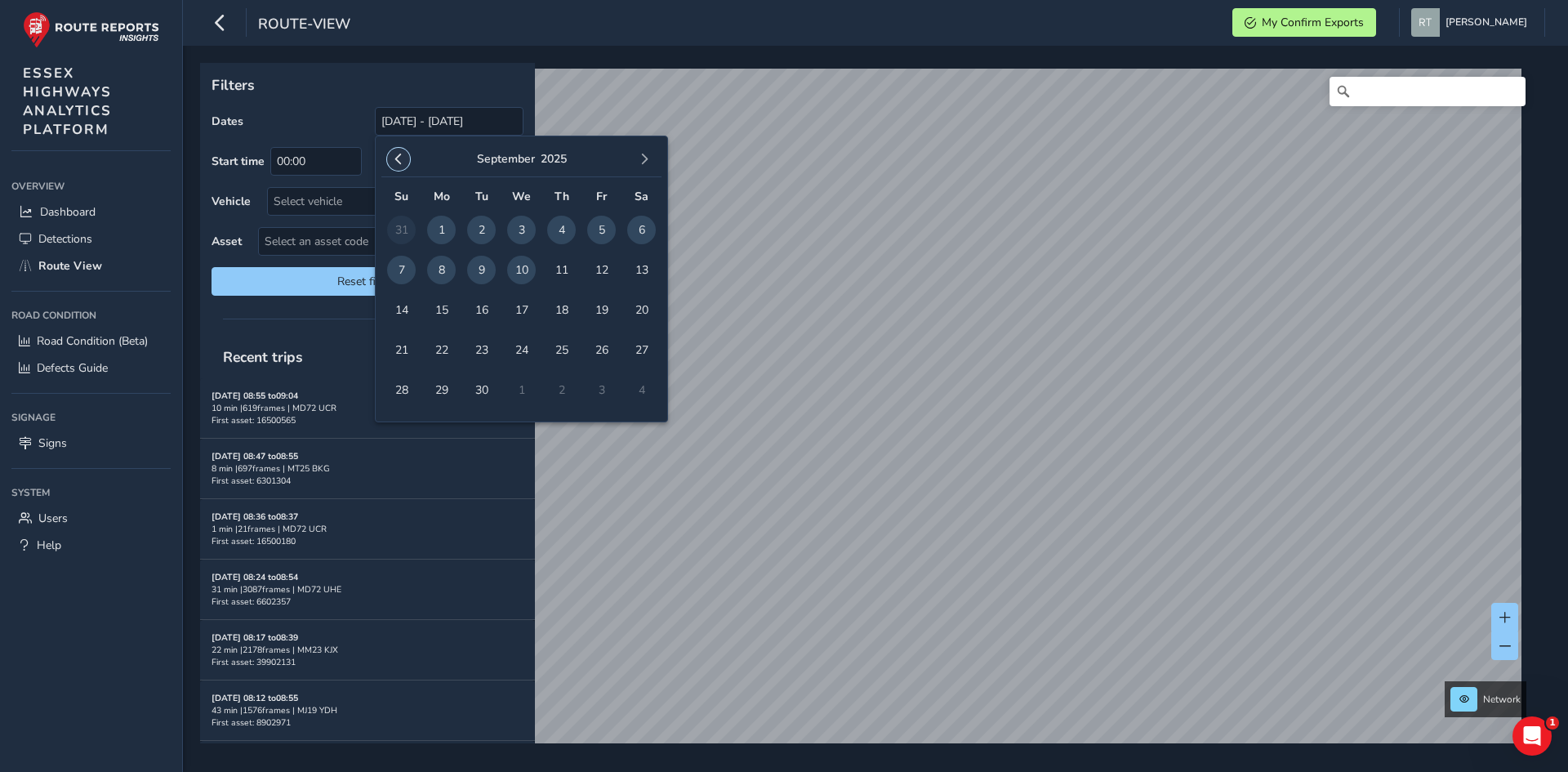
click at [400, 153] on button "button" at bounding box center [399, 160] width 23 height 23
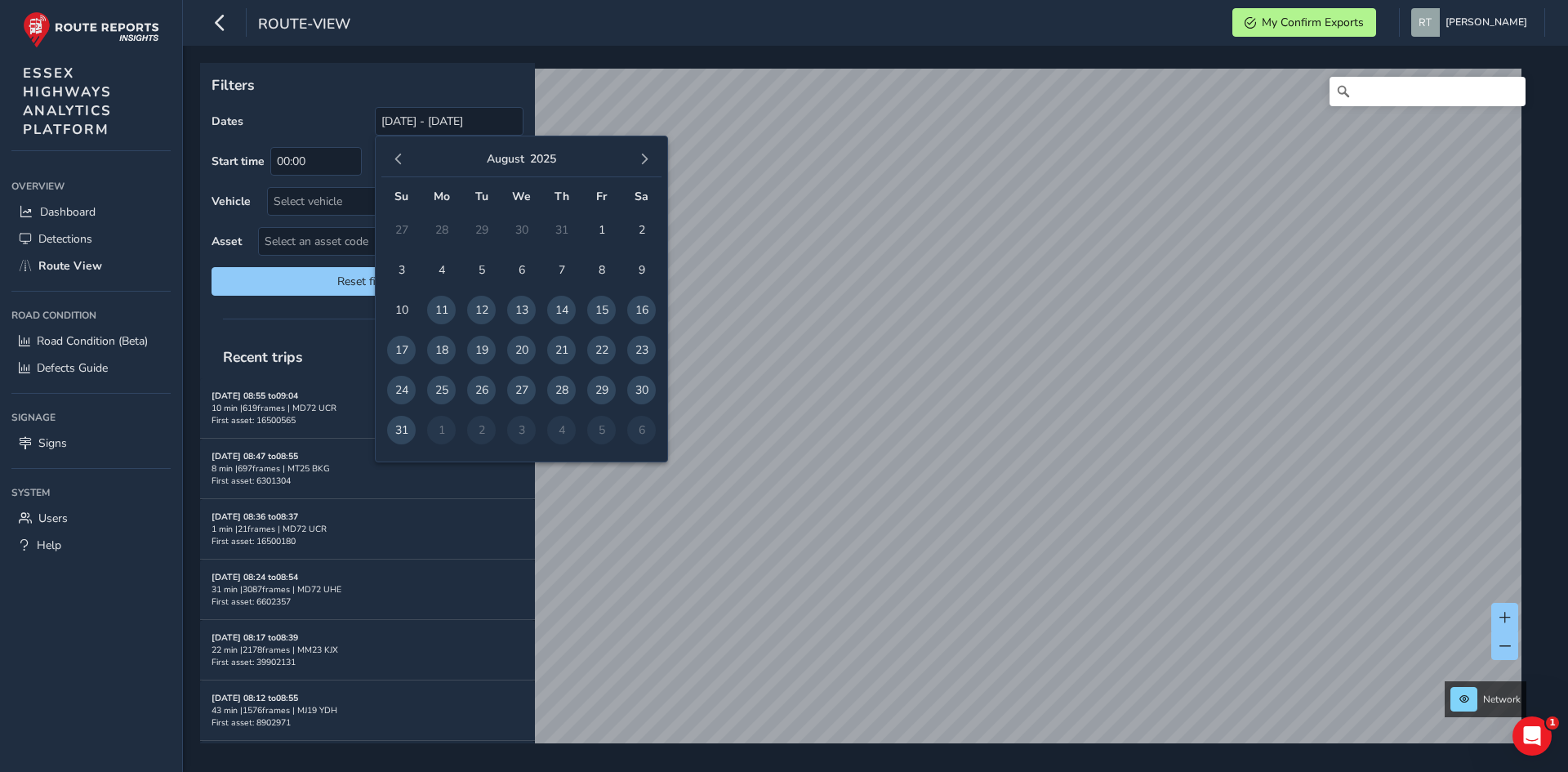
click at [400, 153] on button "button" at bounding box center [399, 160] width 23 height 23
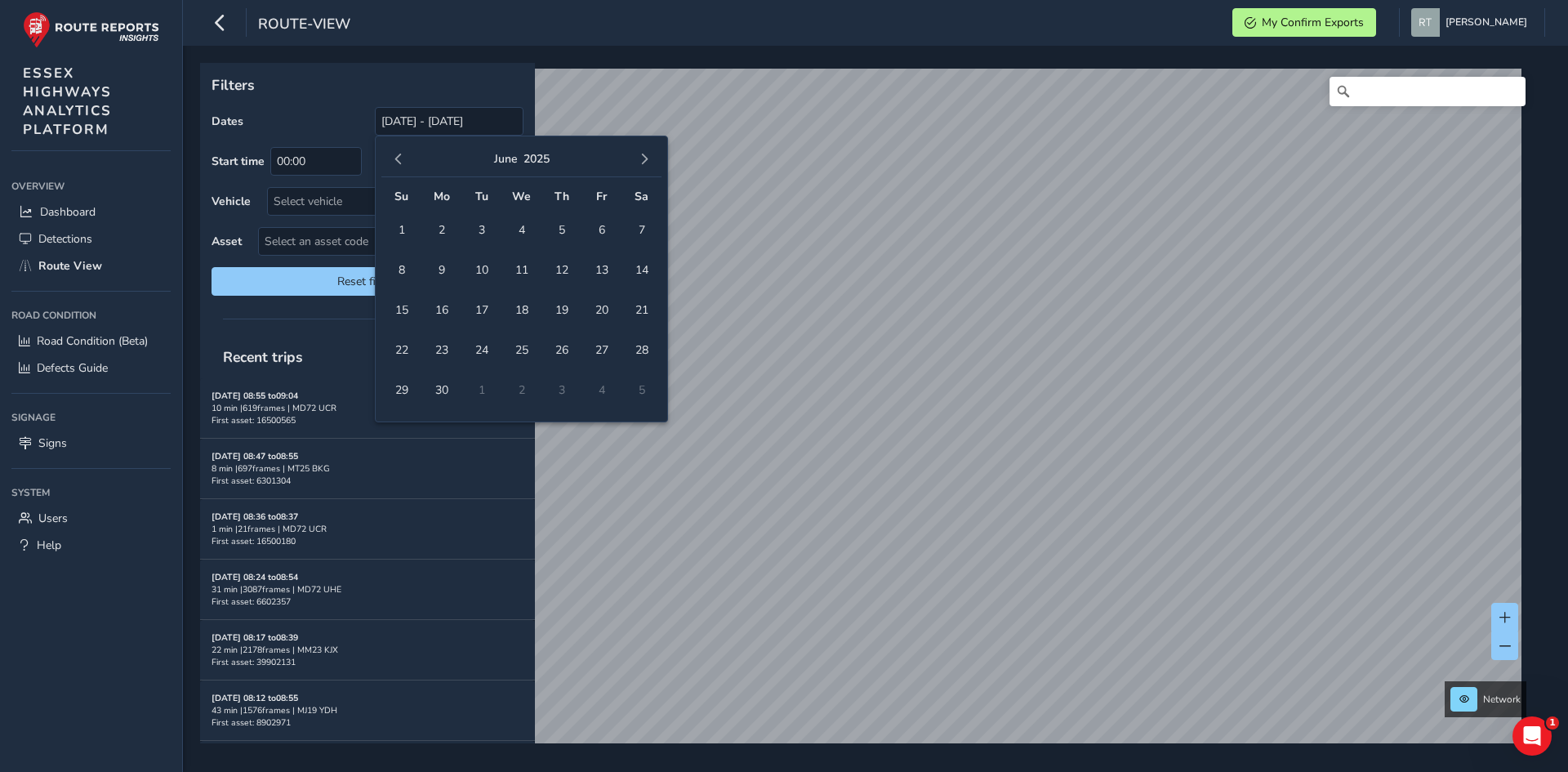
click at [400, 153] on button "button" at bounding box center [399, 160] width 23 height 23
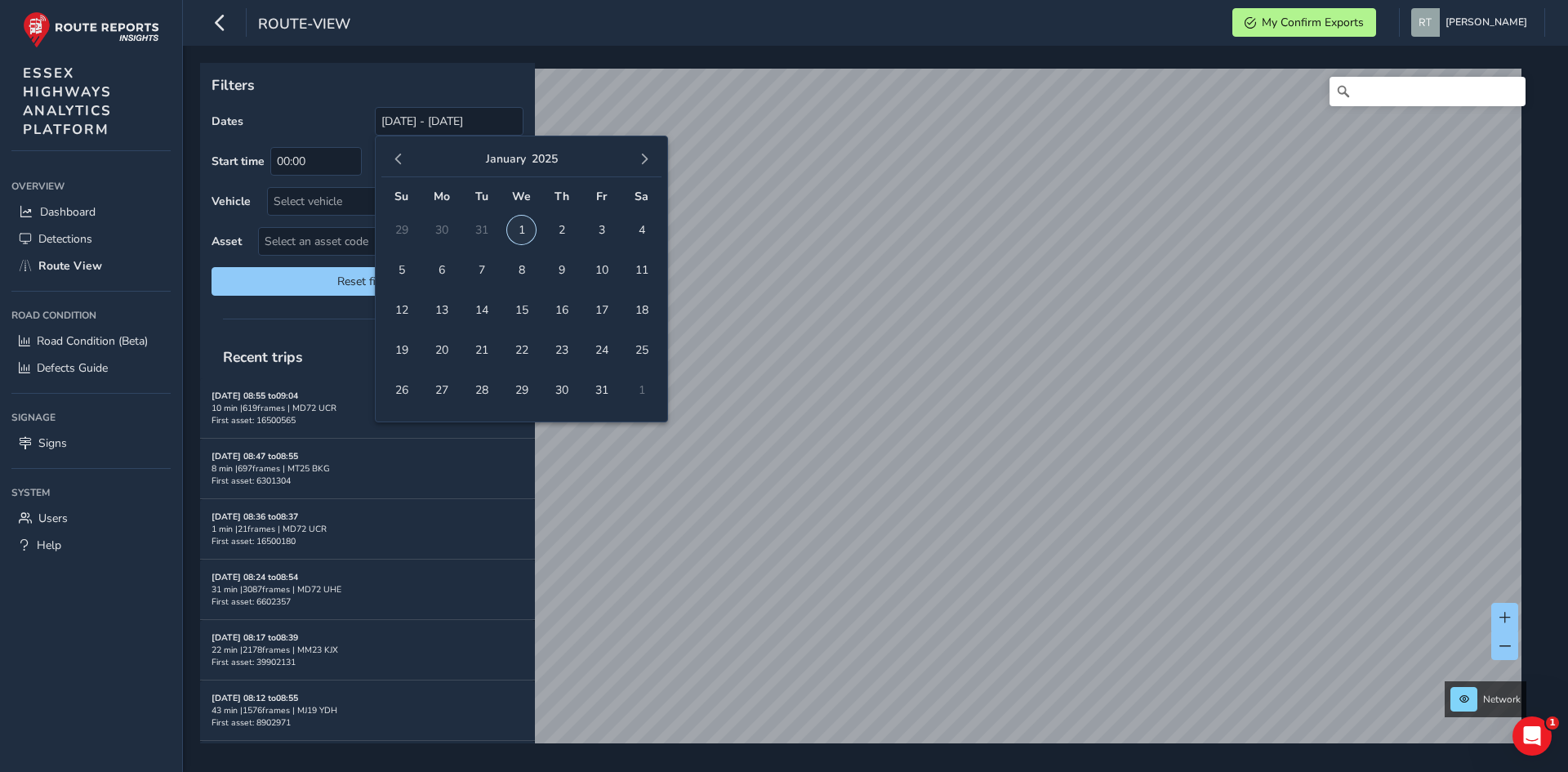
click at [523, 231] on span "1" at bounding box center [521, 230] width 29 height 29
click at [649, 162] on span "button" at bounding box center [644, 160] width 12 height 12
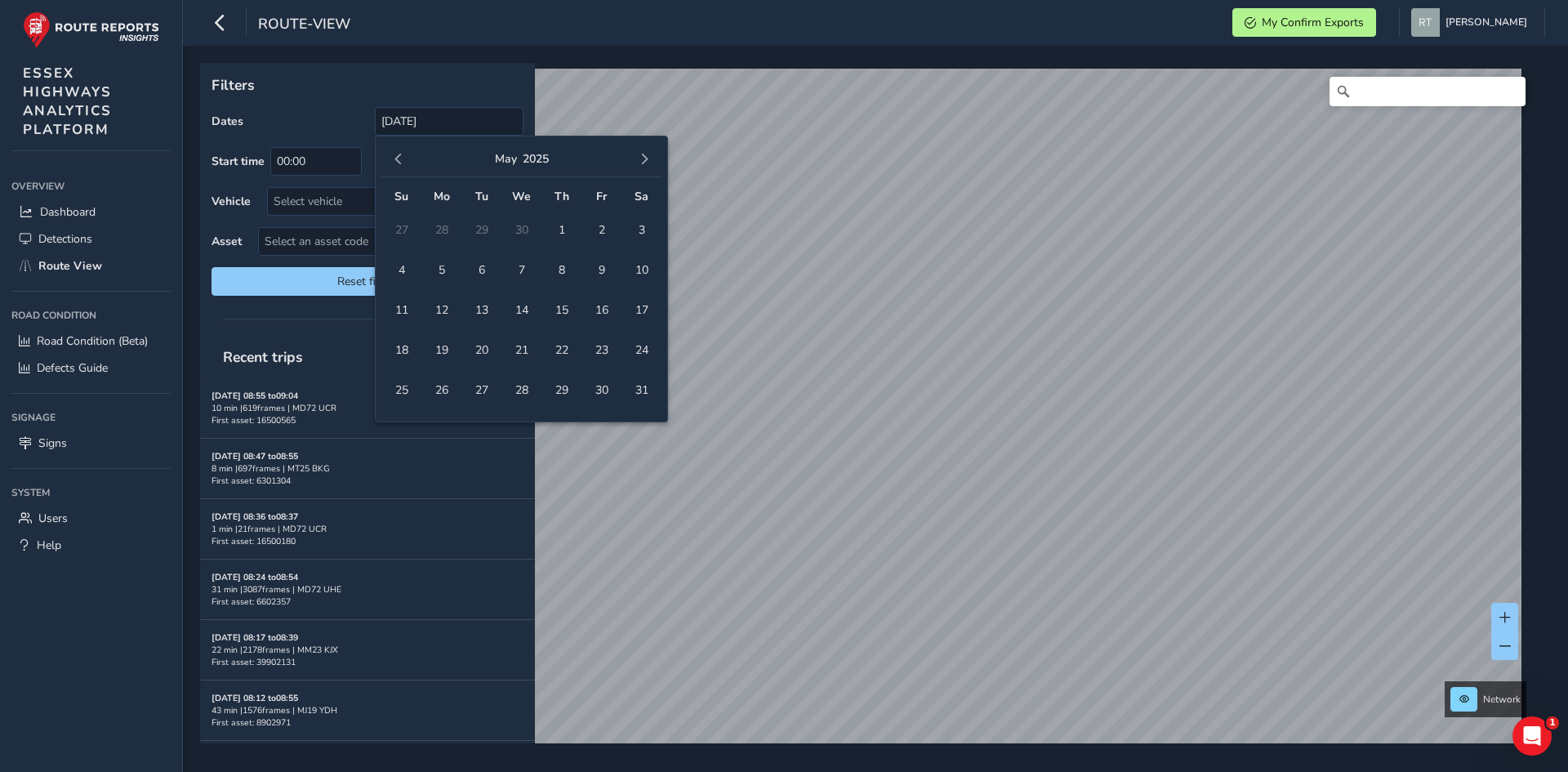
click at [649, 162] on span "button" at bounding box center [644, 160] width 12 height 12
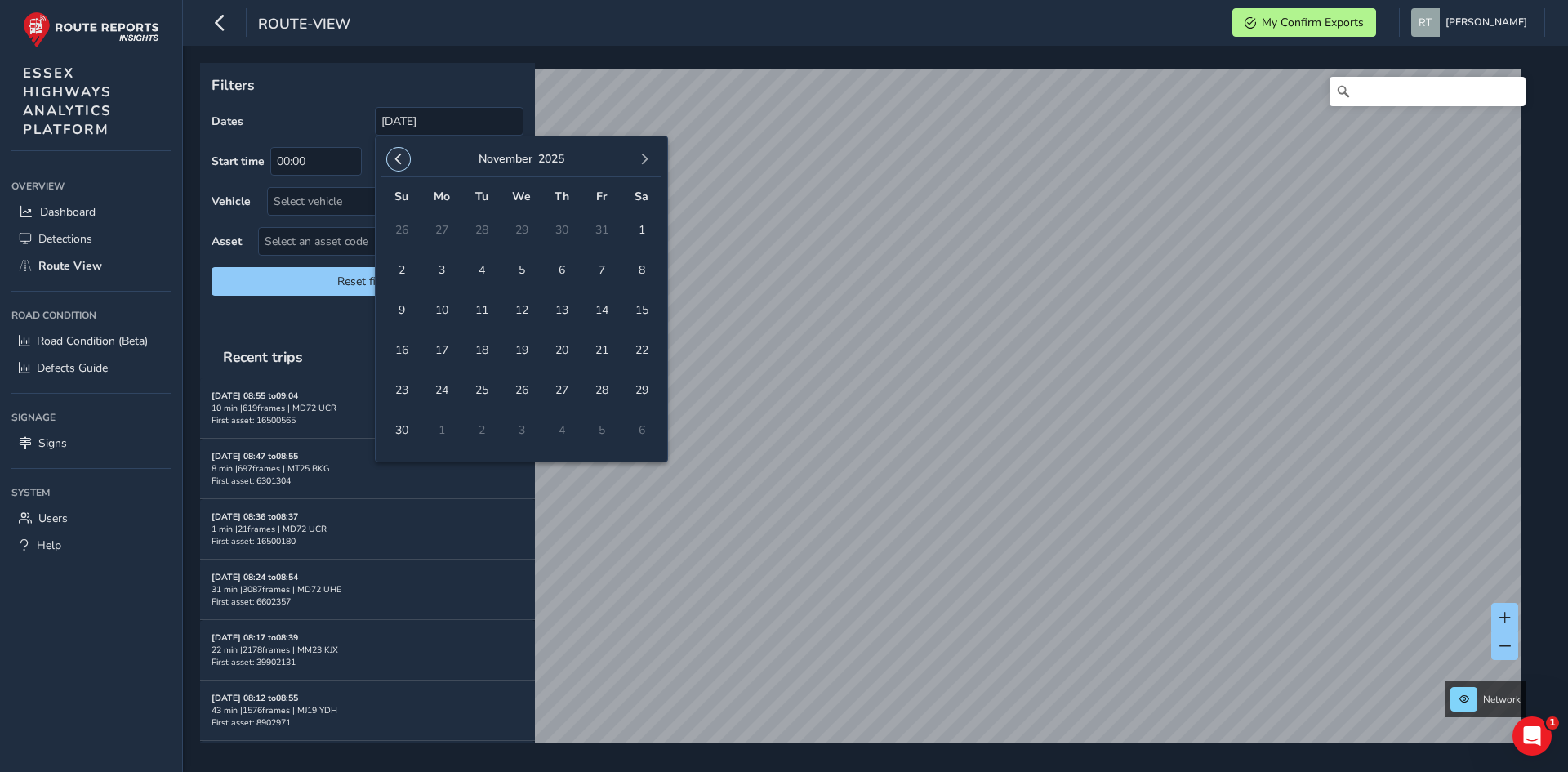
click at [397, 160] on span "button" at bounding box center [399, 160] width 12 height 12
click at [638, 312] on span "18" at bounding box center [641, 311] width 29 height 29
type input "[DATE] - [DATE]"
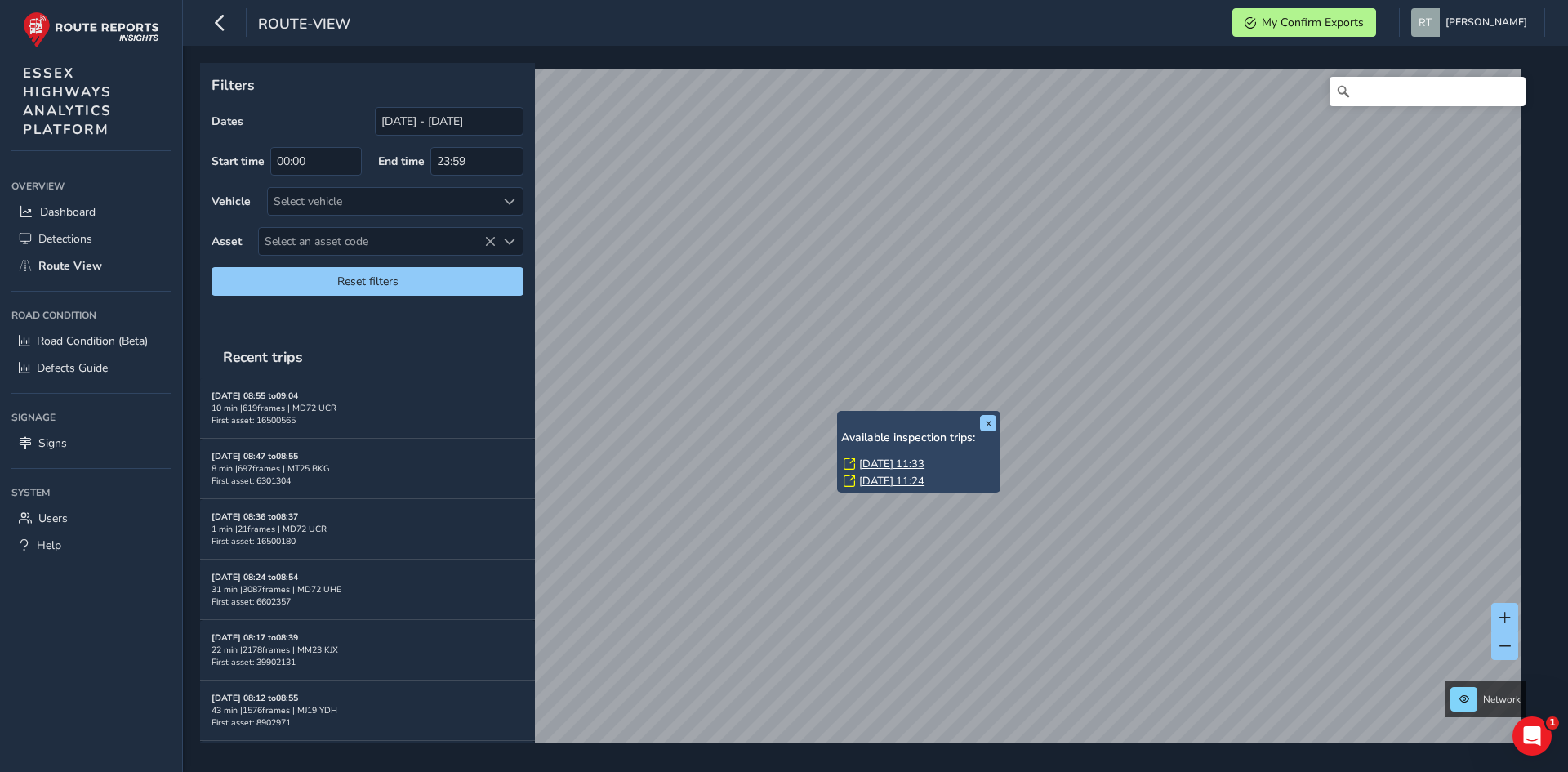
click at [879, 463] on link "[DATE] 11:33" at bounding box center [892, 463] width 66 height 15
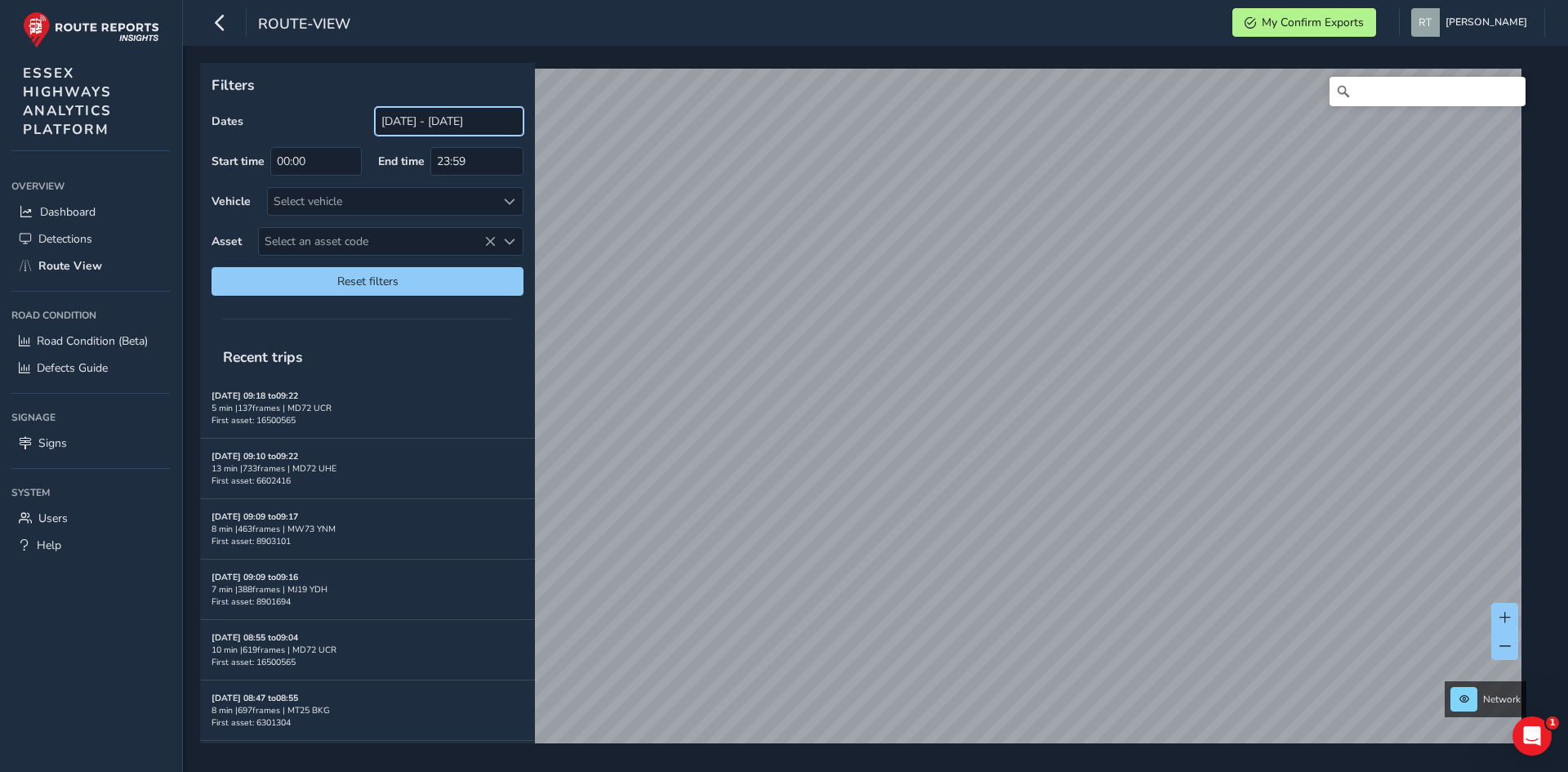
click at [412, 124] on input "[DATE] - [DATE]" at bounding box center [449, 122] width 149 height 29
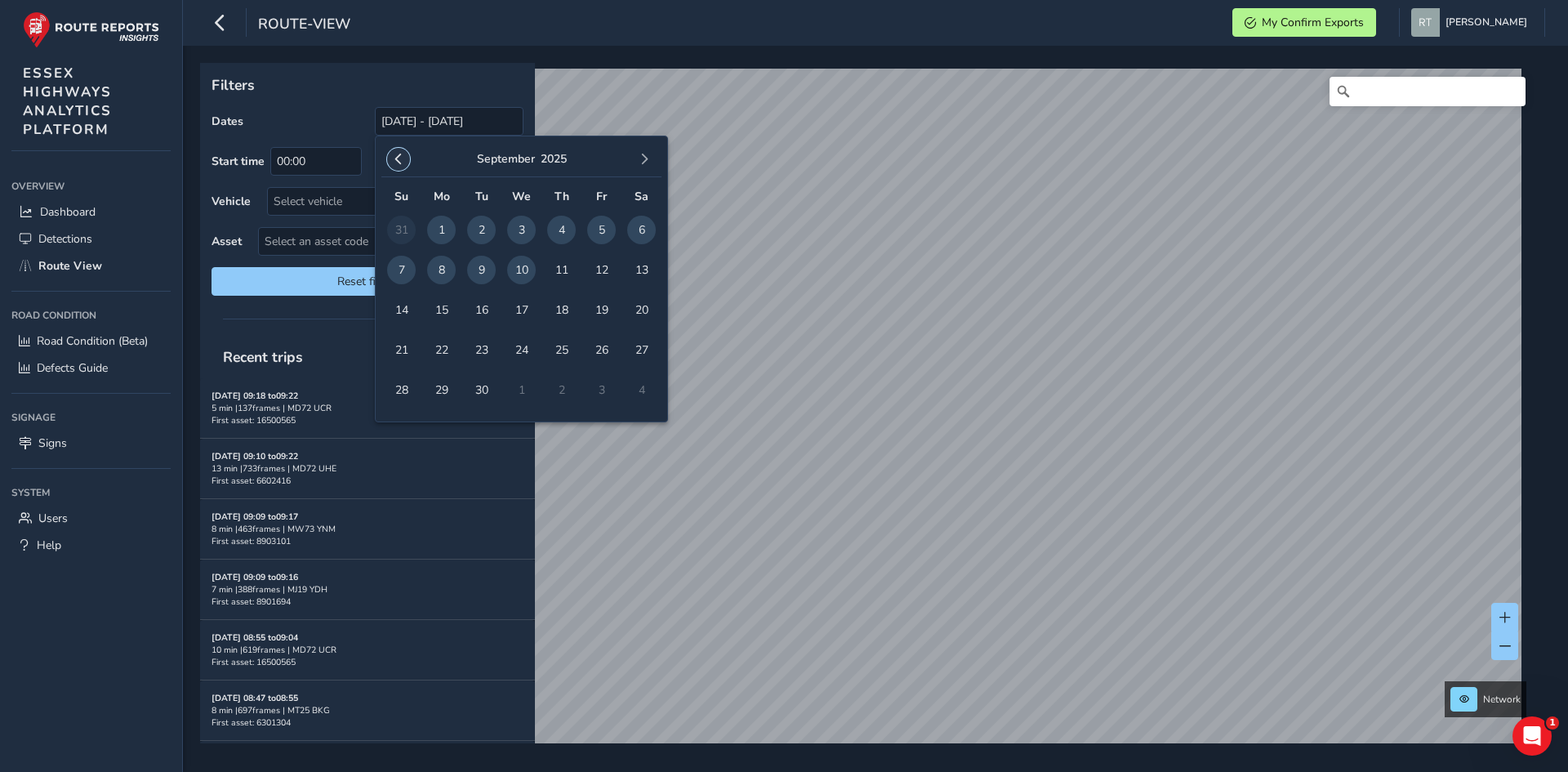
click at [396, 160] on span "button" at bounding box center [399, 160] width 12 height 12
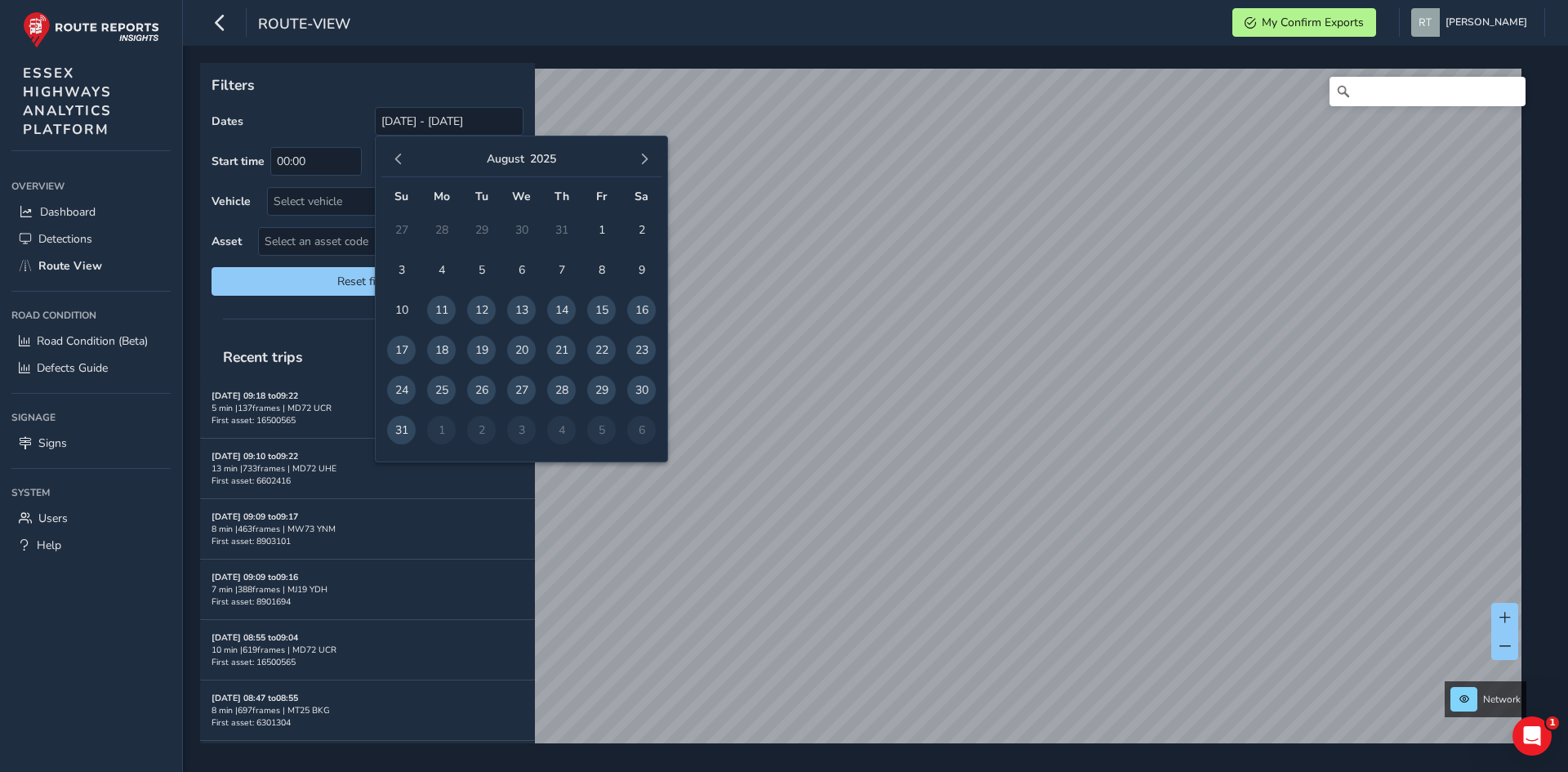
click at [396, 160] on span "button" at bounding box center [399, 160] width 12 height 12
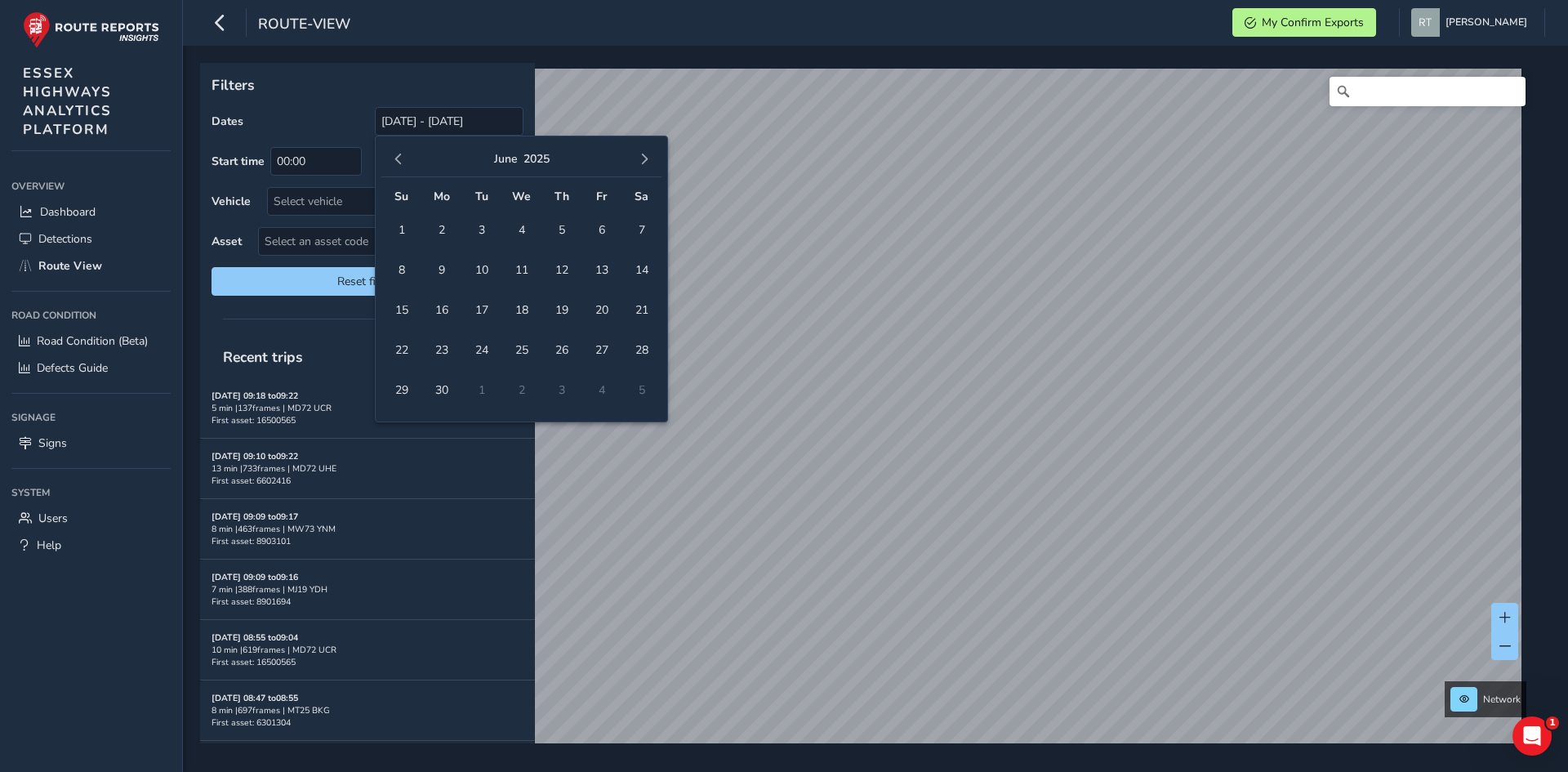
click at [396, 160] on span "button" at bounding box center [399, 160] width 12 height 12
click at [406, 159] on button "button" at bounding box center [399, 160] width 23 height 23
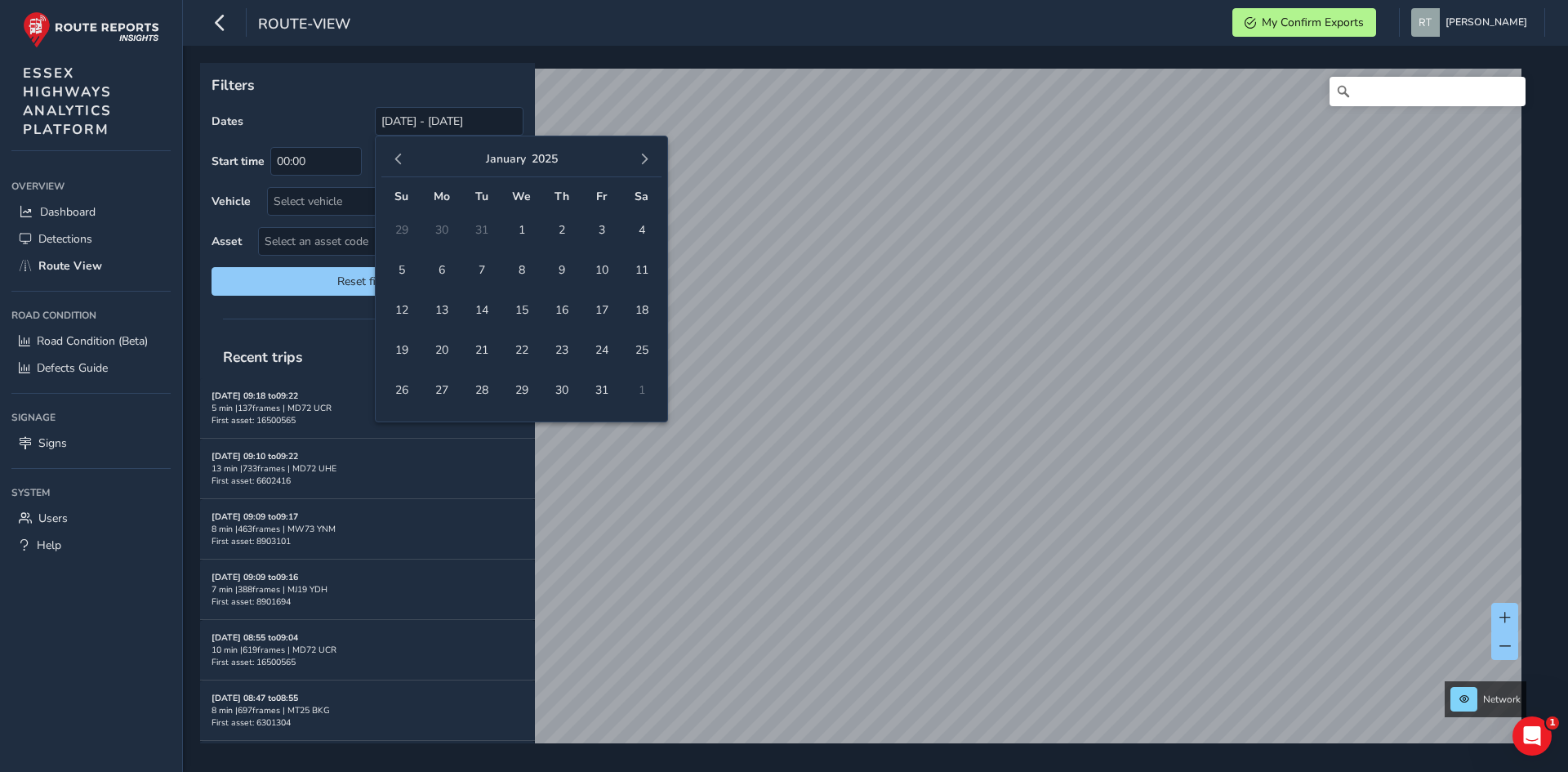
click at [406, 157] on button "button" at bounding box center [399, 160] width 23 height 23
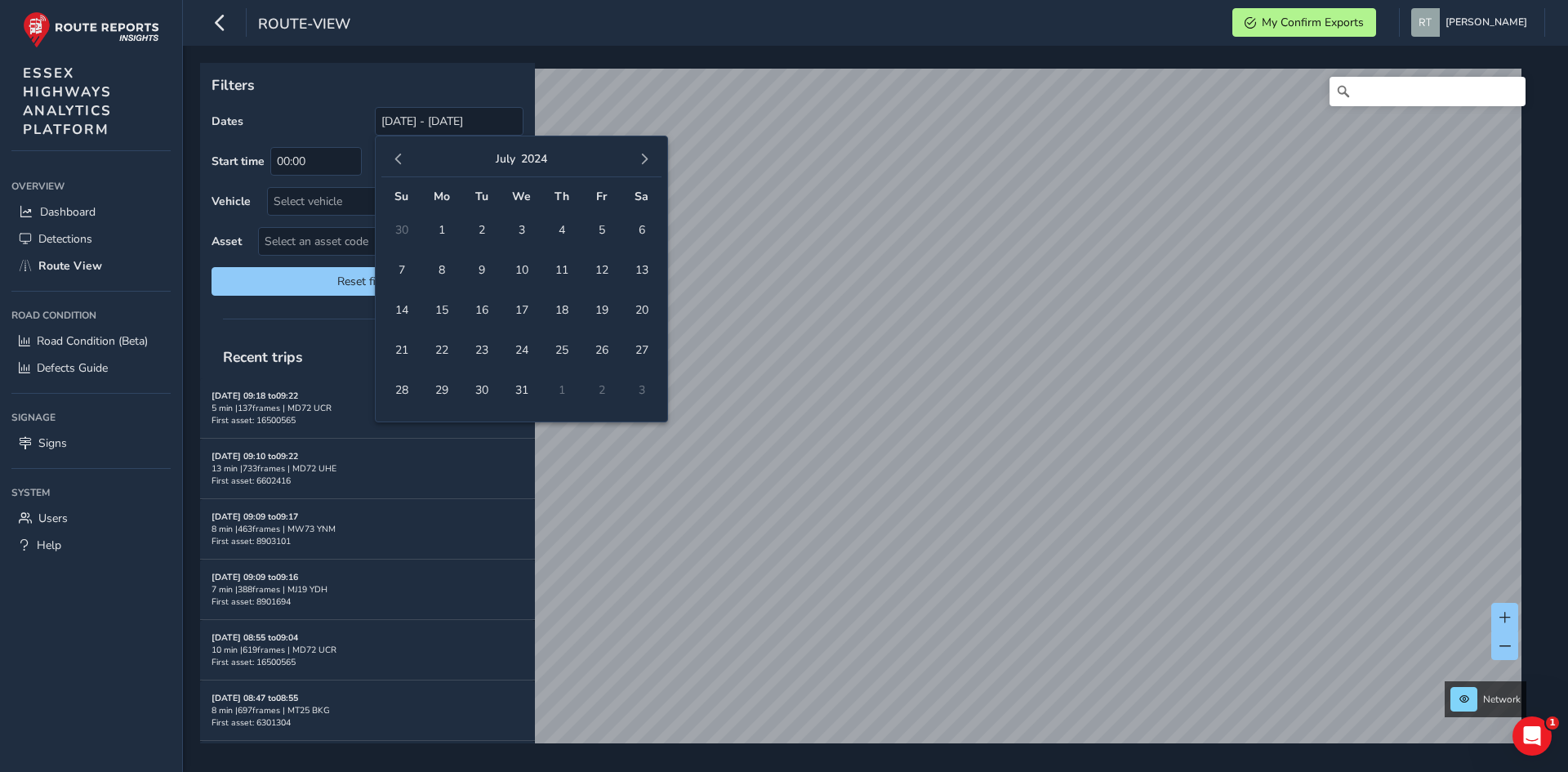
click at [406, 157] on button "button" at bounding box center [399, 160] width 23 height 23
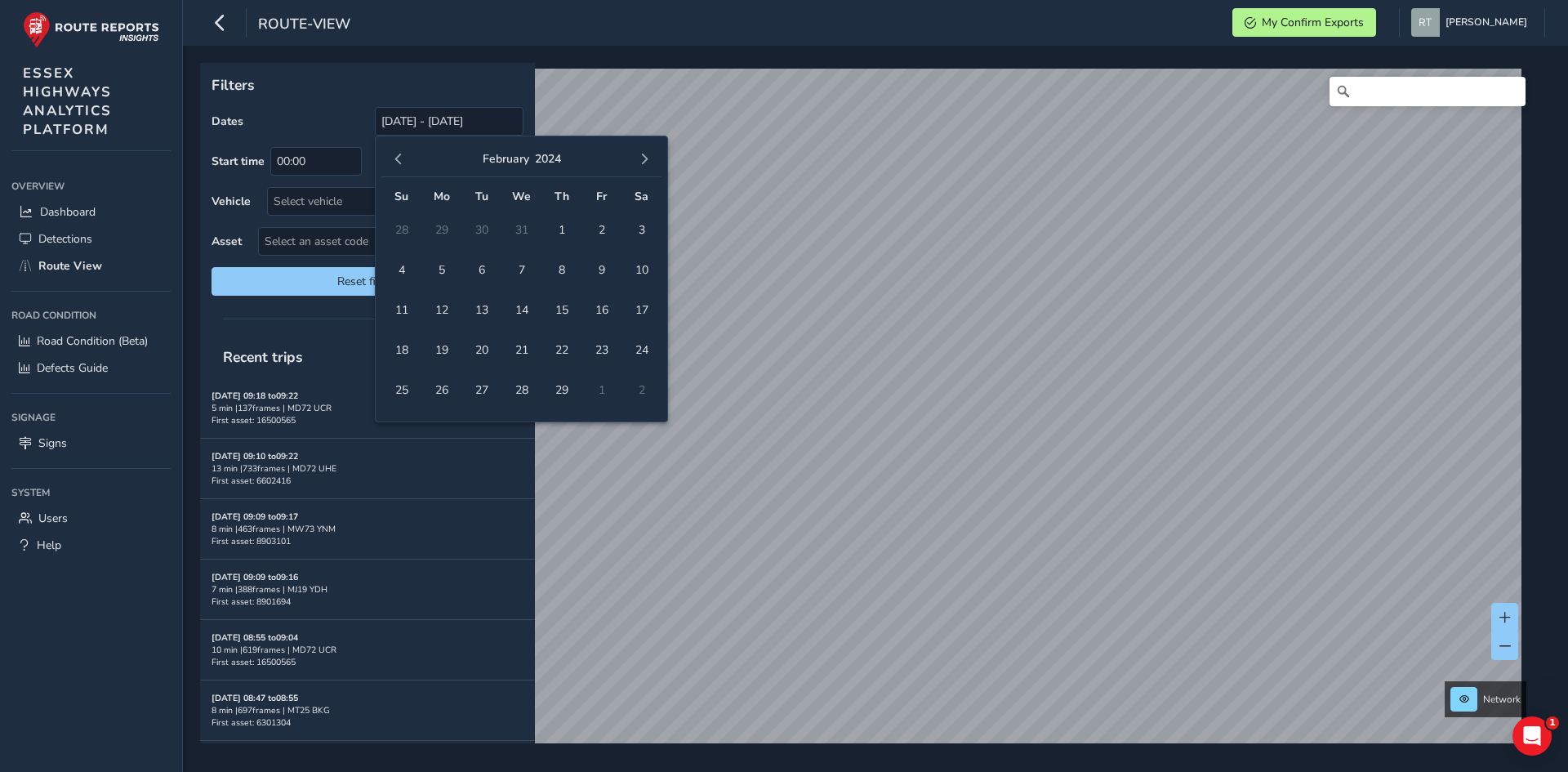
click at [406, 157] on button "button" at bounding box center [399, 160] width 23 height 23
click at [447, 225] on span "1" at bounding box center [441, 230] width 29 height 29
click at [645, 160] on span "button" at bounding box center [644, 160] width 12 height 12
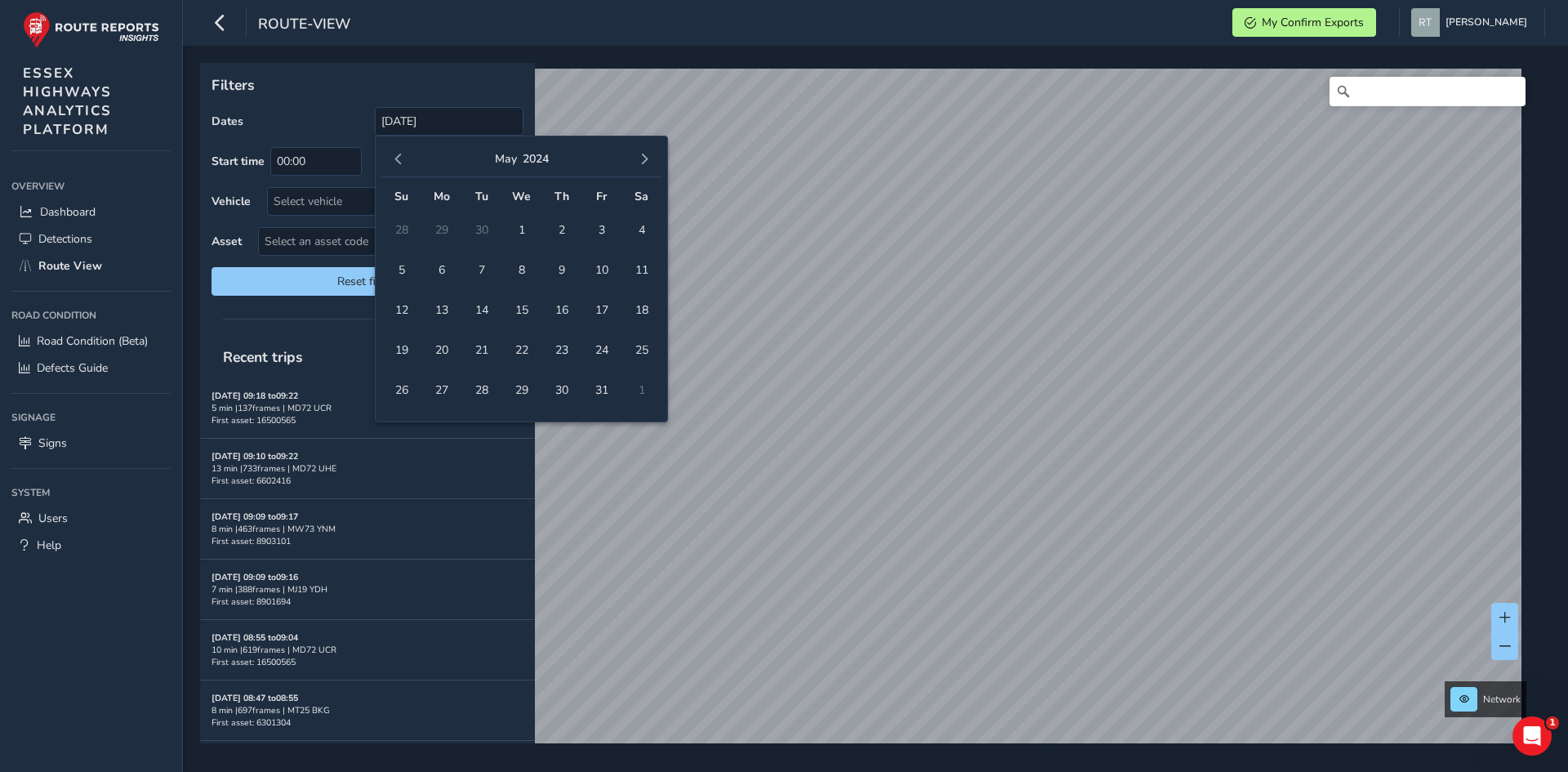
click at [645, 160] on span "button" at bounding box center [644, 160] width 12 height 12
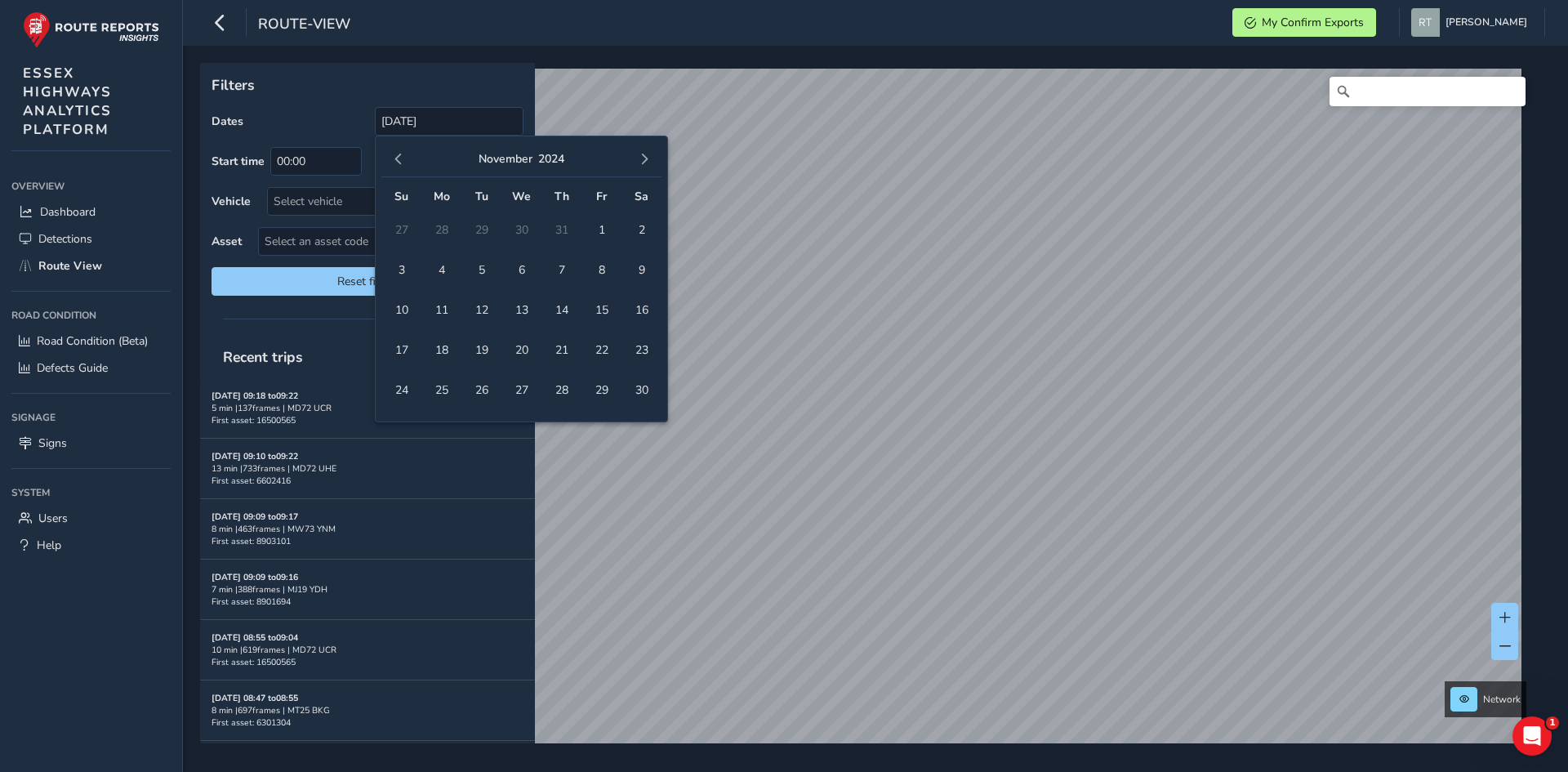
click at [645, 160] on span "button" at bounding box center [644, 160] width 12 height 12
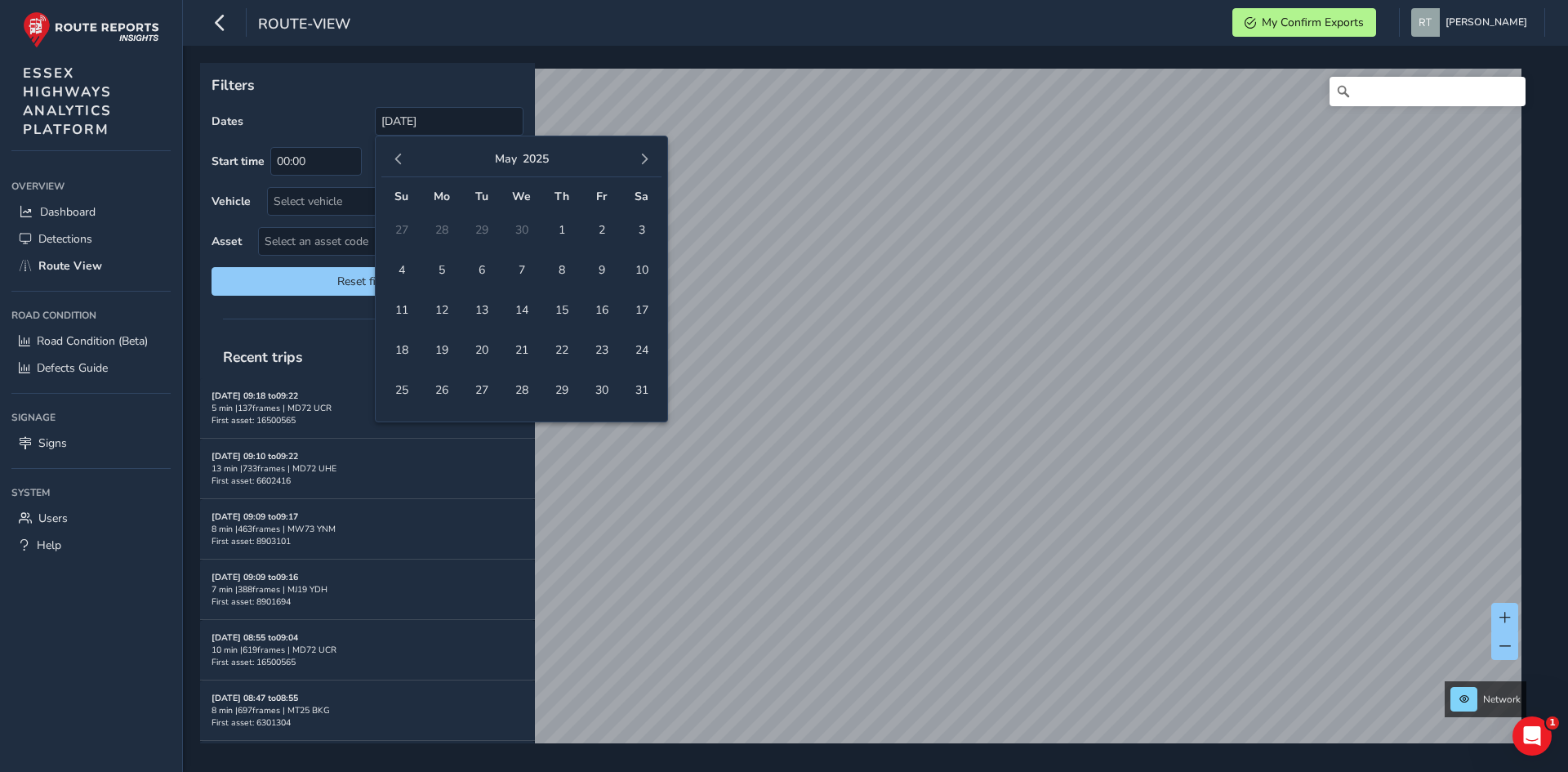
click at [645, 160] on span "button" at bounding box center [644, 160] width 12 height 12
click at [644, 317] on span "20" at bounding box center [641, 311] width 29 height 29
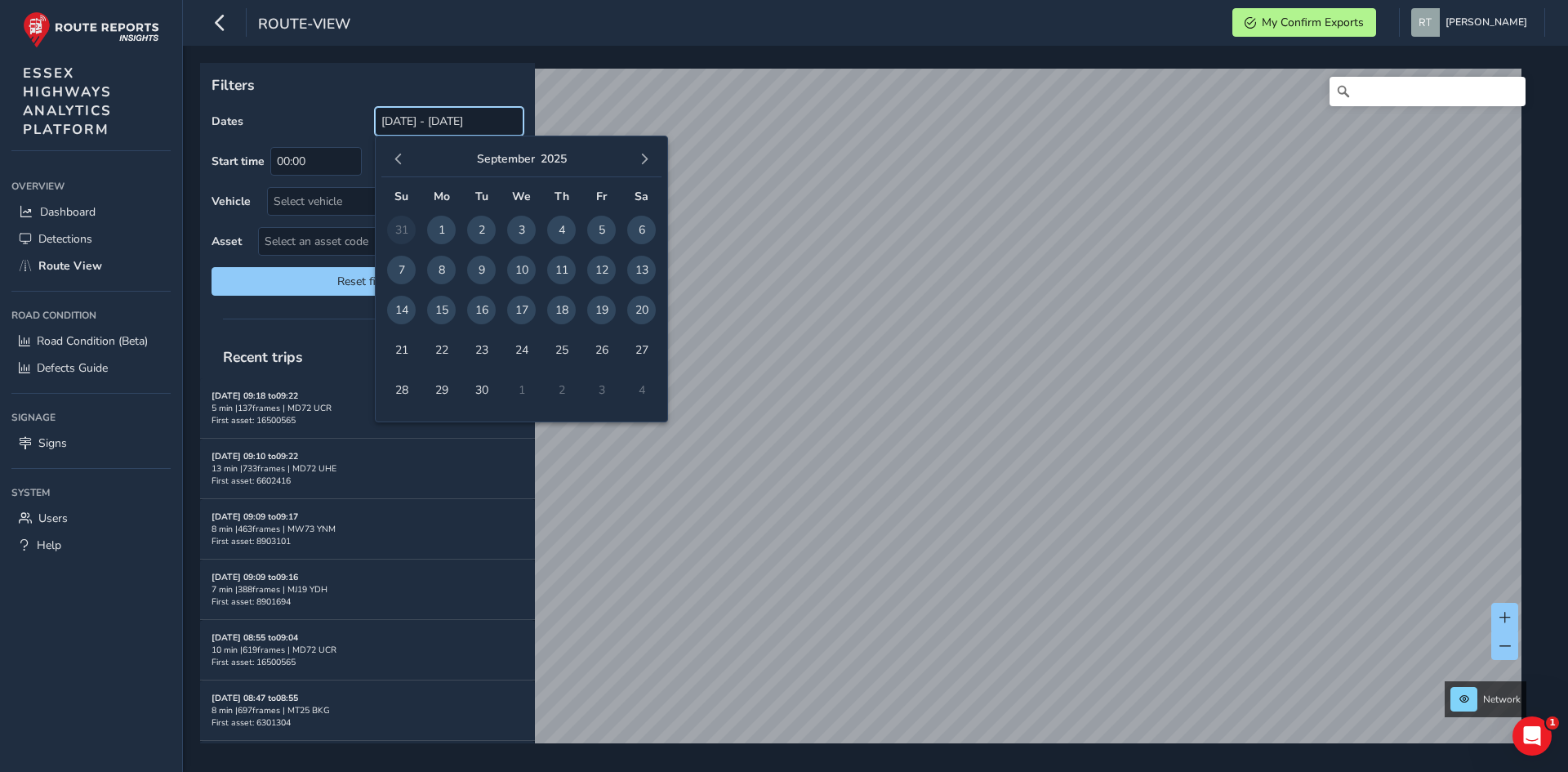
click at [423, 124] on input "01/01/2024 - 20/09/2025" at bounding box center [449, 122] width 149 height 29
click at [400, 163] on span "button" at bounding box center [399, 160] width 12 height 12
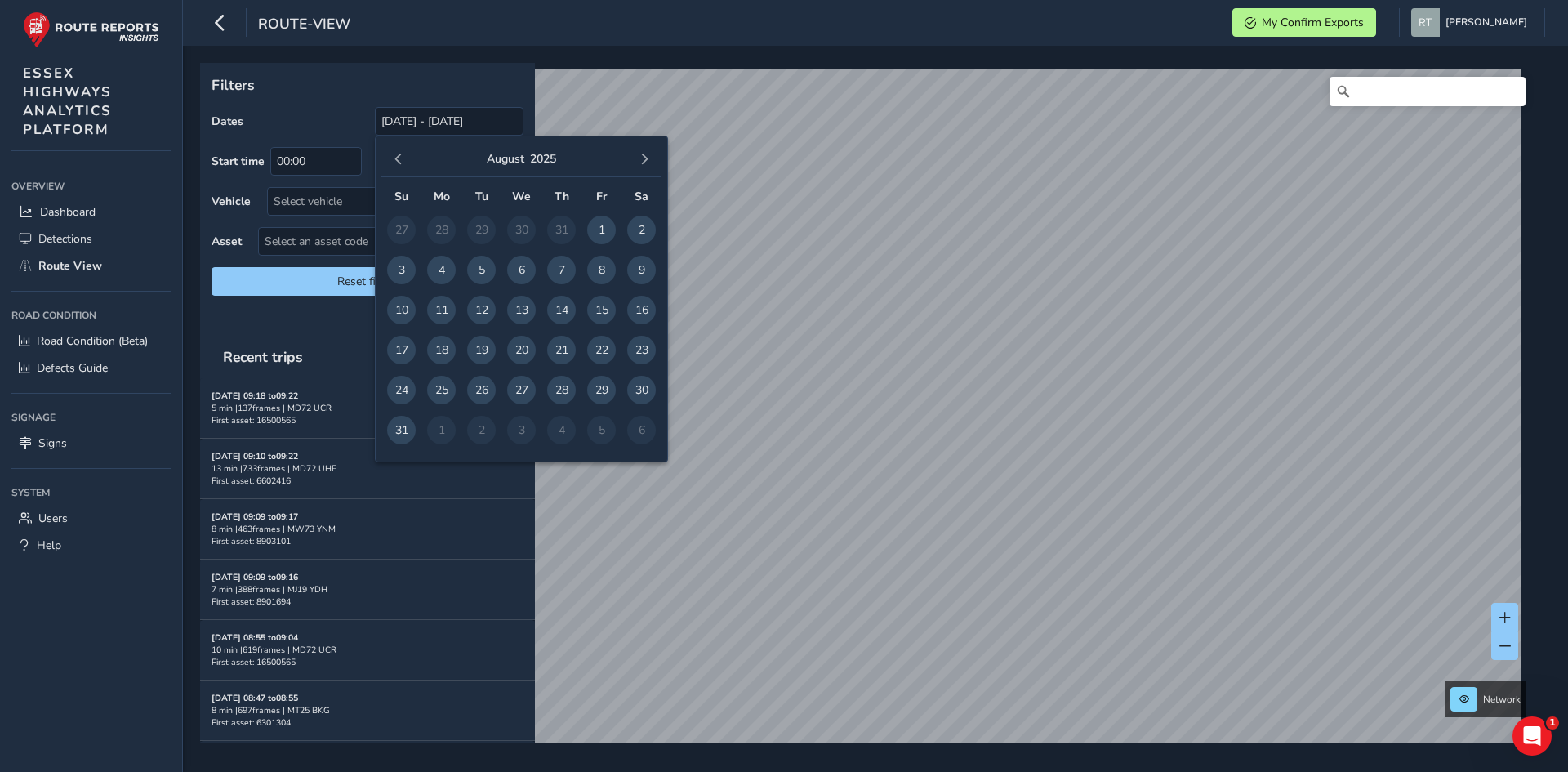
click at [400, 163] on span "button" at bounding box center [399, 160] width 12 height 12
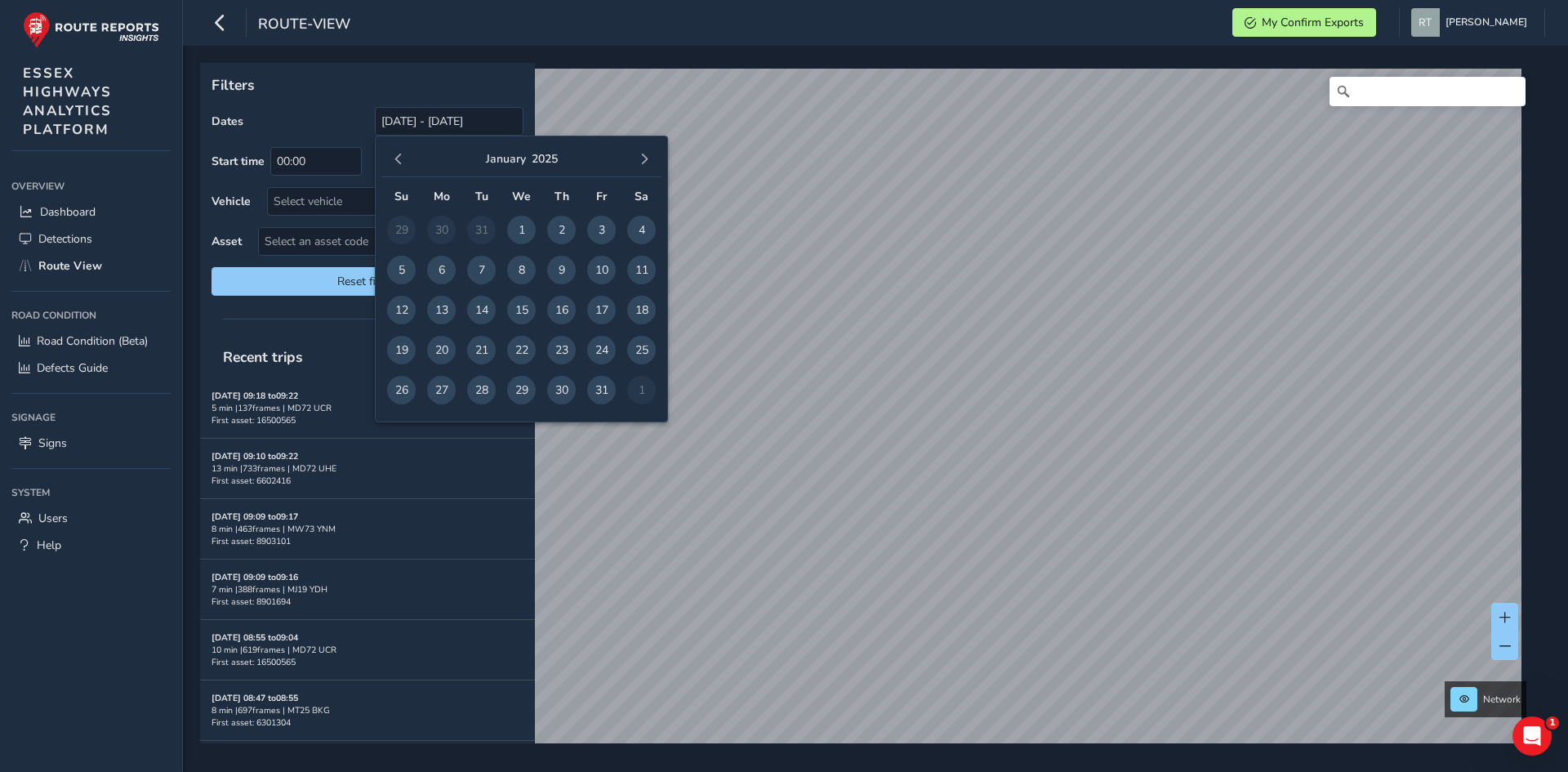
click at [400, 163] on span "button" at bounding box center [399, 160] width 12 height 12
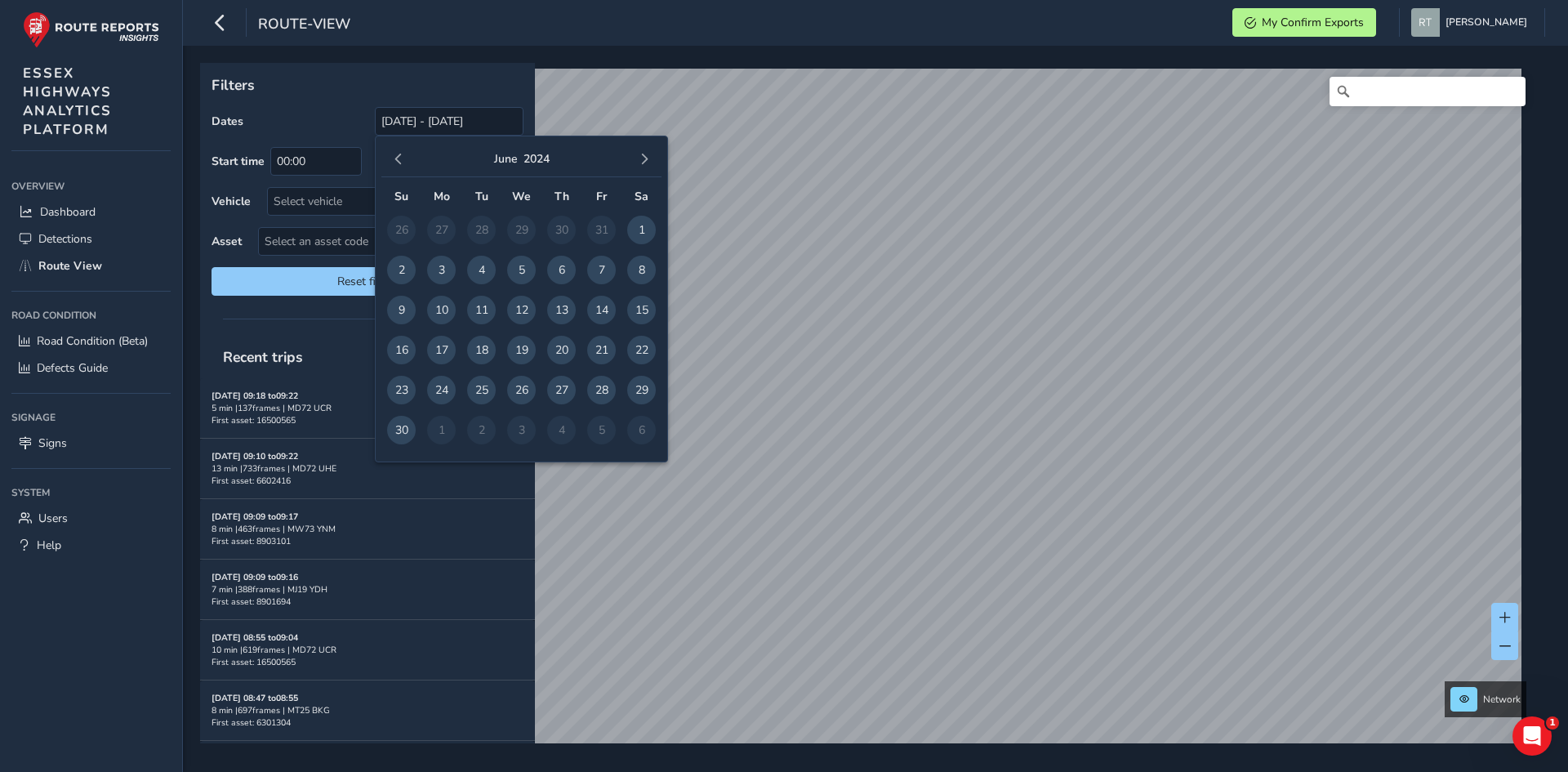
click at [400, 163] on span "button" at bounding box center [399, 160] width 12 height 12
click at [438, 228] on span "1" at bounding box center [441, 230] width 29 height 29
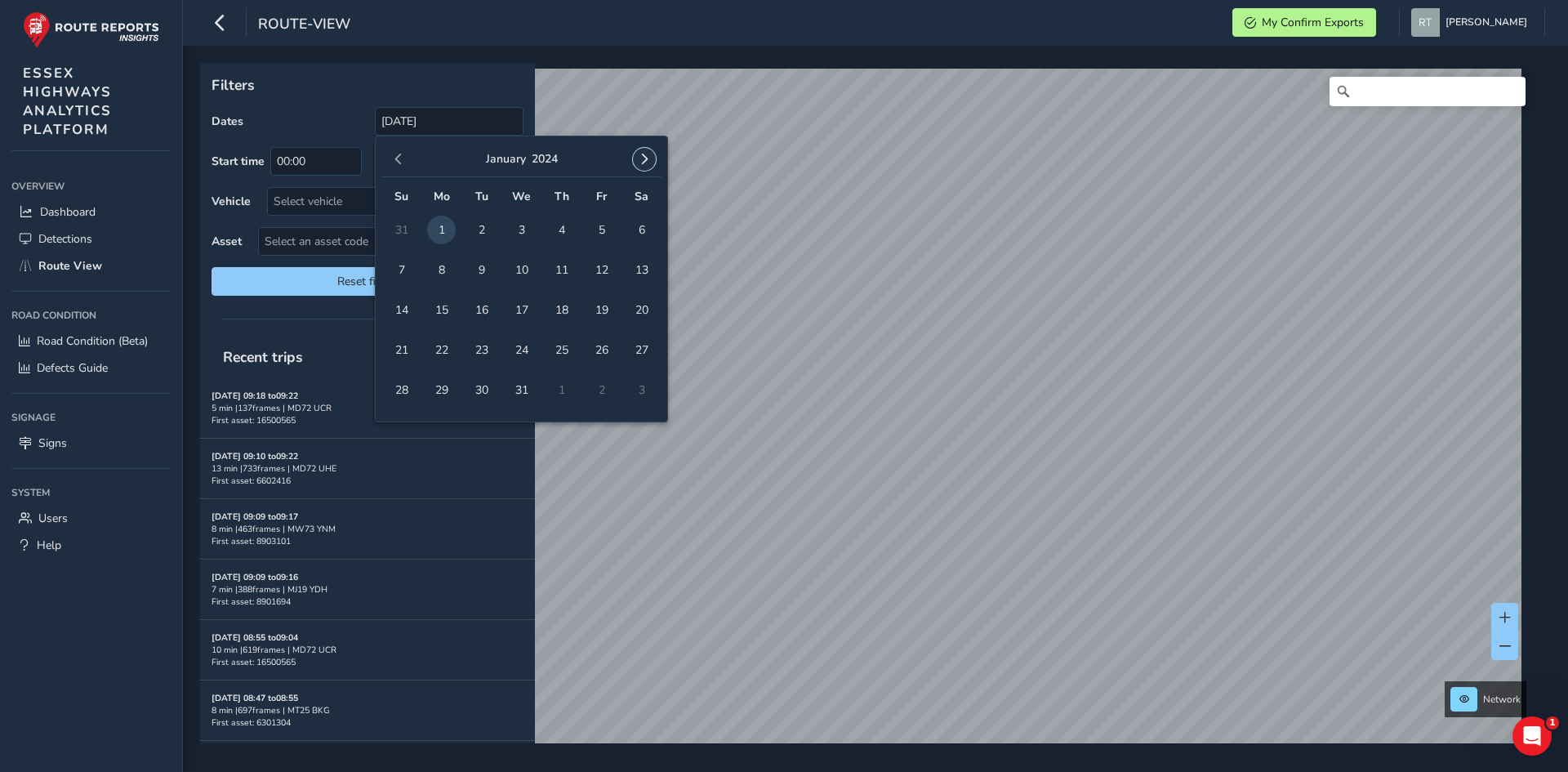
click at [647, 155] on span "button" at bounding box center [644, 160] width 12 height 12
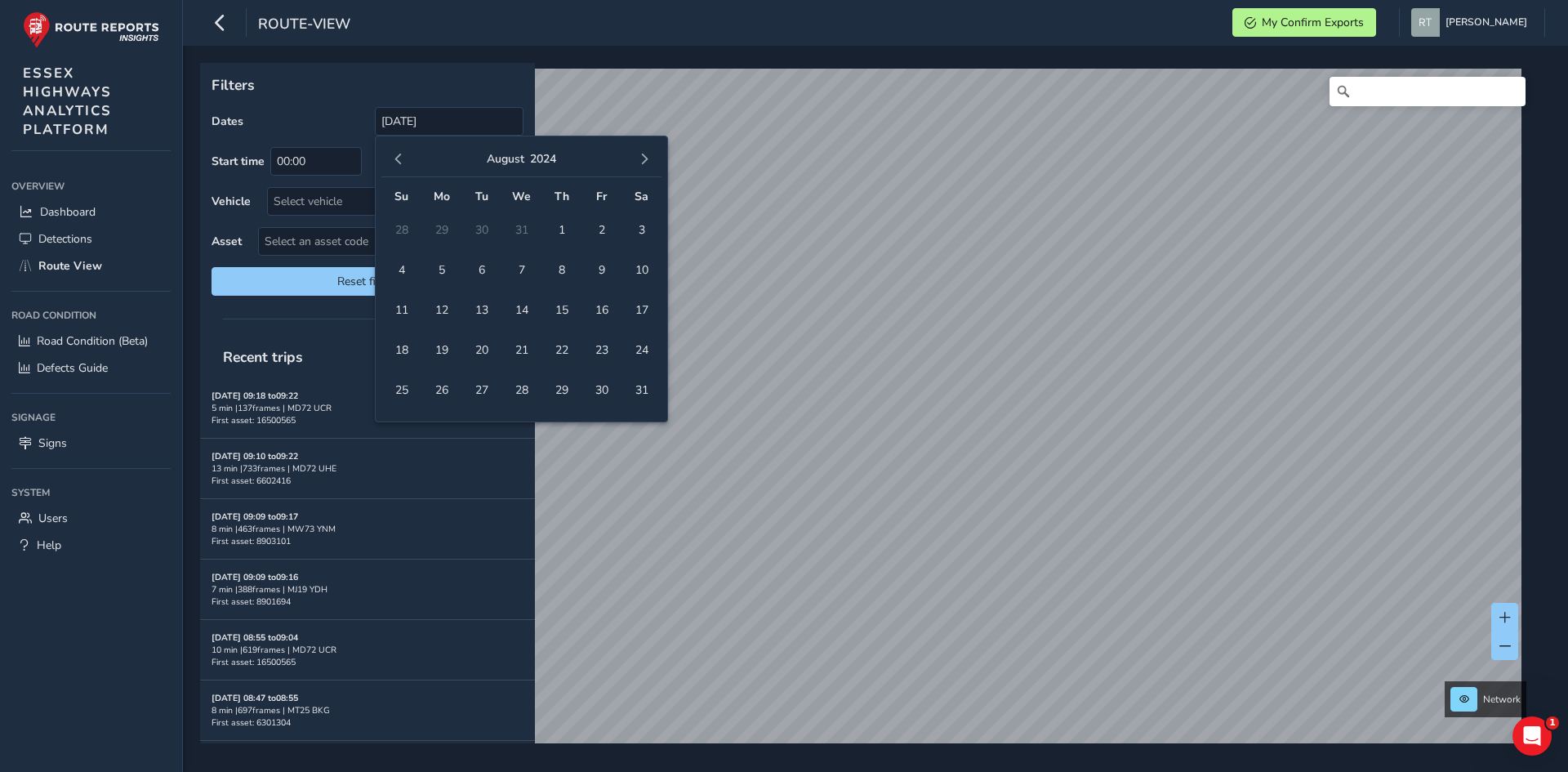
click at [647, 155] on span "button" at bounding box center [644, 160] width 12 height 12
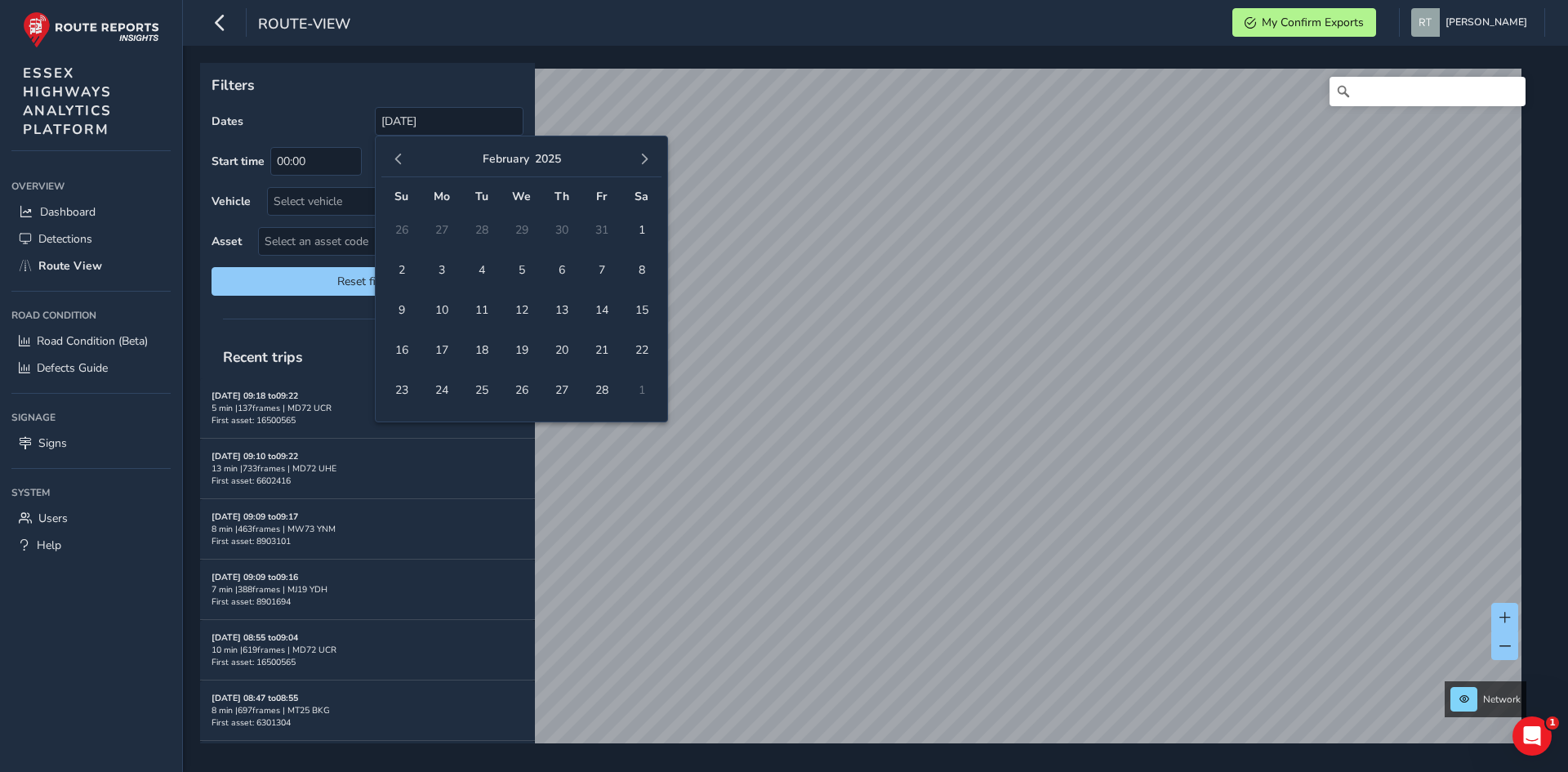
click at [647, 155] on span "button" at bounding box center [644, 160] width 12 height 12
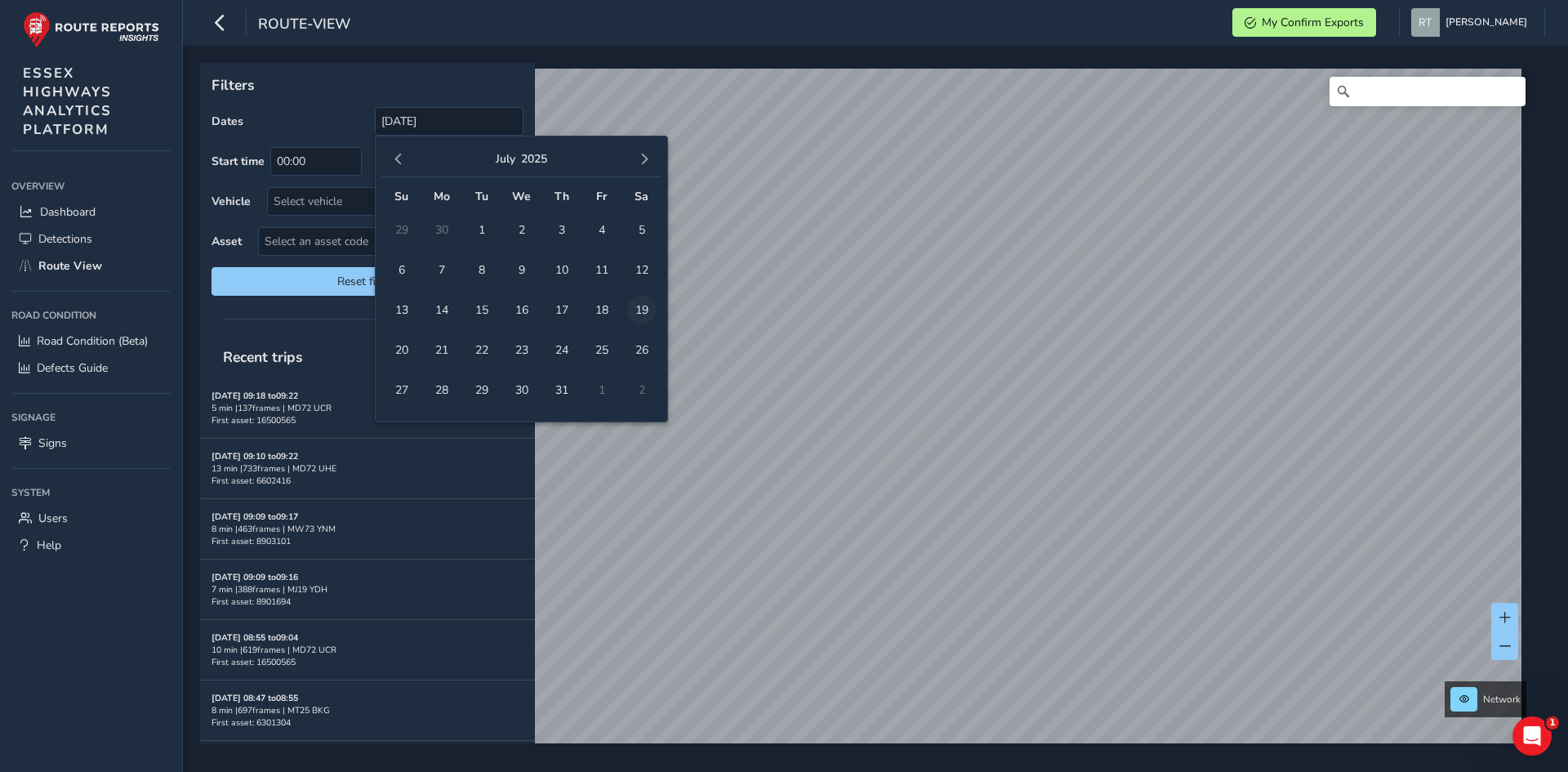
click at [641, 312] on span "19" at bounding box center [641, 311] width 29 height 29
type input "01/01/2024 - 19/07/2025"
click at [400, 120] on input "[DATE] - [DATE]" at bounding box center [449, 122] width 149 height 29
click at [394, 159] on span "button" at bounding box center [399, 160] width 12 height 12
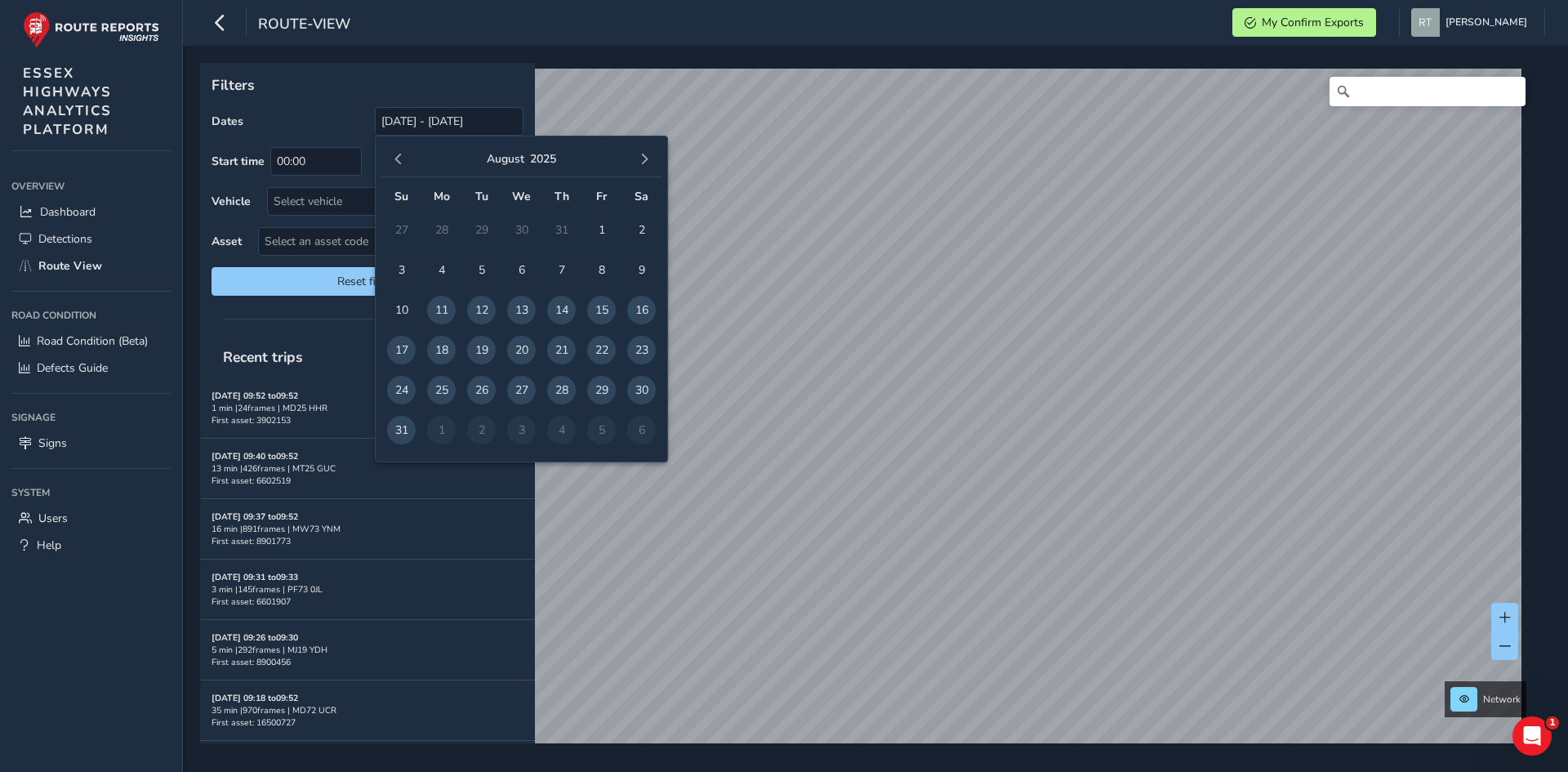
click at [394, 159] on span "button" at bounding box center [399, 160] width 12 height 12
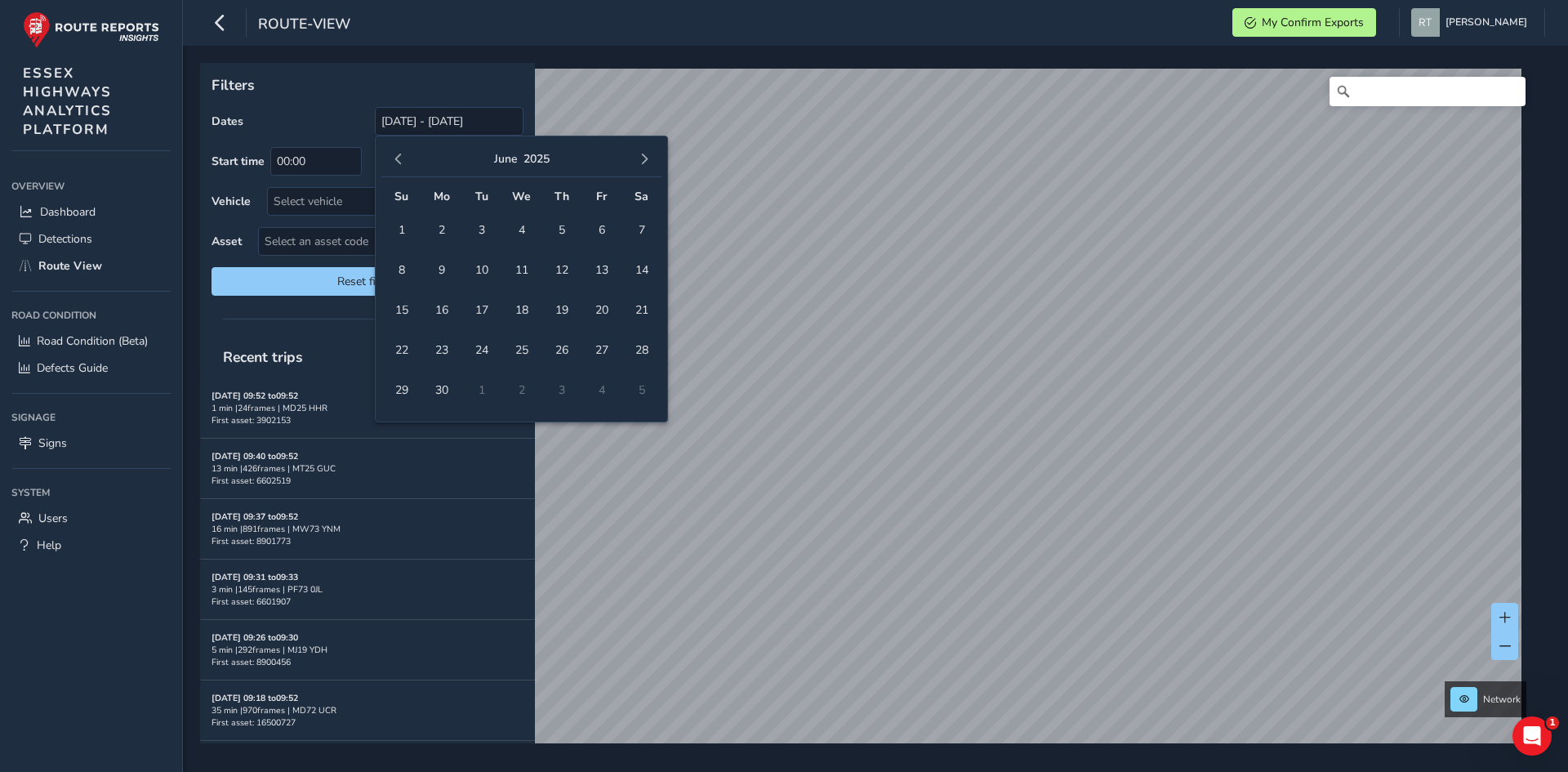
click at [394, 159] on span "button" at bounding box center [399, 160] width 12 height 12
click at [405, 228] on span "1" at bounding box center [401, 230] width 29 height 29
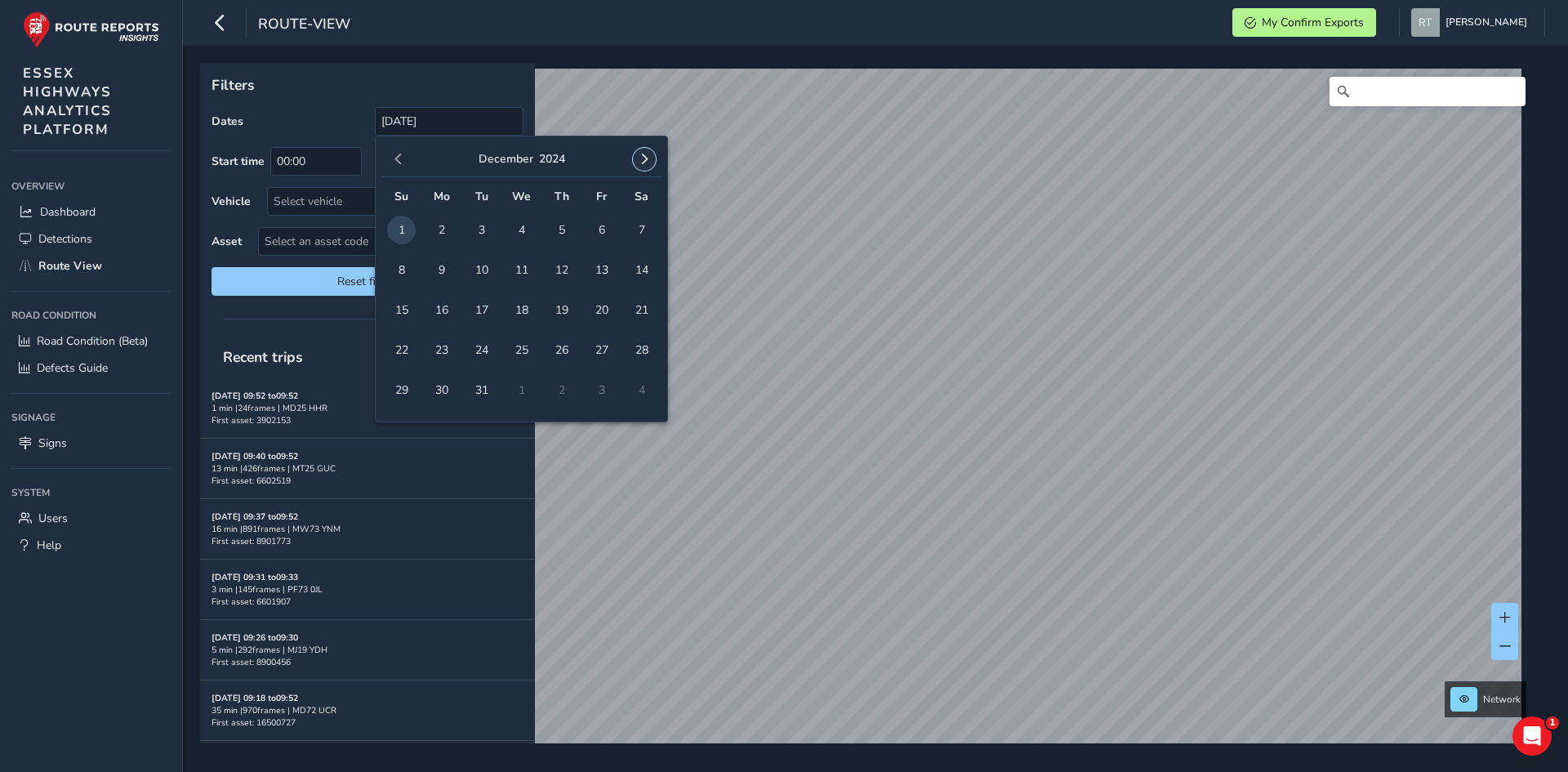
click at [650, 163] on button "button" at bounding box center [644, 160] width 23 height 23
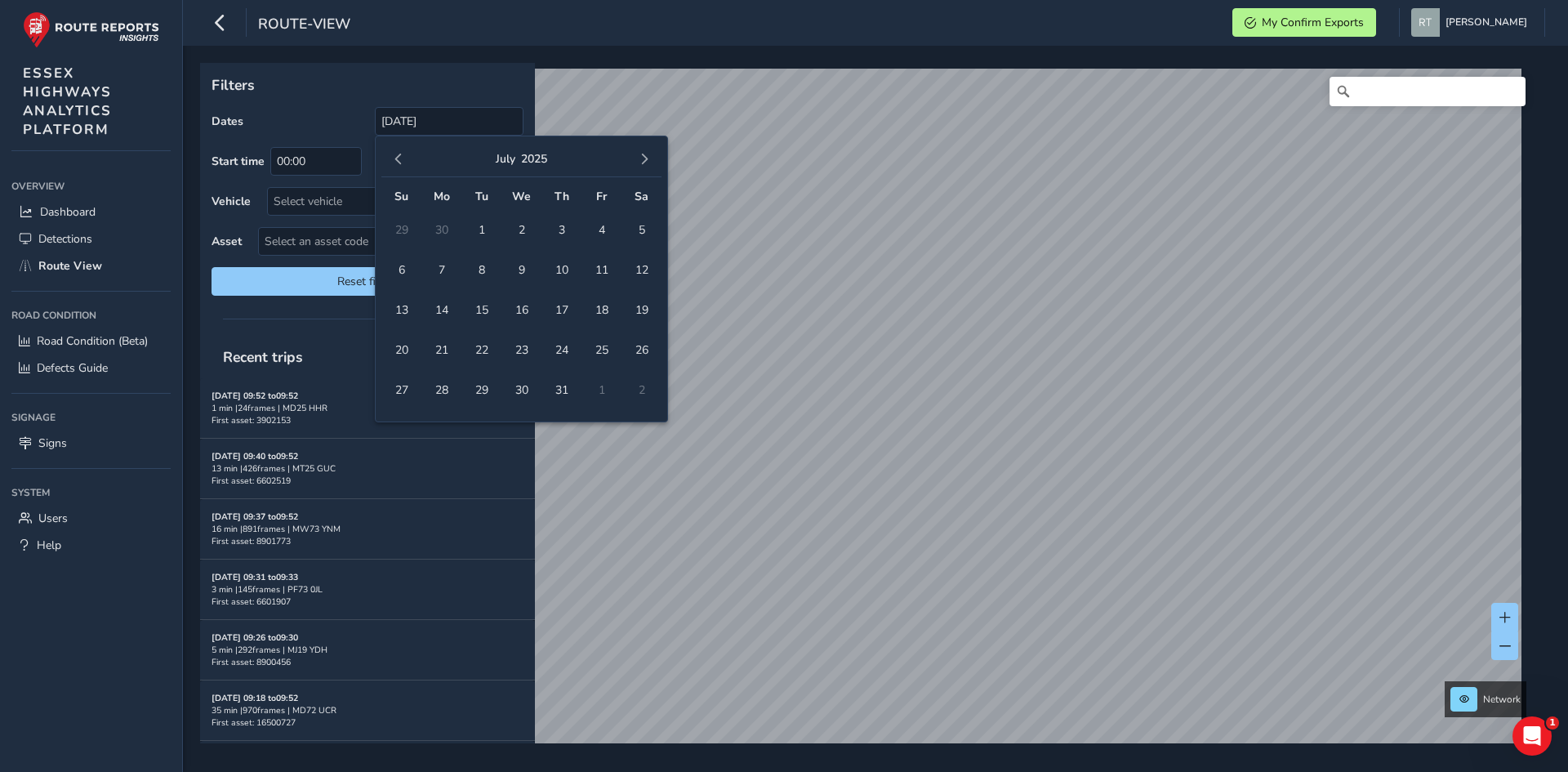
click at [650, 163] on button "button" at bounding box center [644, 160] width 23 height 23
click at [637, 315] on span "20" at bounding box center [641, 311] width 29 height 29
type input "[DATE] - [DATE]"
